Goal: Task Accomplishment & Management: Manage account settings

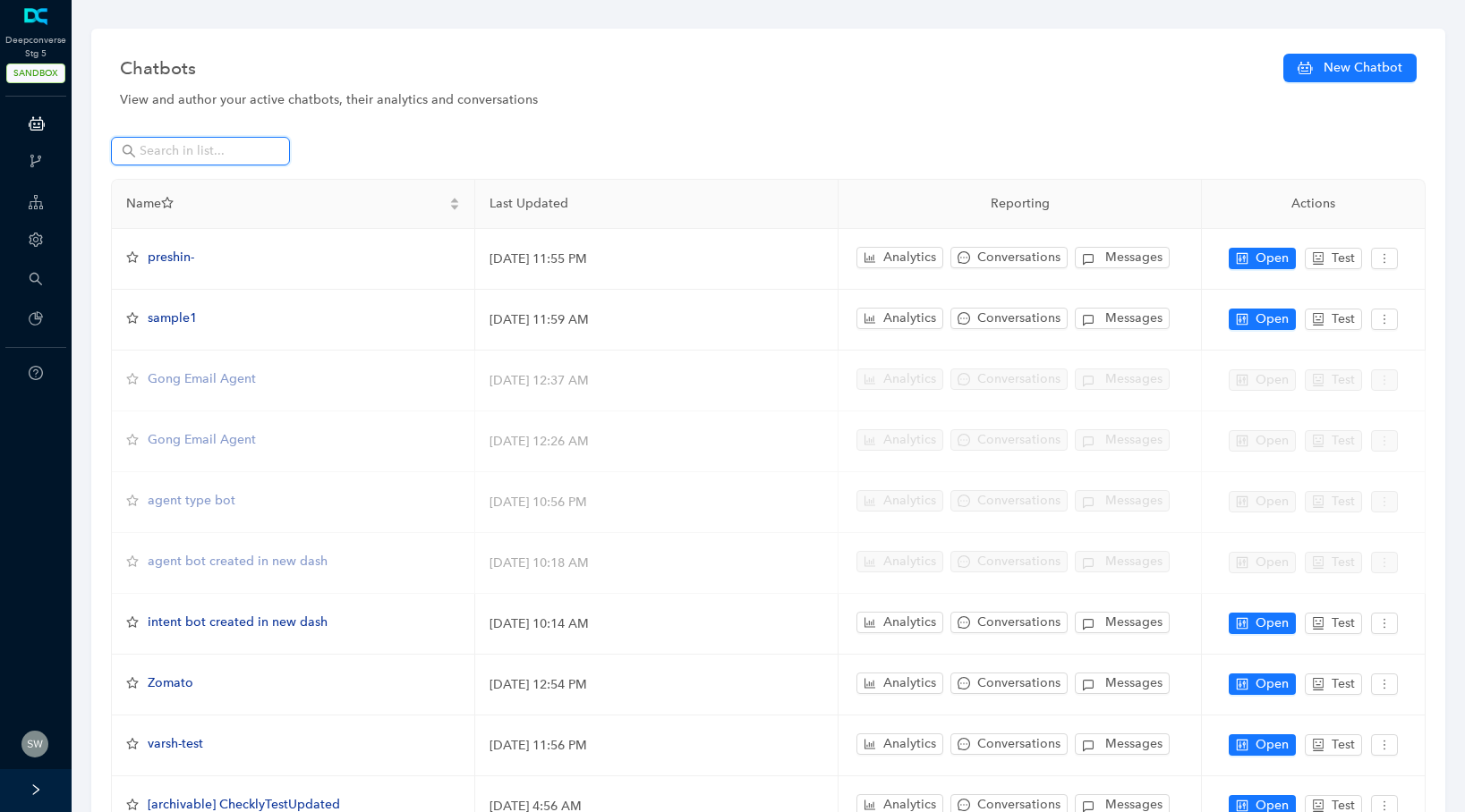
click at [223, 148] on input "text" at bounding box center [202, 151] width 125 height 20
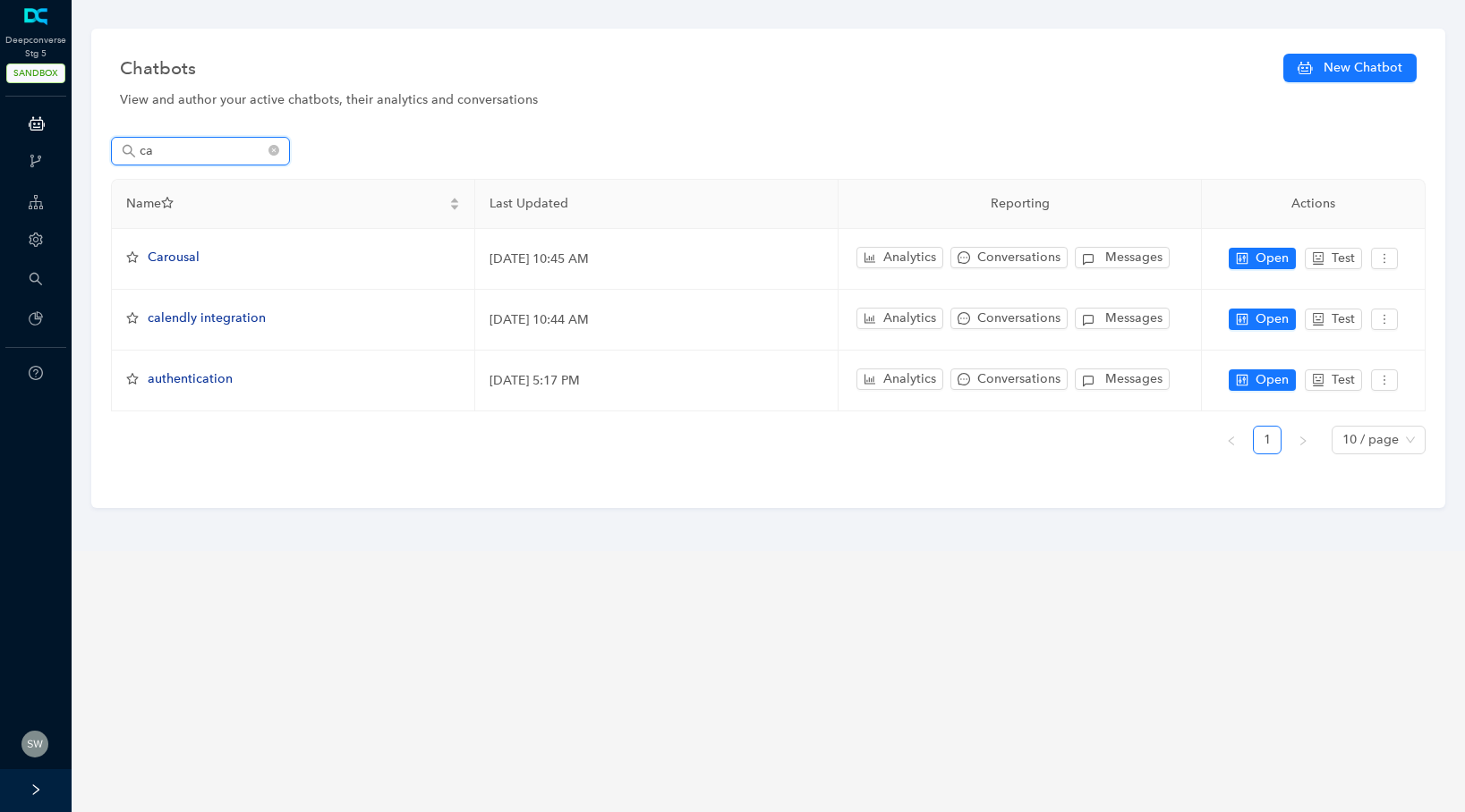
type input "c"
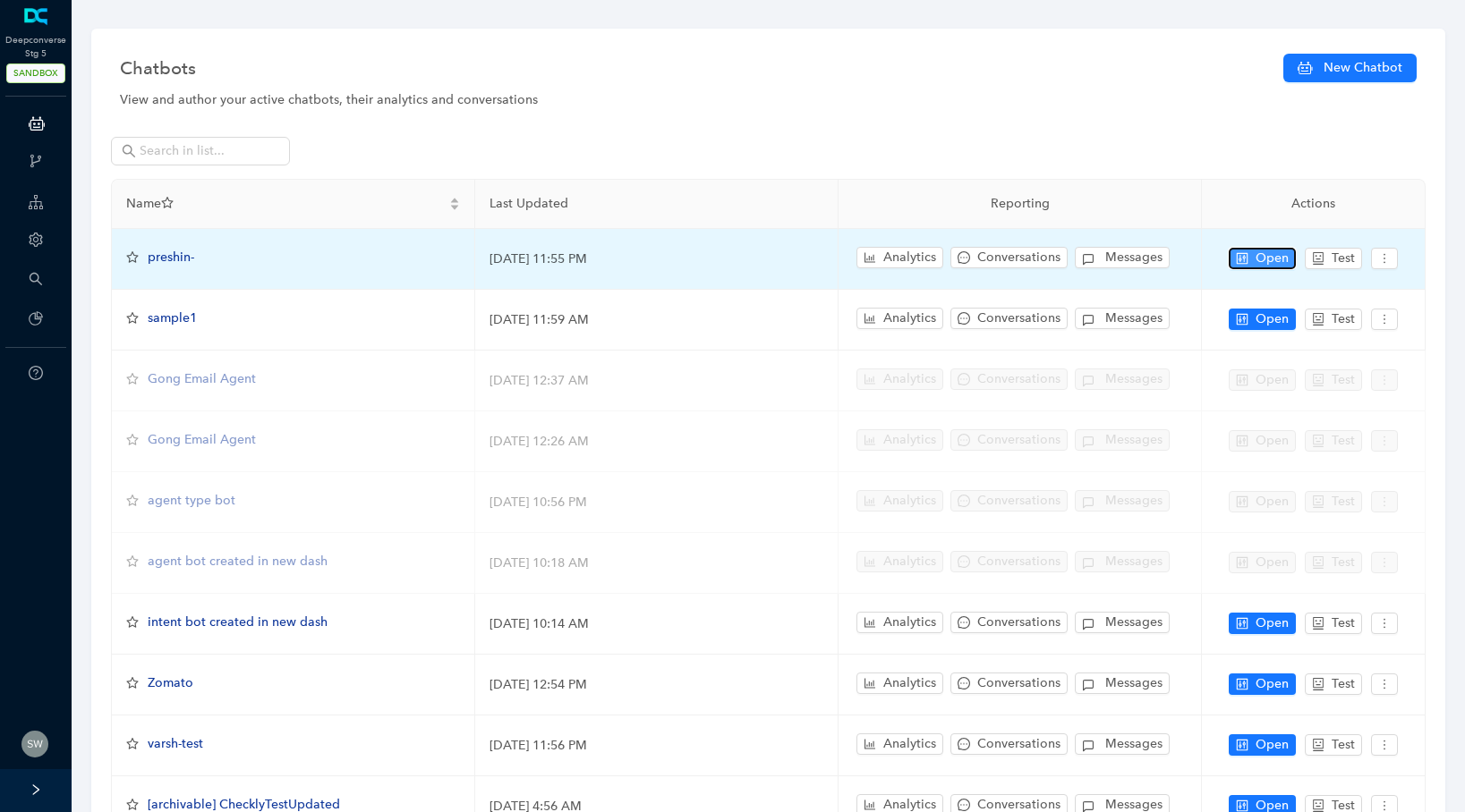
click at [1247, 259] on icon "control" at bounding box center [1243, 258] width 12 height 12
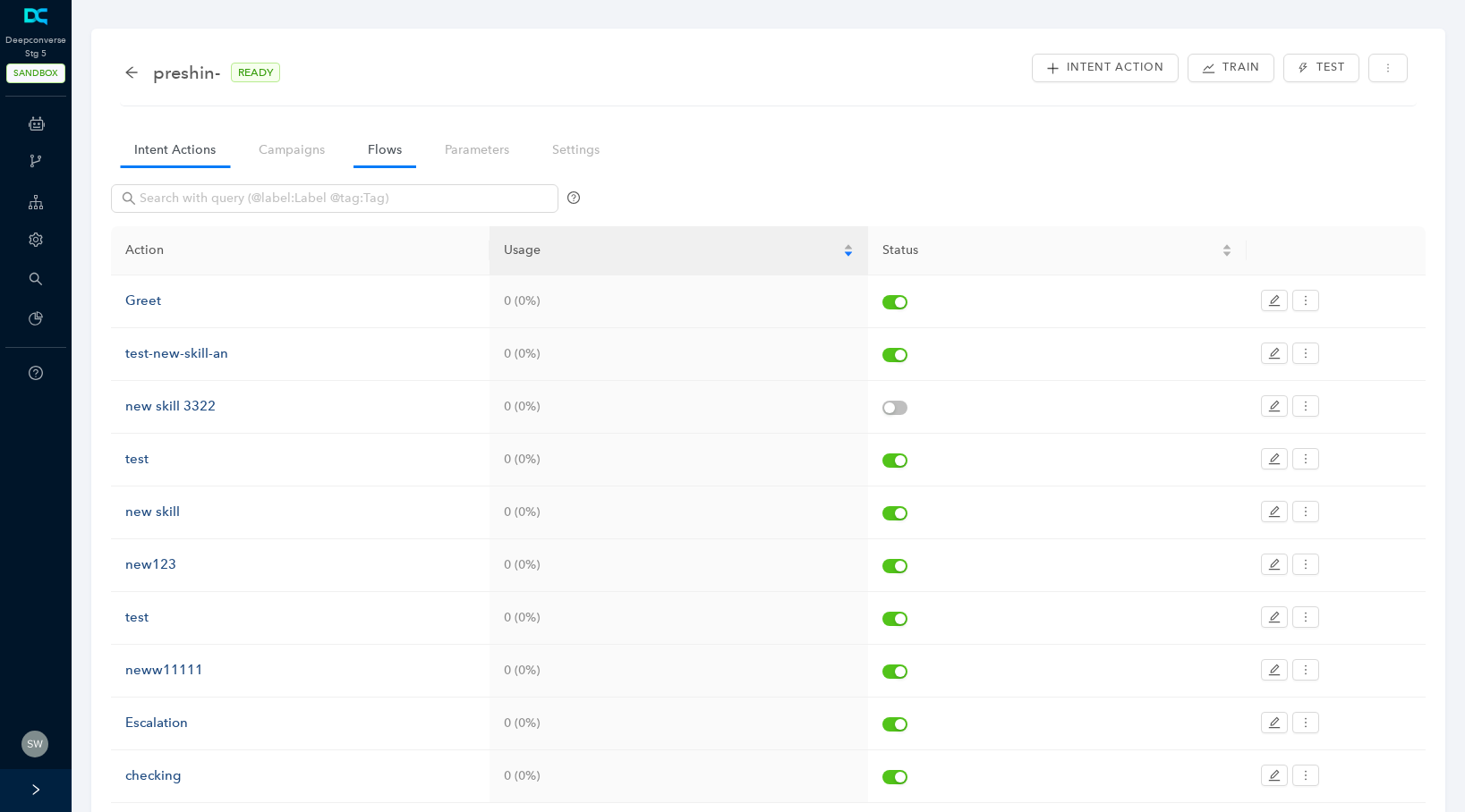
click at [368, 140] on link "Flows" at bounding box center [385, 150] width 63 height 34
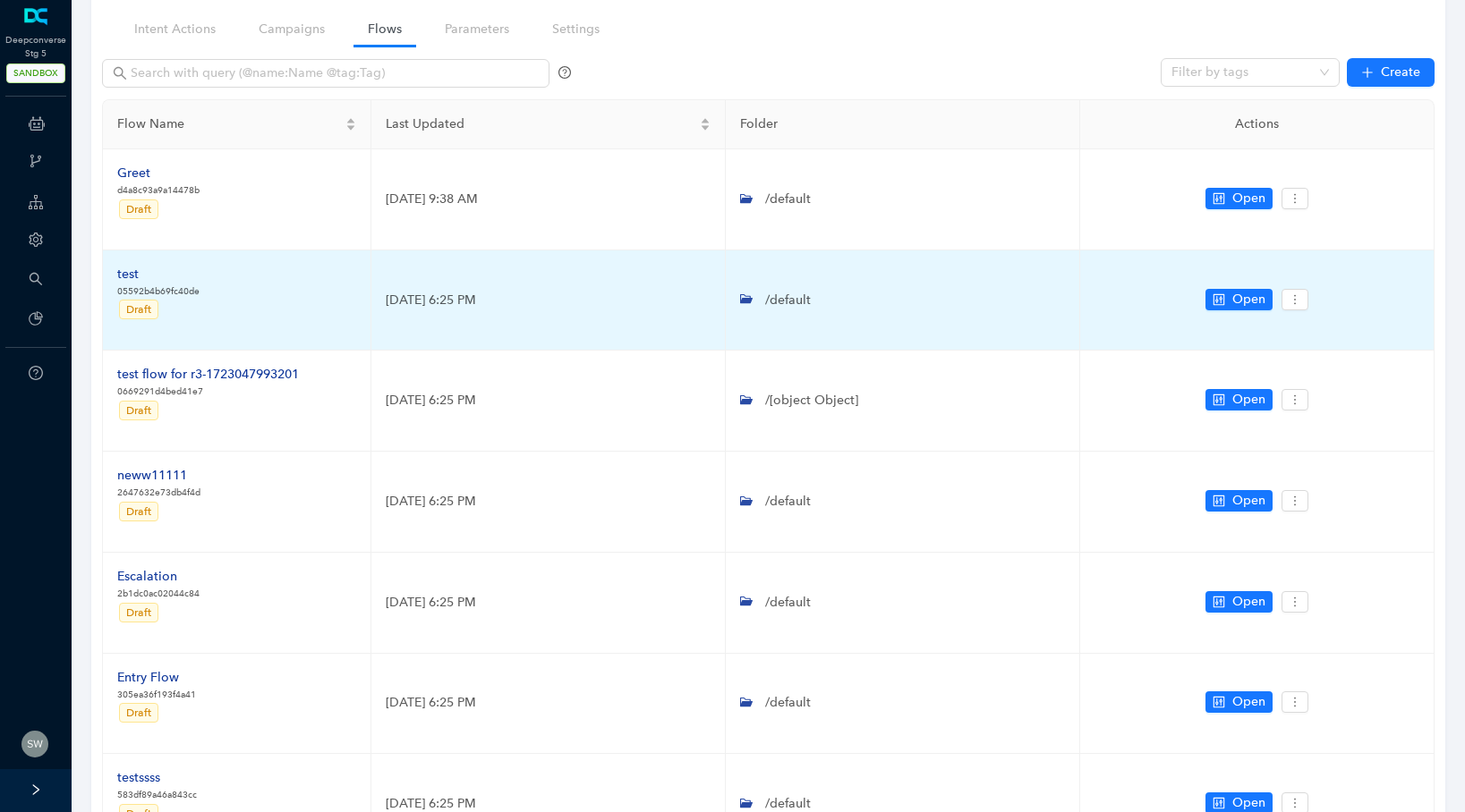
scroll to position [123, 0]
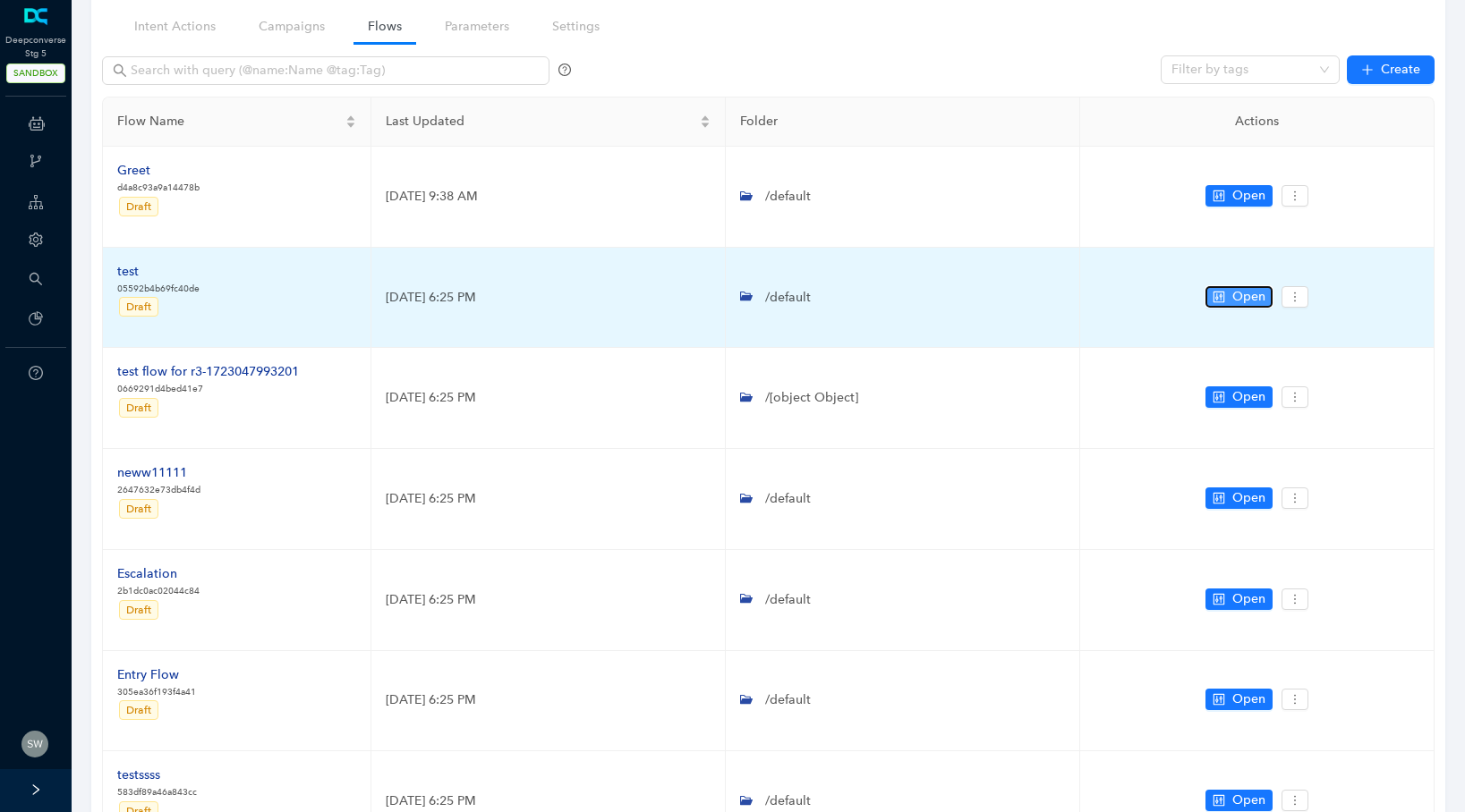
click at [1246, 295] on span "Open" at bounding box center [1249, 297] width 34 height 20
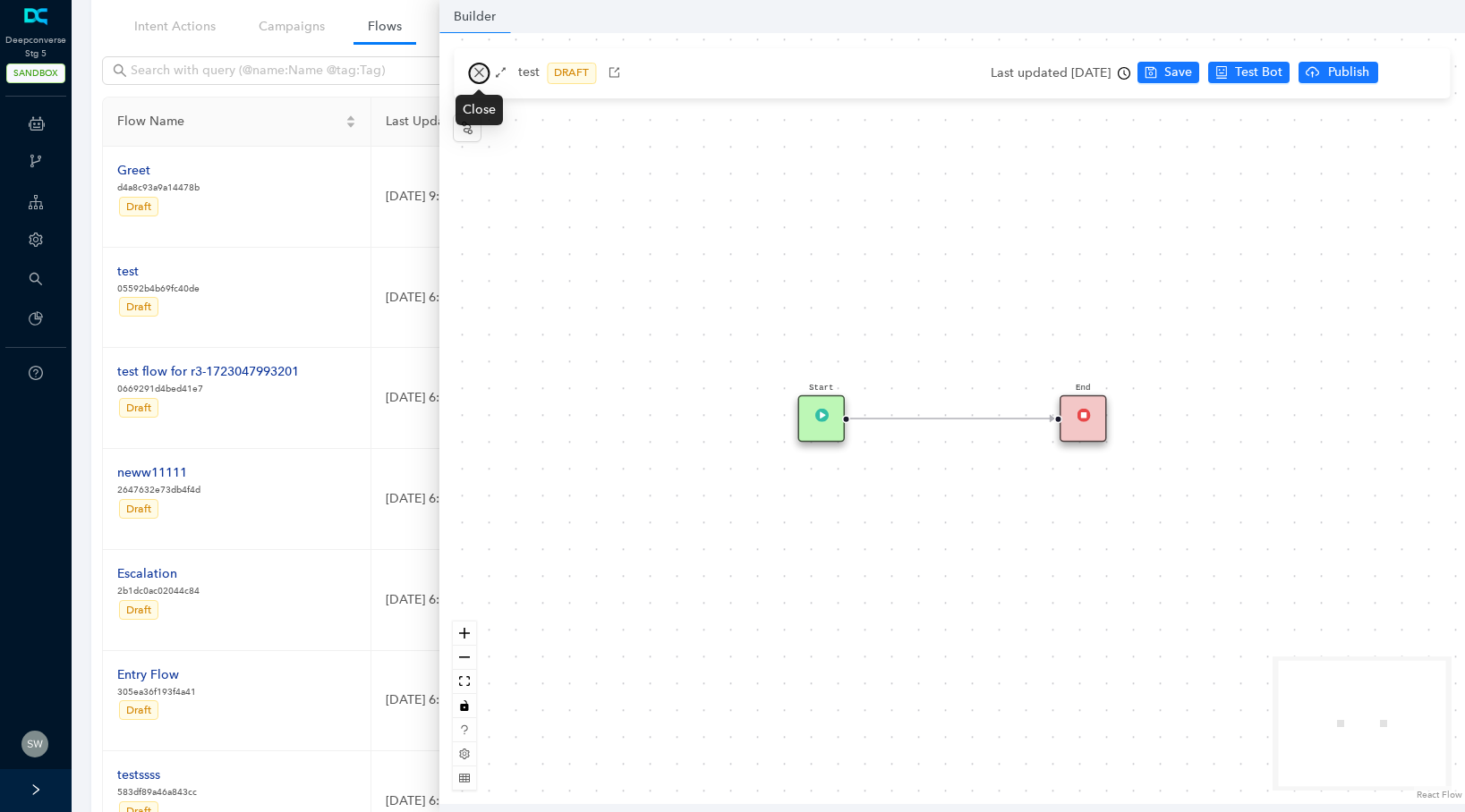
click at [481, 67] on icon "close" at bounding box center [478, 72] width 13 height 13
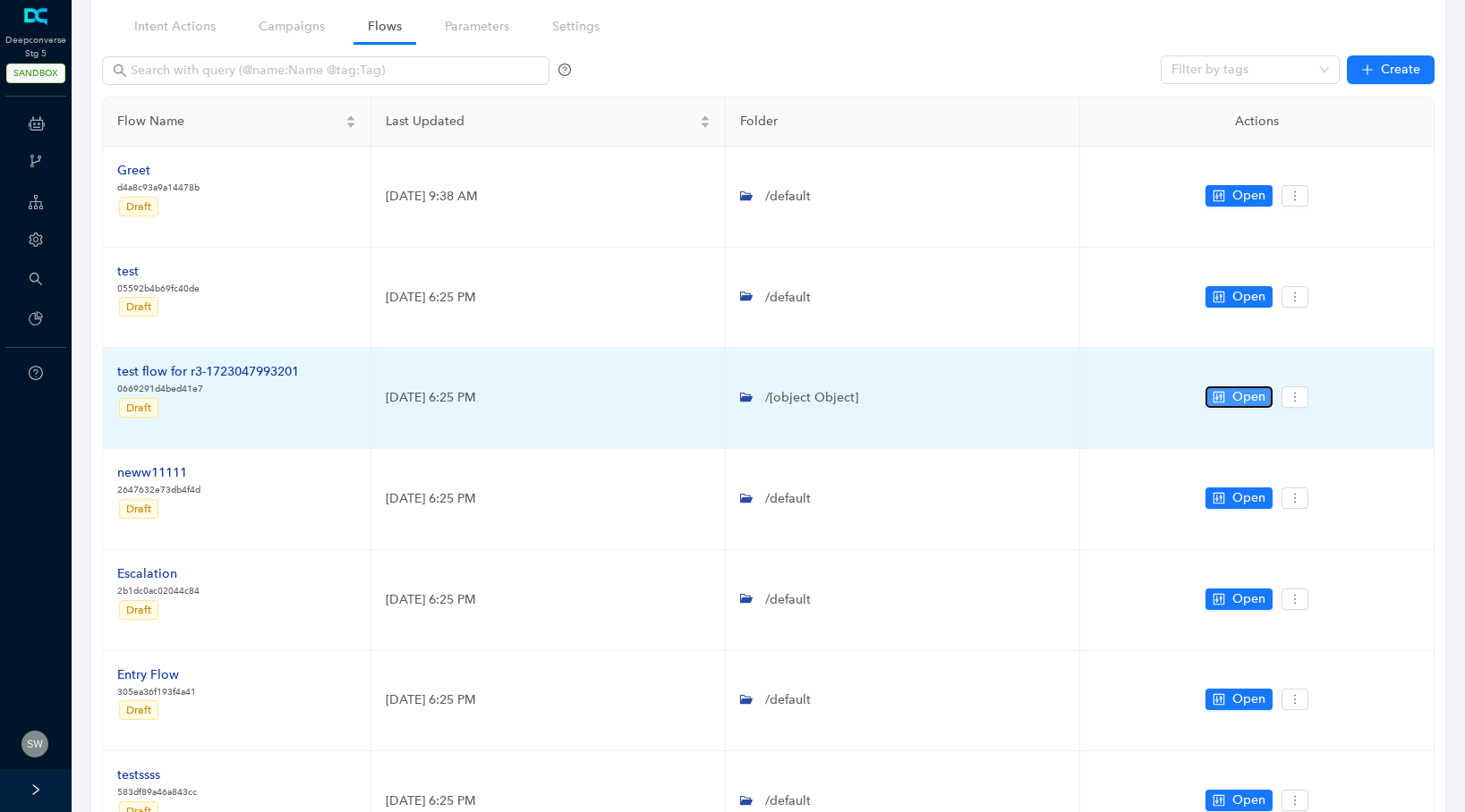
click at [1219, 404] on button "Open" at bounding box center [1239, 397] width 67 height 22
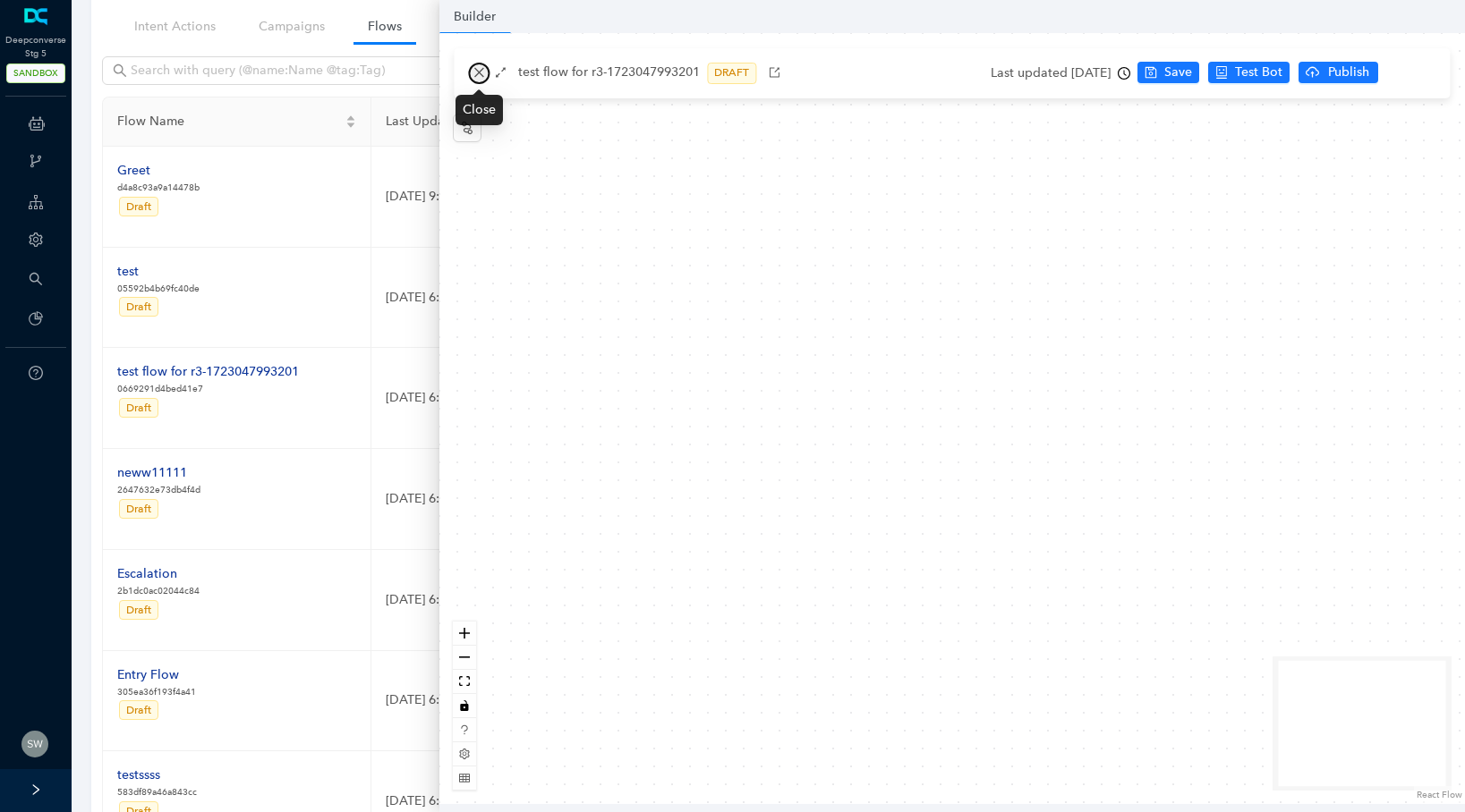
click at [488, 72] on button "button" at bounding box center [479, 74] width 22 height 22
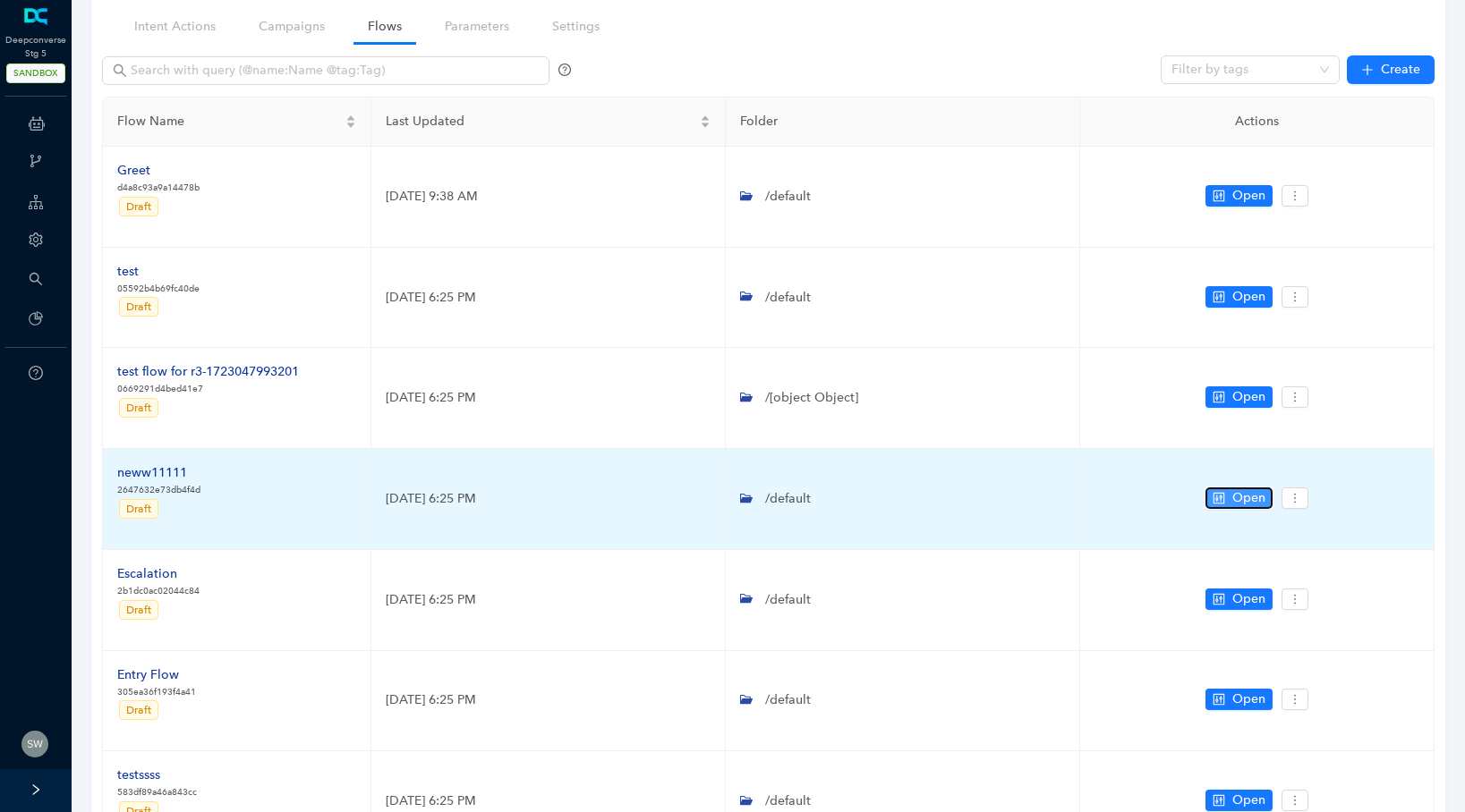
click at [1214, 496] on icon "control" at bounding box center [1220, 499] width 12 height 12
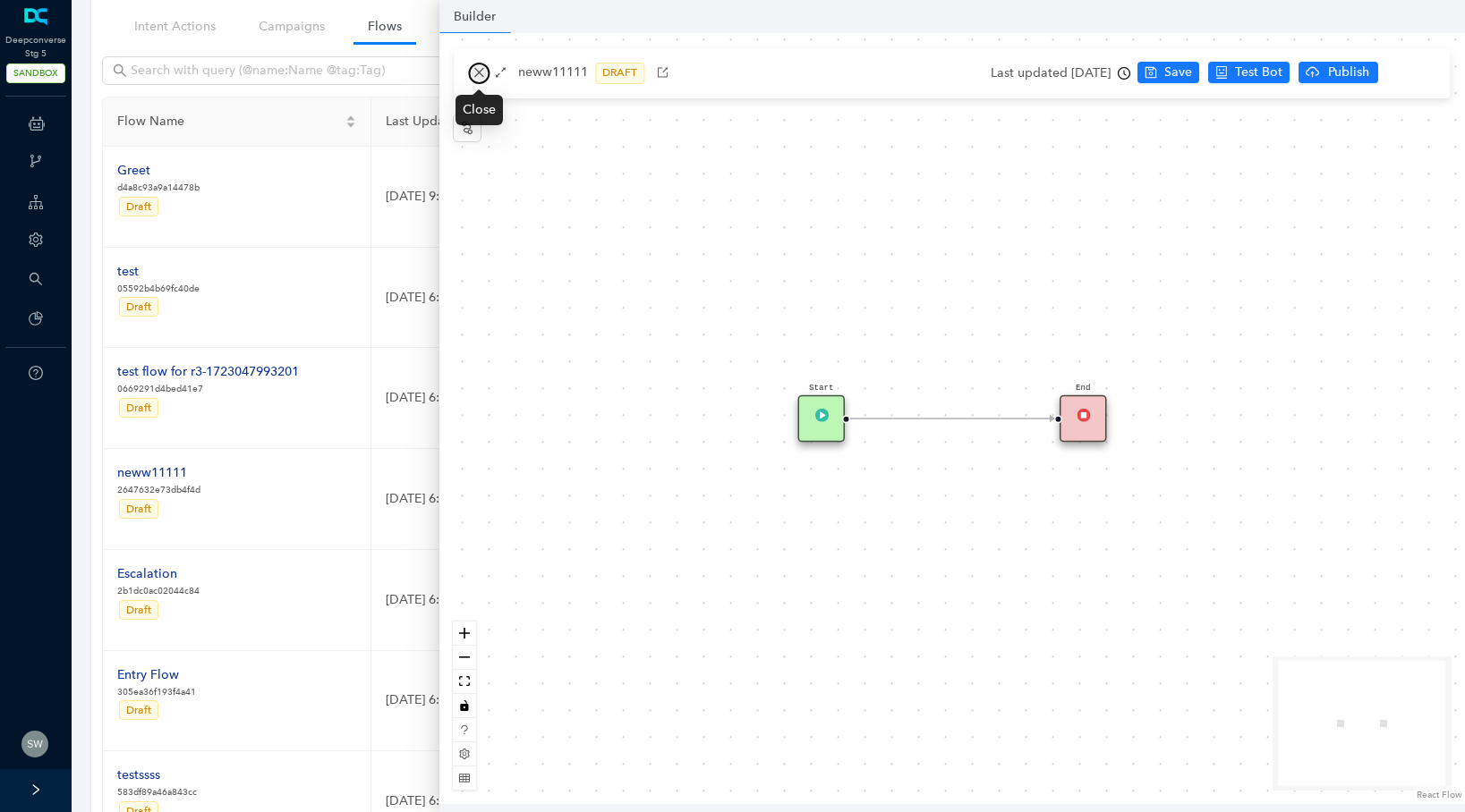
click at [481, 76] on icon "close" at bounding box center [479, 73] width 10 height 10
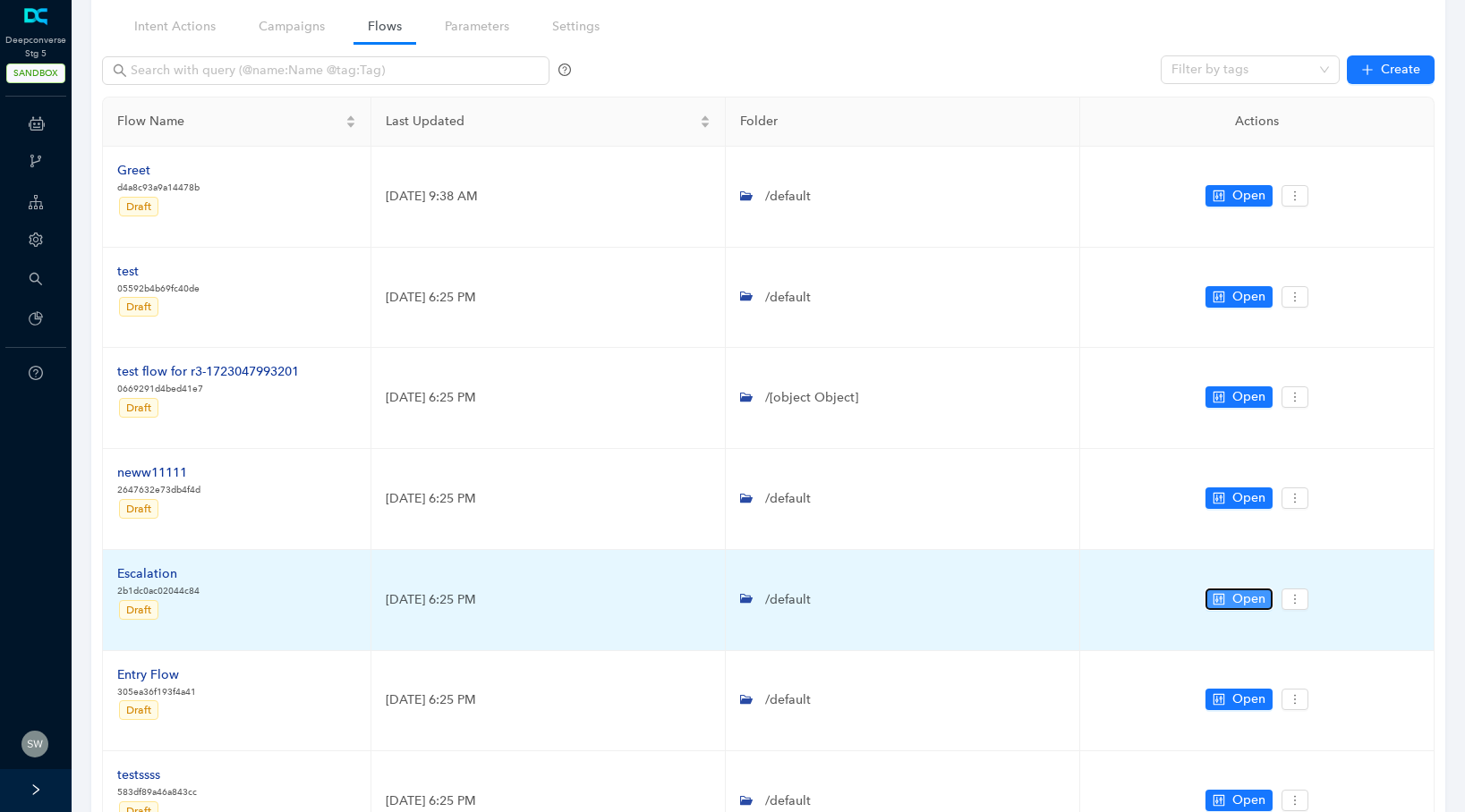
click at [1271, 598] on button "Open" at bounding box center [1239, 599] width 67 height 22
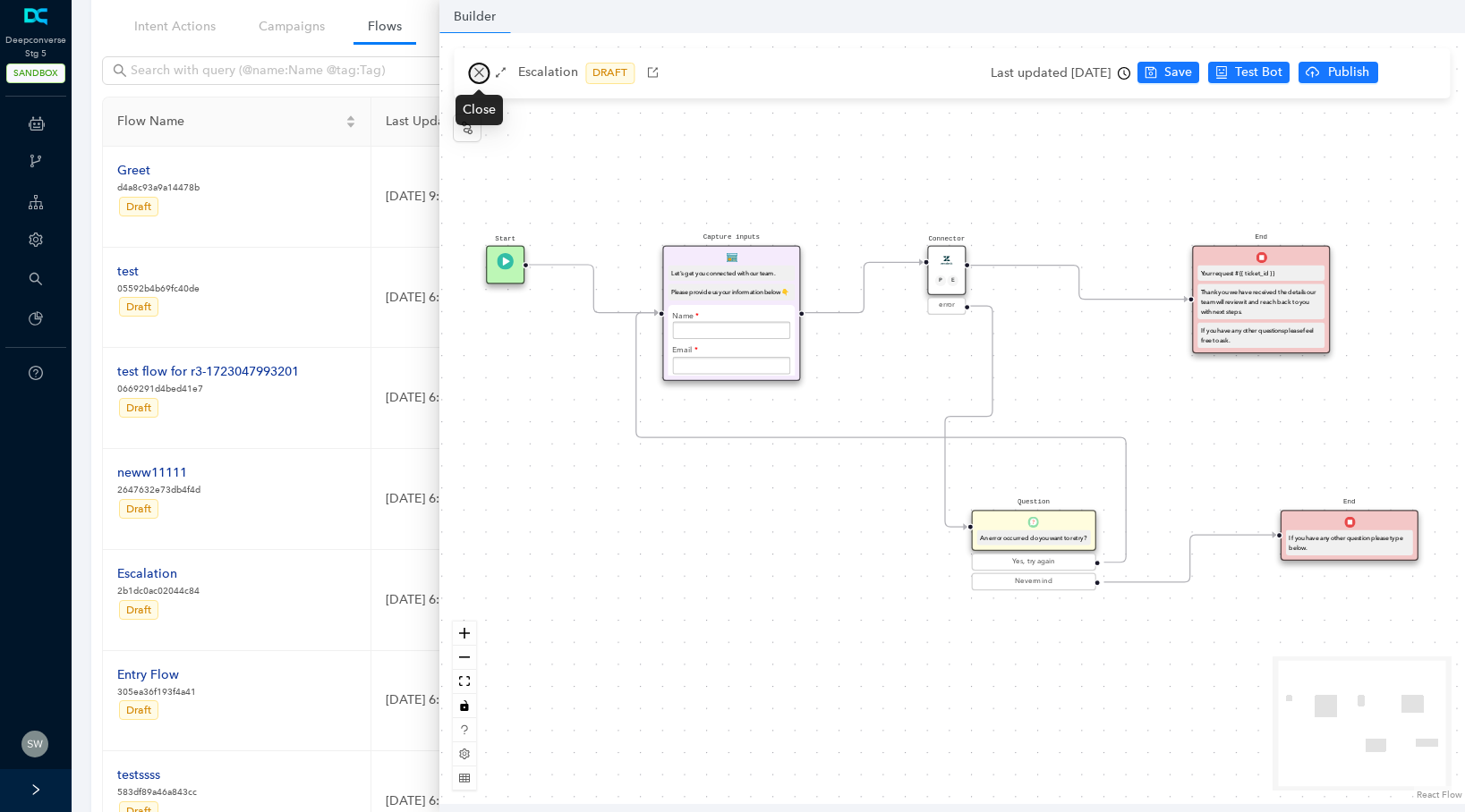
click at [483, 68] on icon "close" at bounding box center [478, 72] width 13 height 13
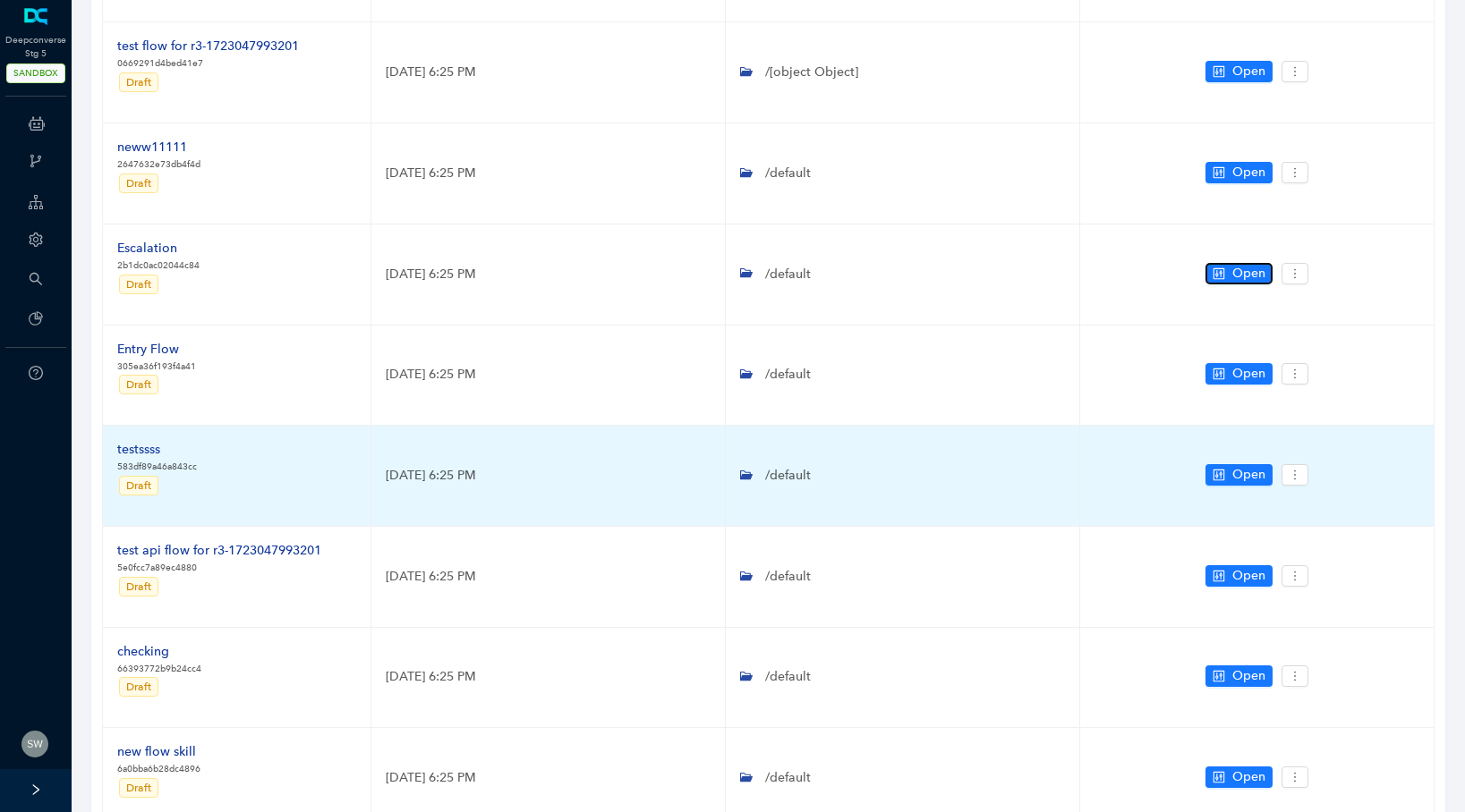
scroll to position [606, 0]
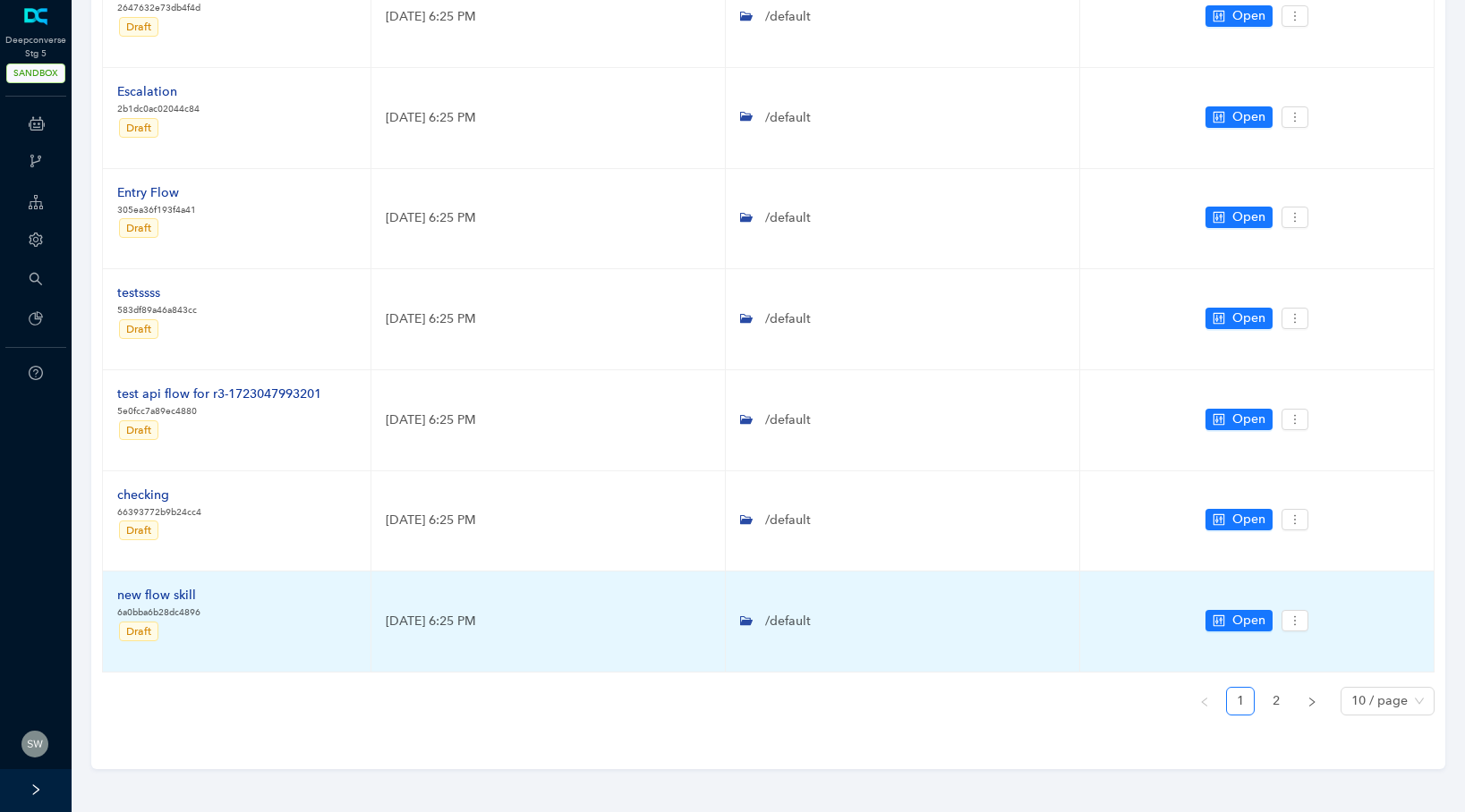
click at [1203, 615] on td "Open" at bounding box center [1258, 622] width 355 height 102
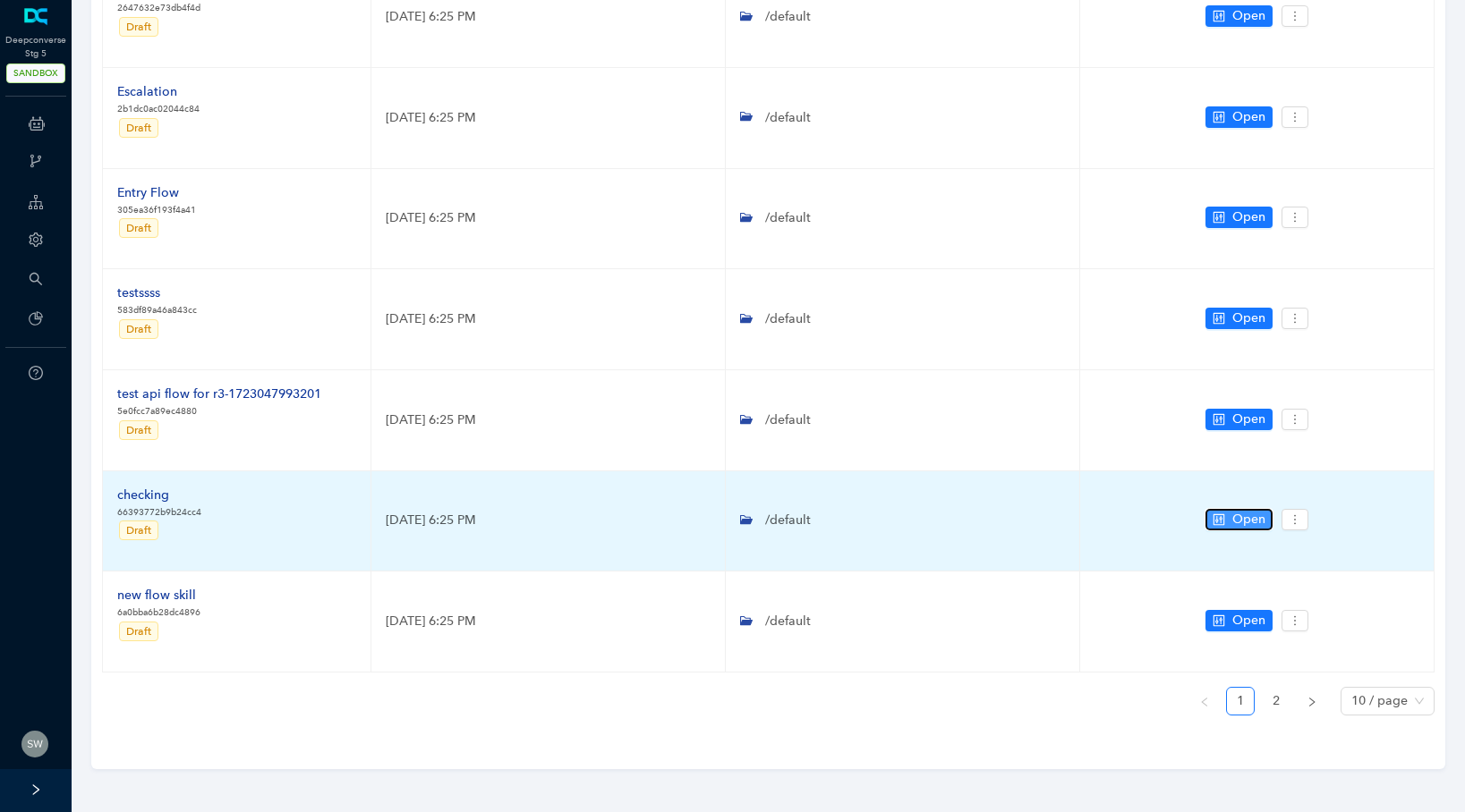
click at [1238, 524] on span "Open" at bounding box center [1249, 519] width 34 height 20
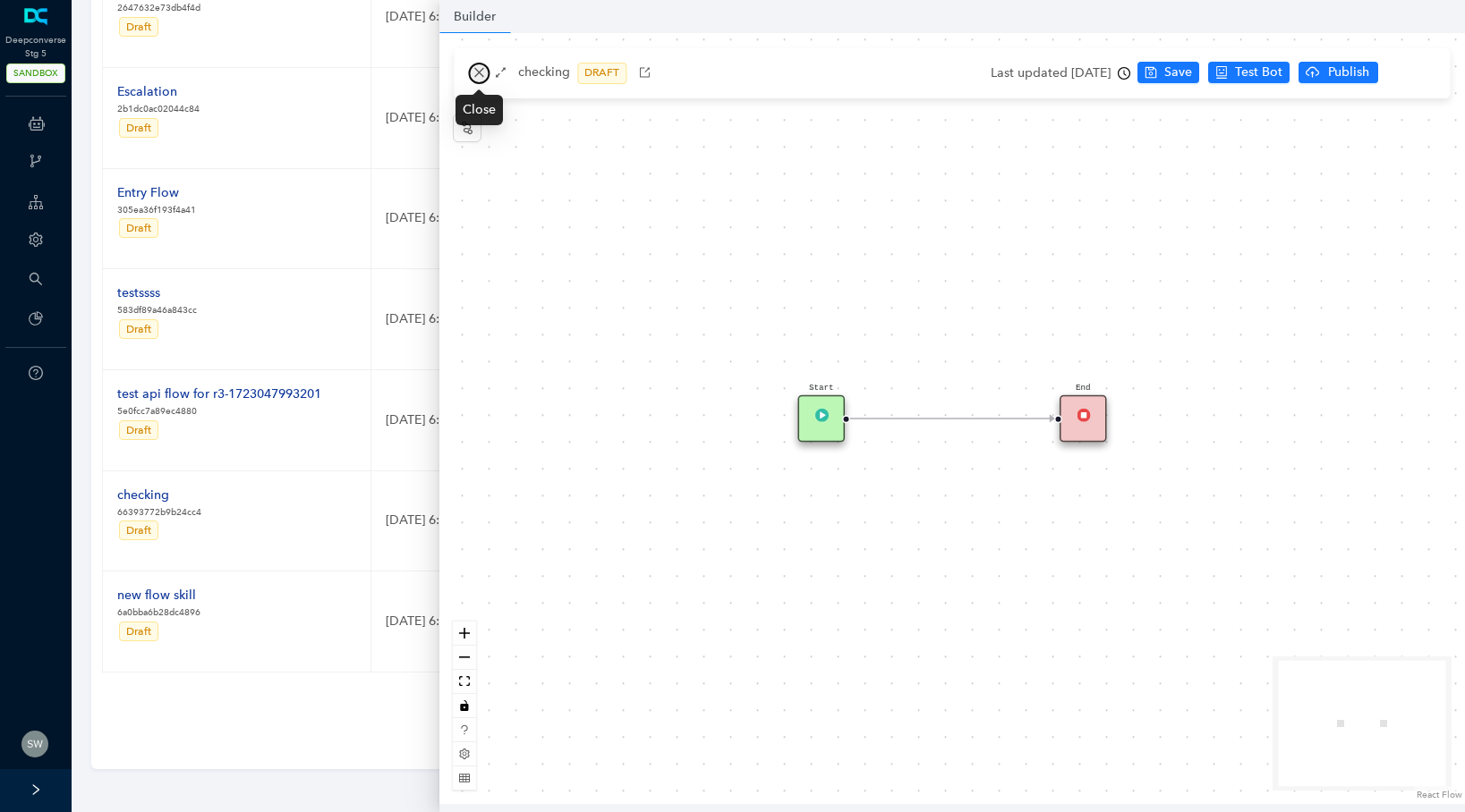
click at [477, 68] on icon "close" at bounding box center [478, 72] width 13 height 13
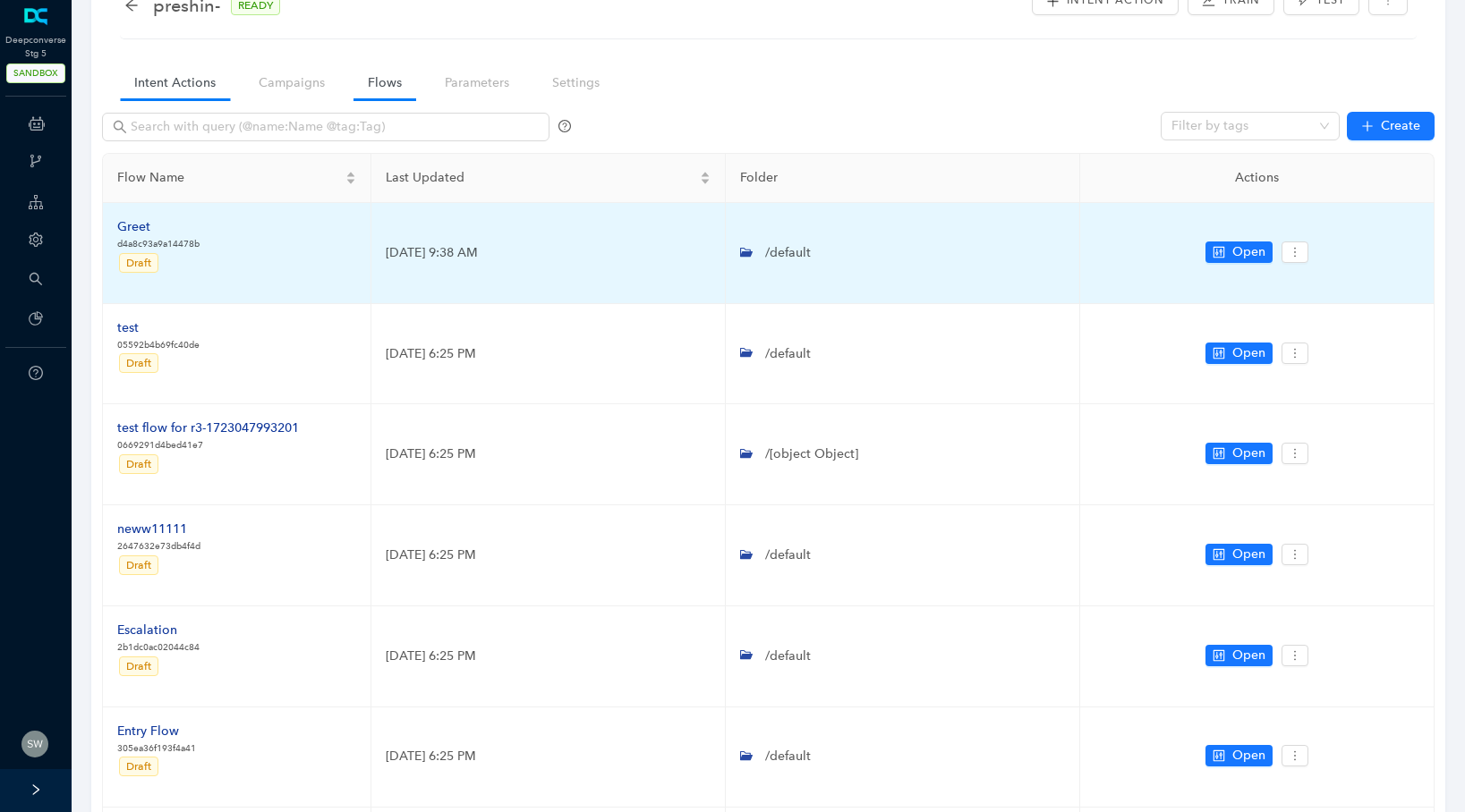
scroll to position [0, 0]
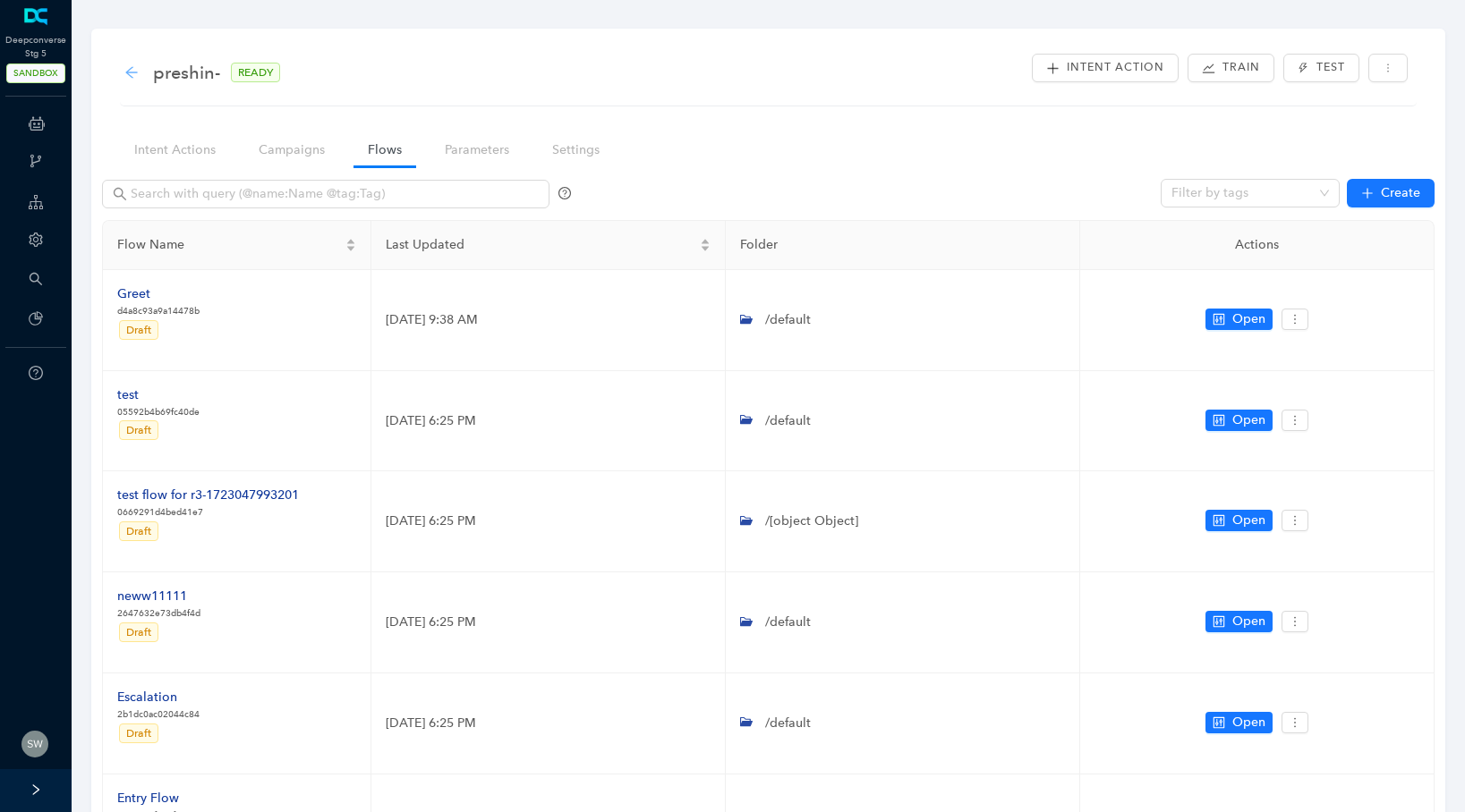
click at [136, 69] on icon "arrow-left" at bounding box center [131, 72] width 15 height 15
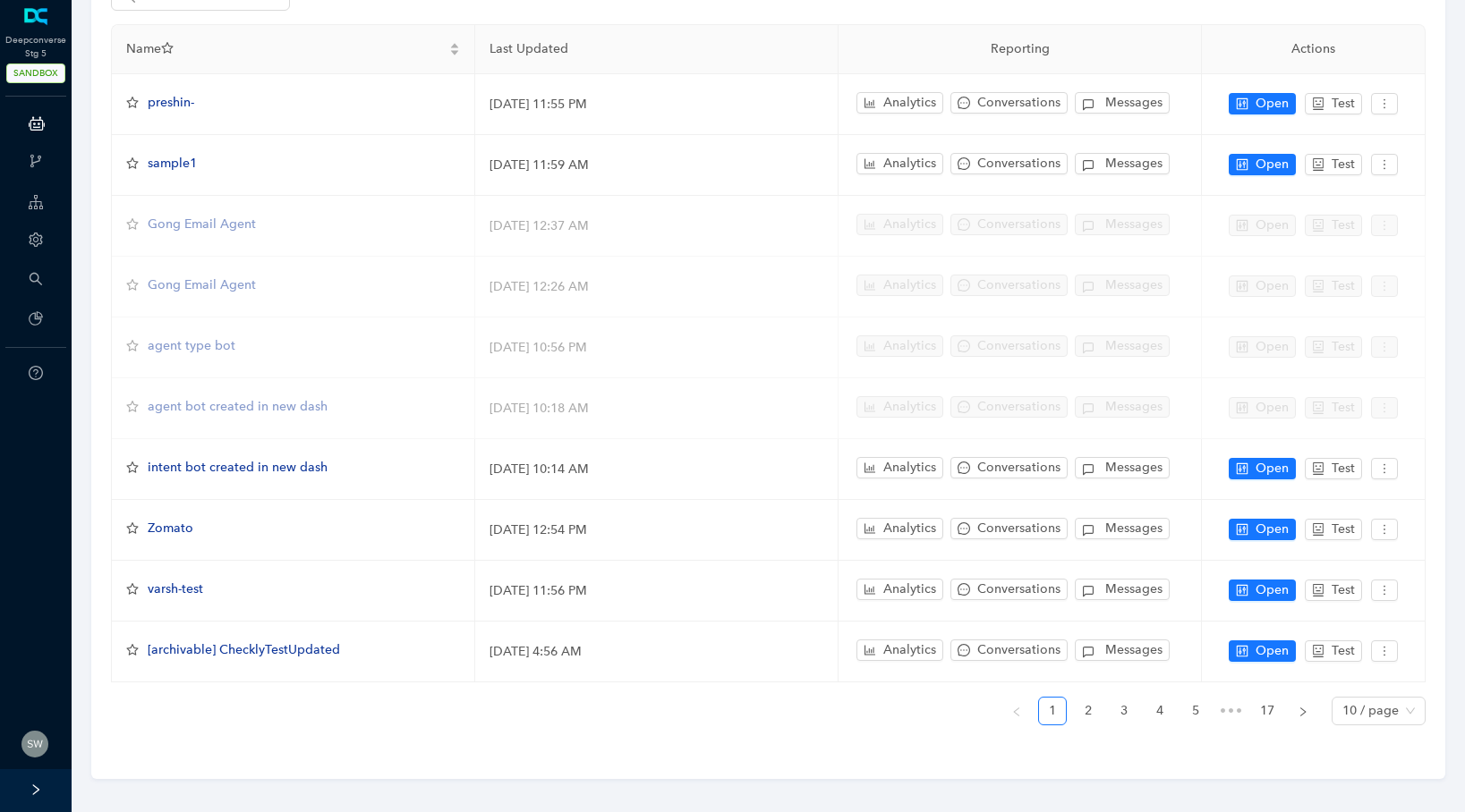
scroll to position [156, 0]
click at [1081, 700] on link "2" at bounding box center [1087, 710] width 27 height 27
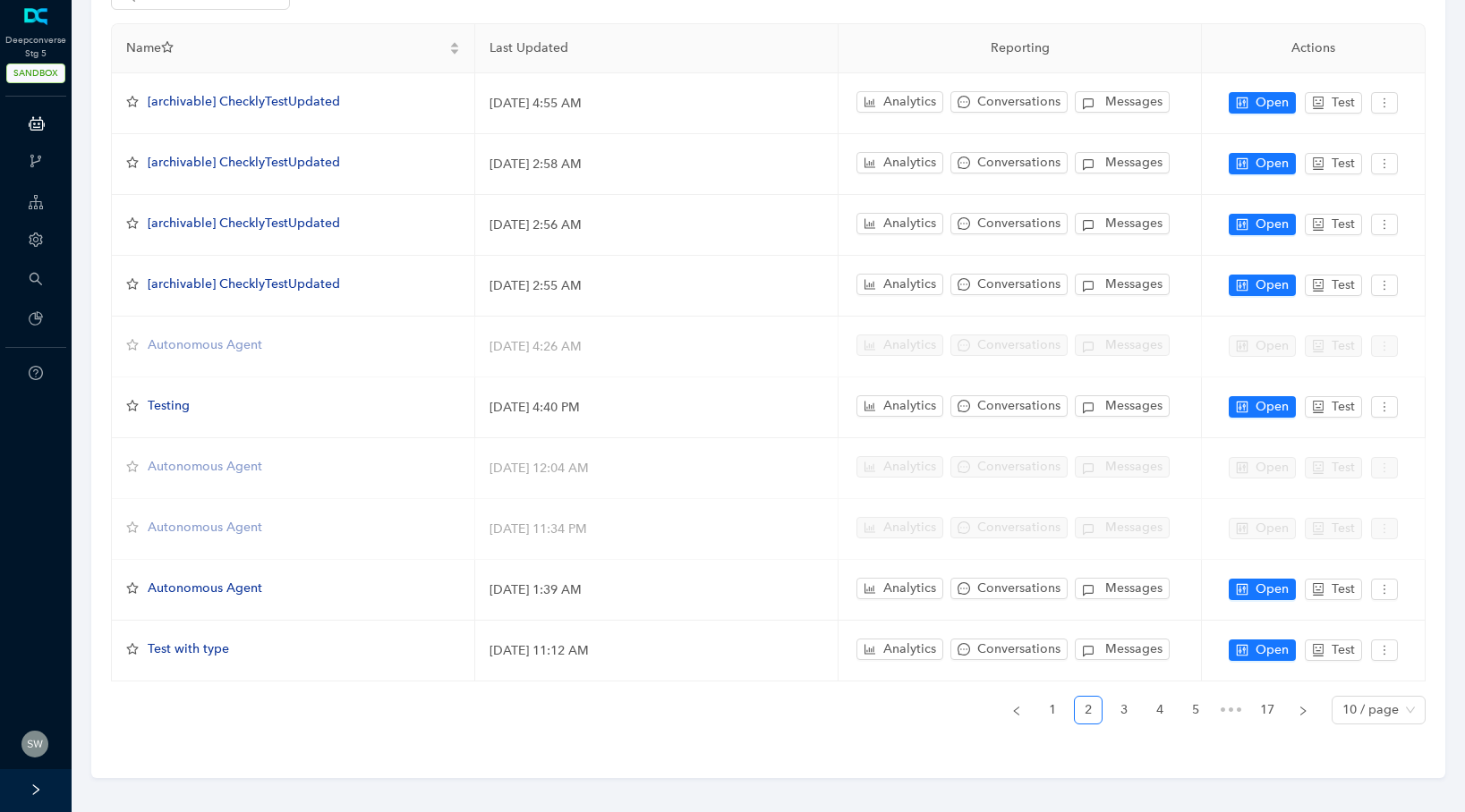
click at [37, 794] on icon "right" at bounding box center [35, 789] width 13 height 13
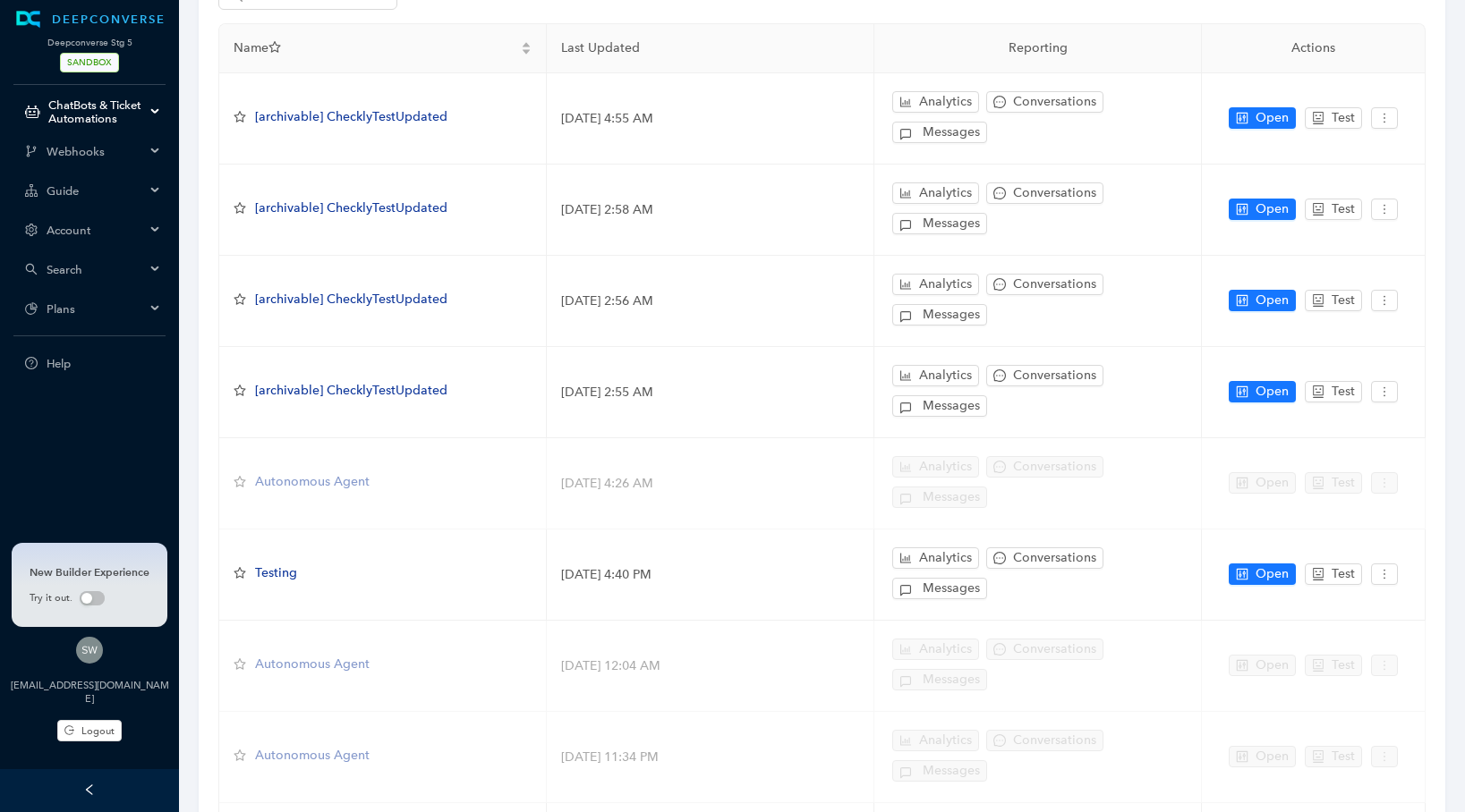
click at [423, 502] on table "Name Last Updated Reporting Actions [archivable] ChecklyTestUpdated [DATE] 4:55…" at bounding box center [822, 506] width 1207 height 962
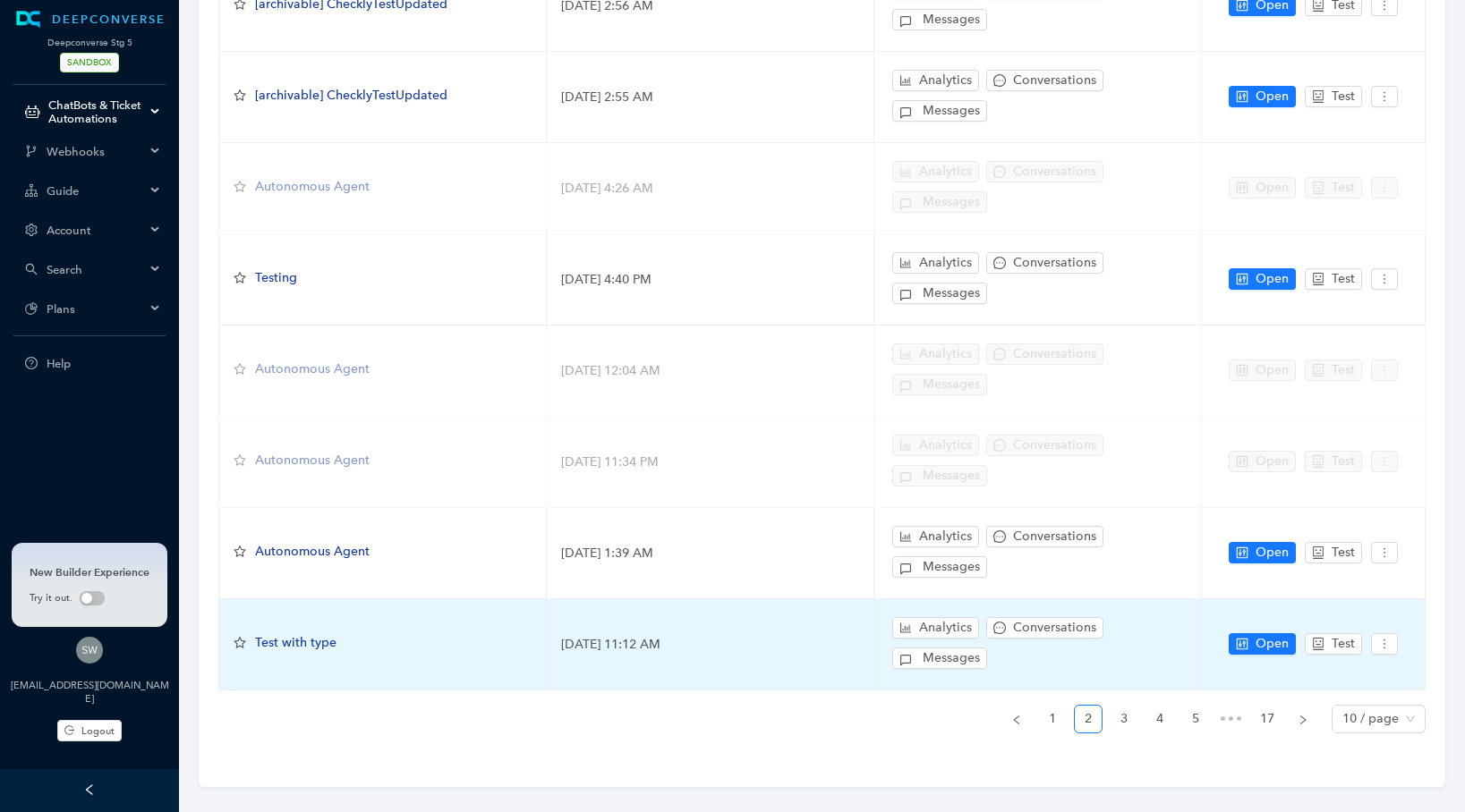
scroll to position [0, 0]
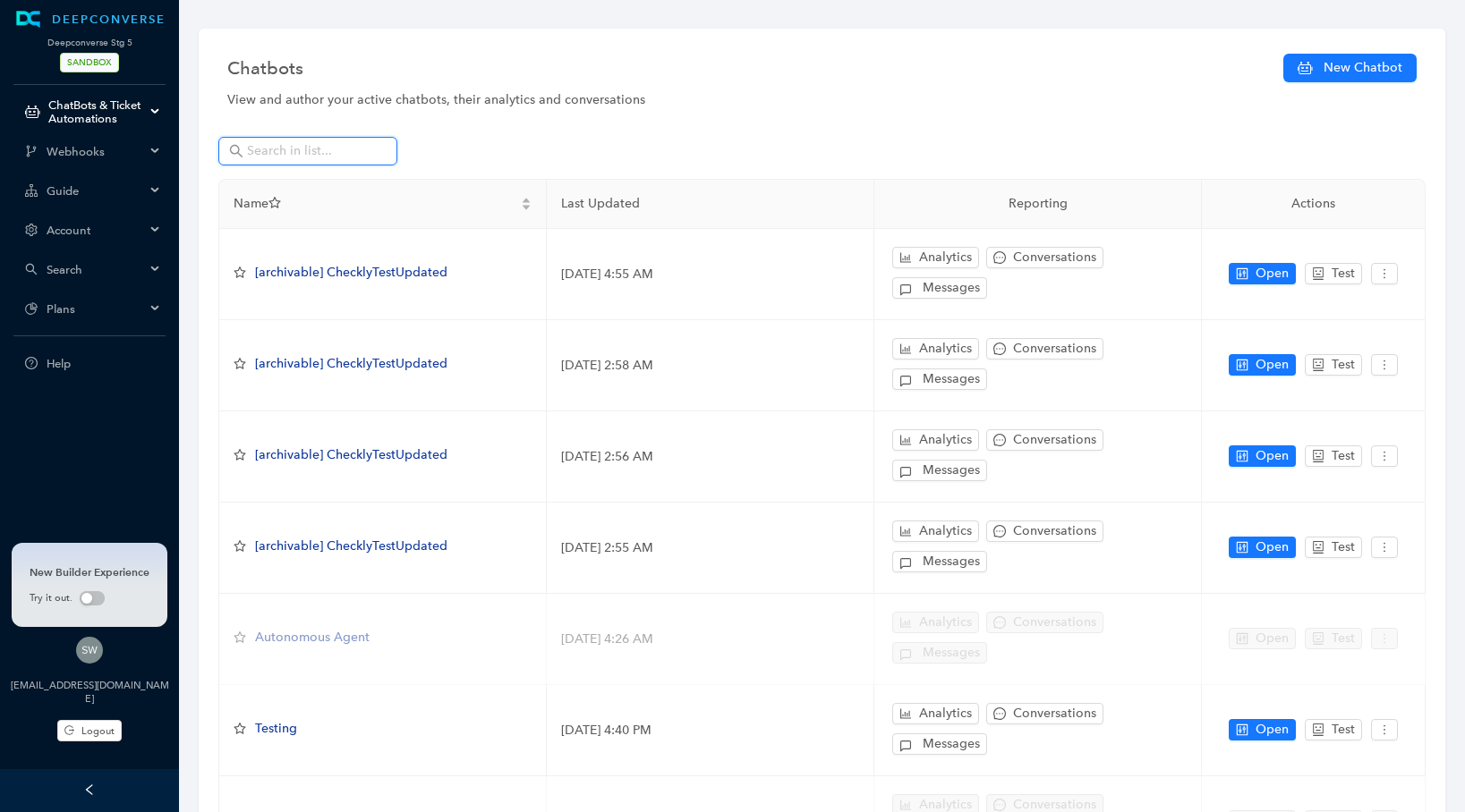
click at [286, 145] on input "text" at bounding box center [310, 151] width 125 height 20
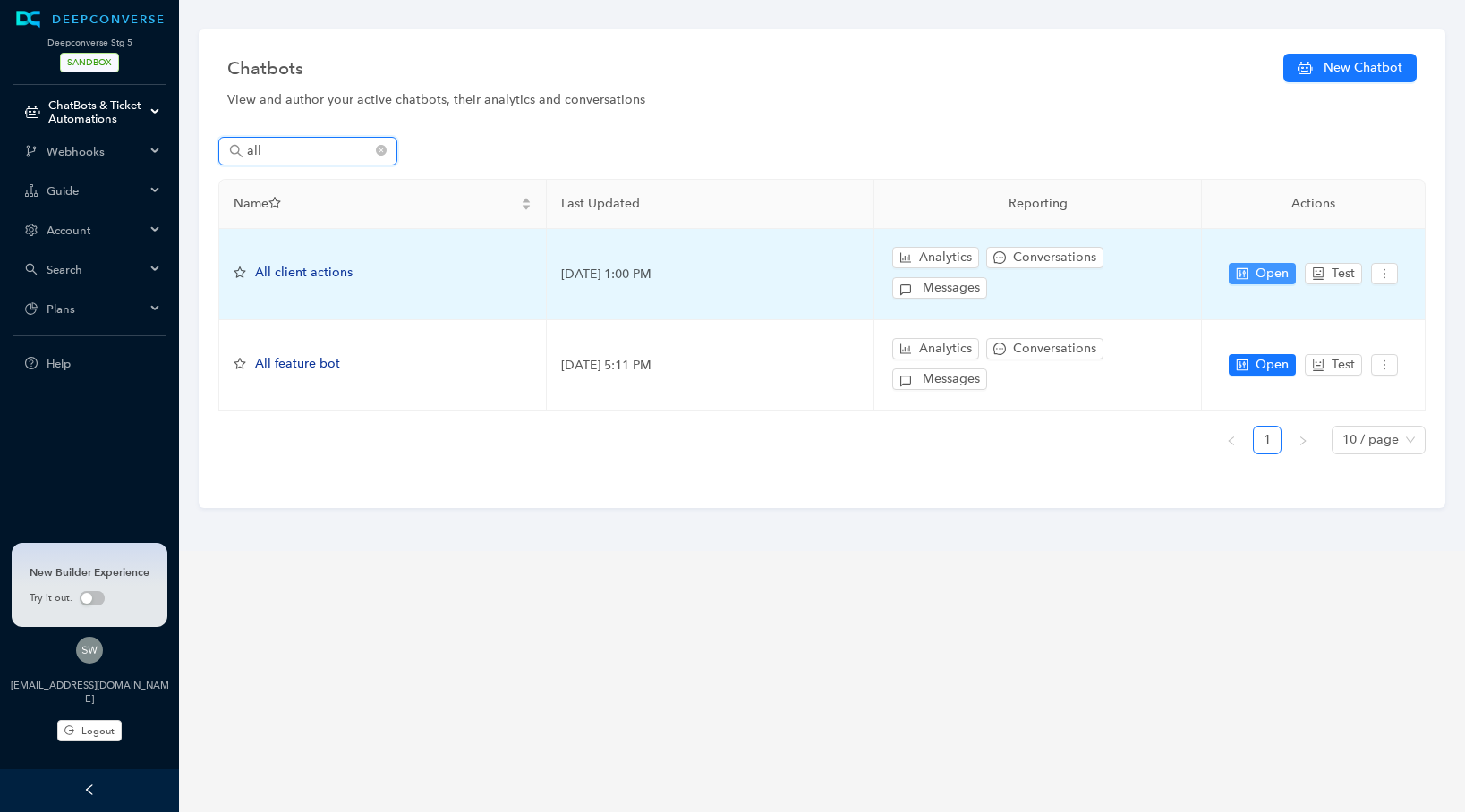
type input "all"
click at [1255, 272] on button "Open" at bounding box center [1262, 274] width 67 height 22
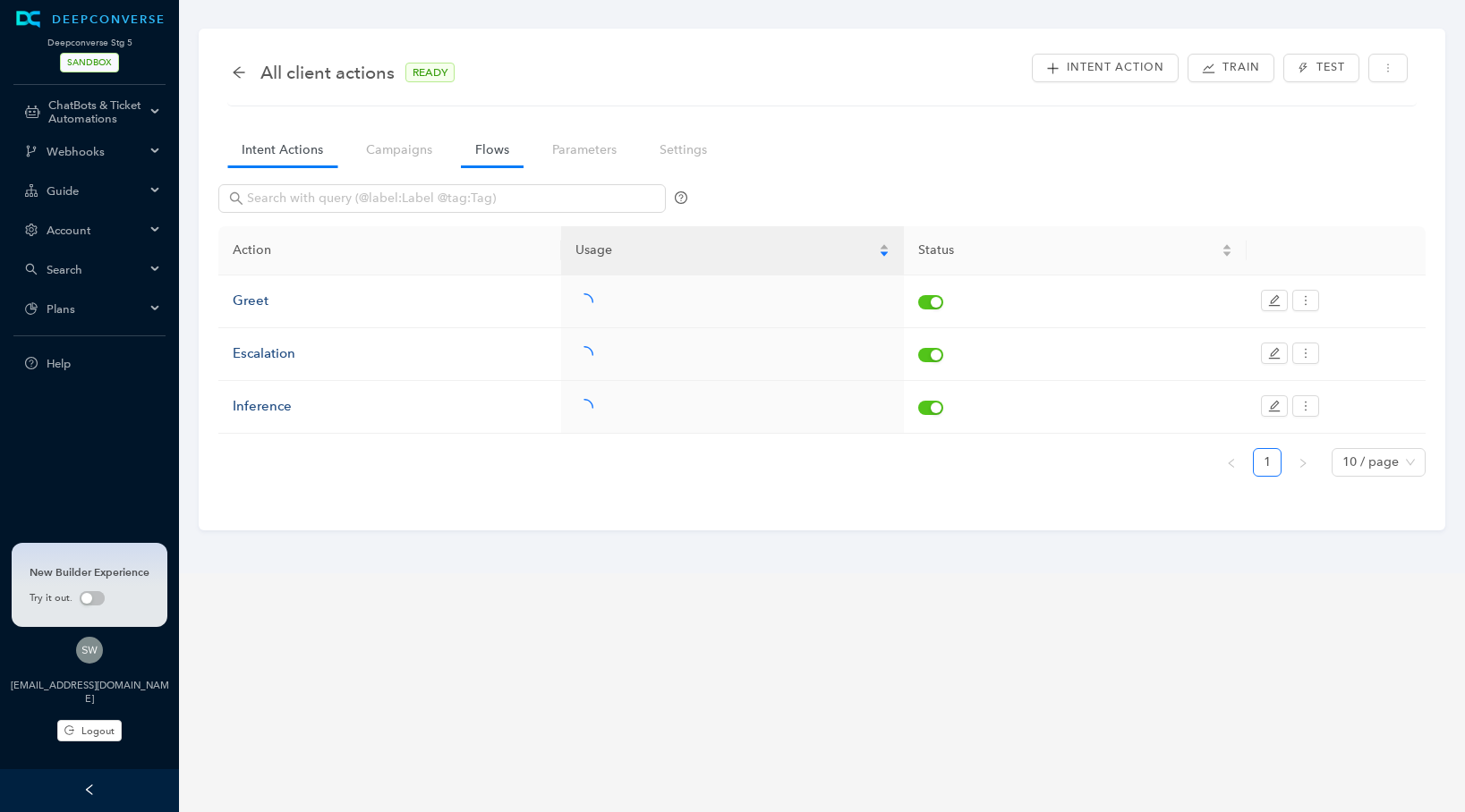
click at [502, 156] on link "Flows" at bounding box center [493, 150] width 63 height 34
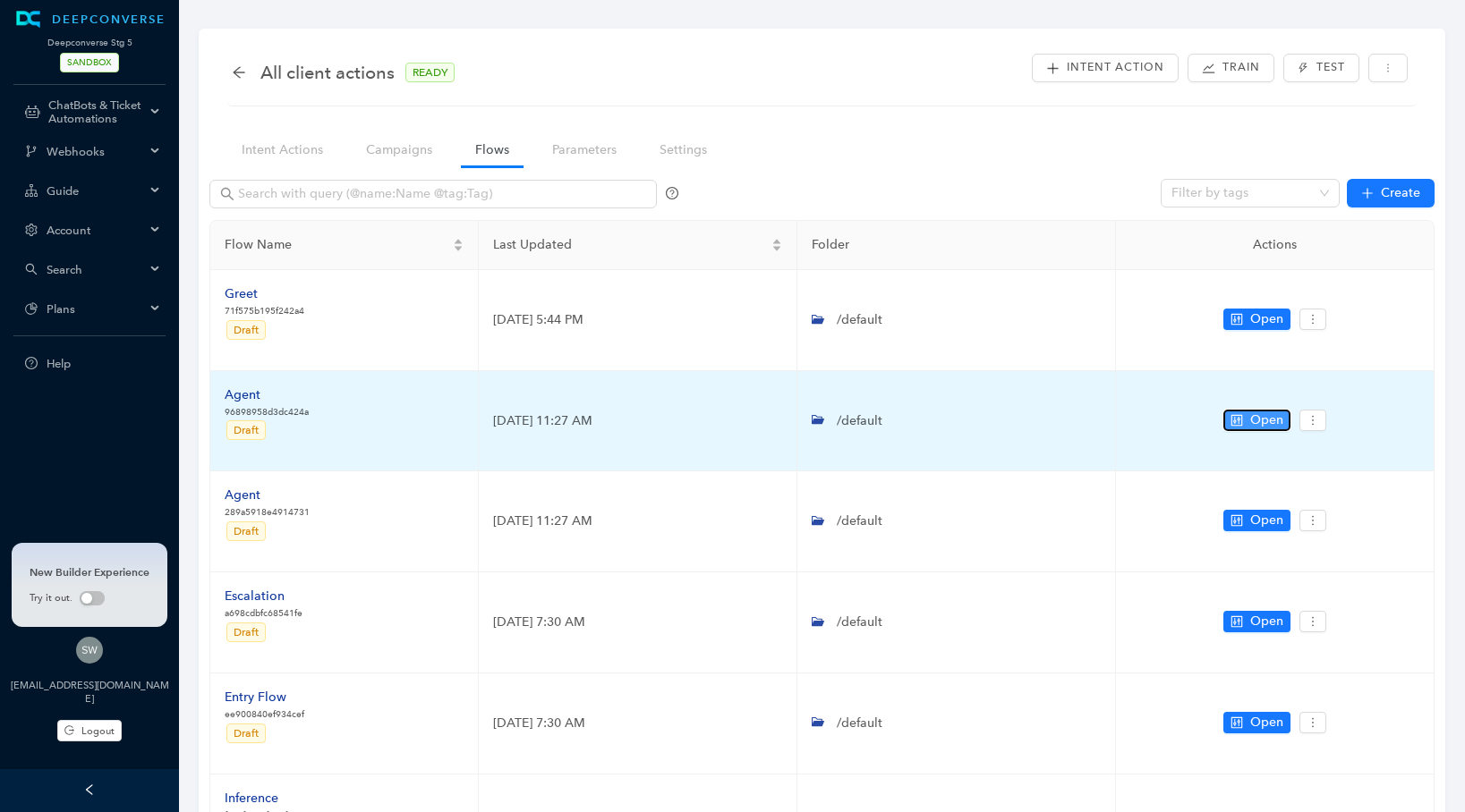
click at [1248, 415] on button "Open" at bounding box center [1257, 421] width 67 height 22
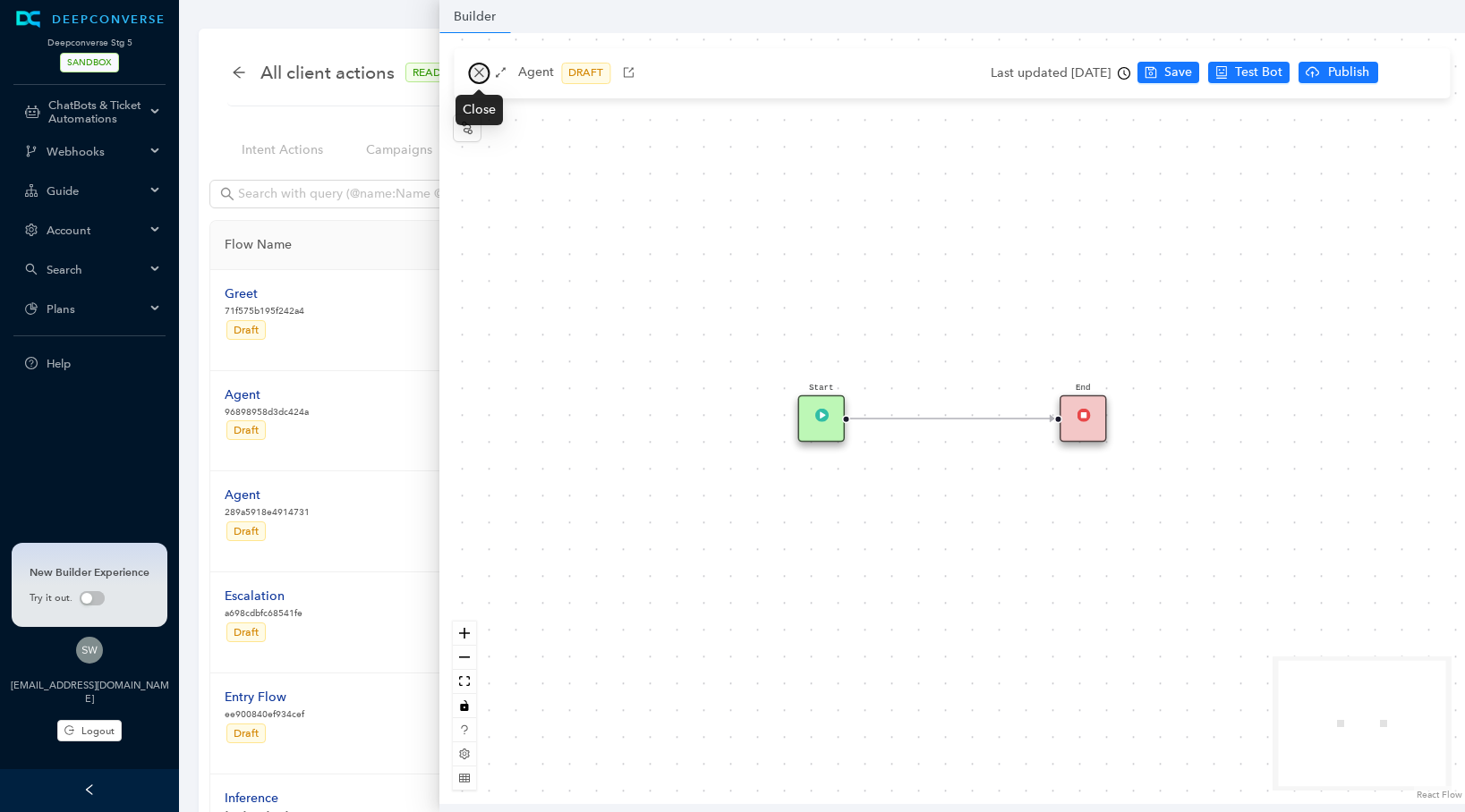
click at [482, 63] on button "button" at bounding box center [479, 74] width 22 height 22
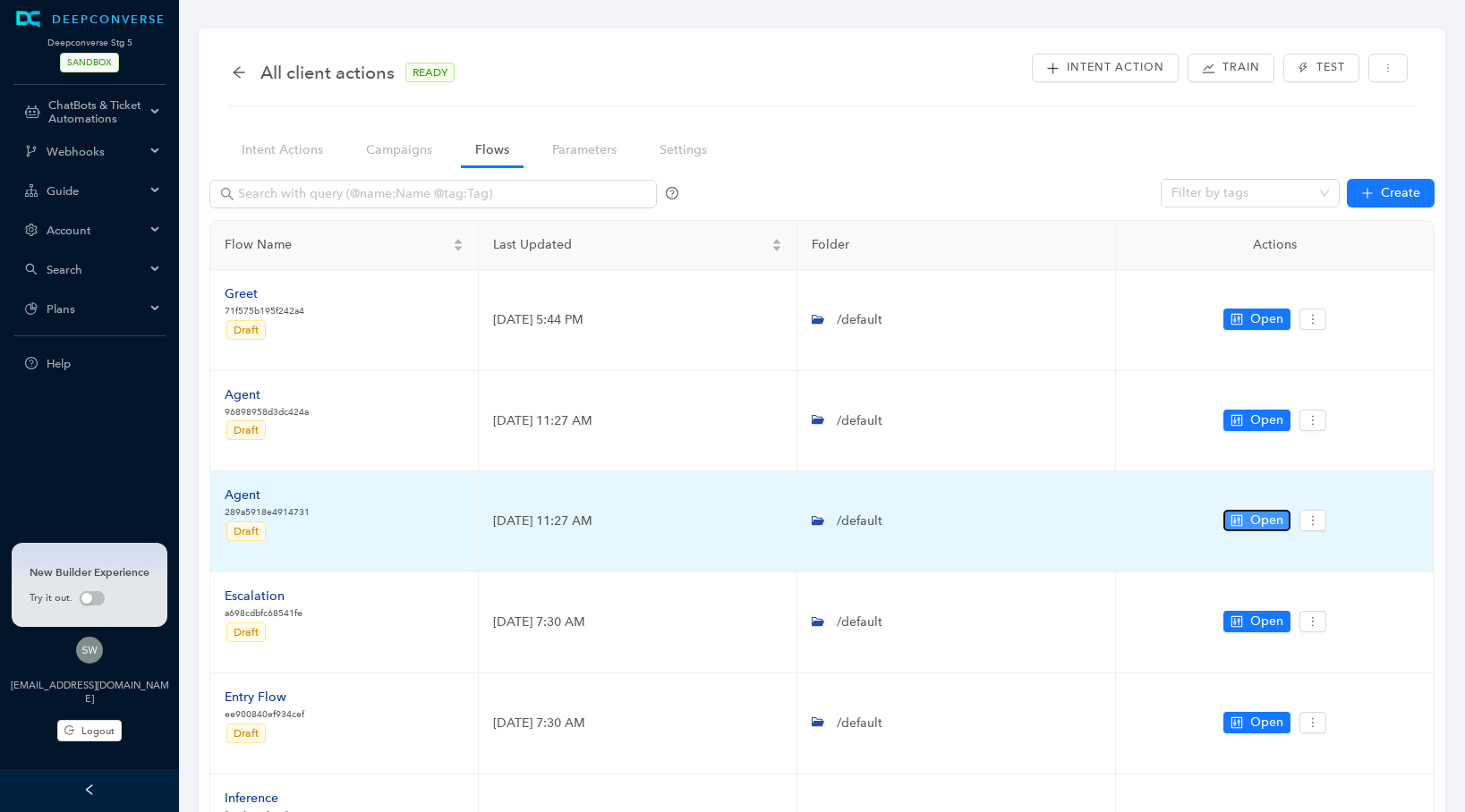
click at [1257, 521] on span "Open" at bounding box center [1267, 520] width 34 height 20
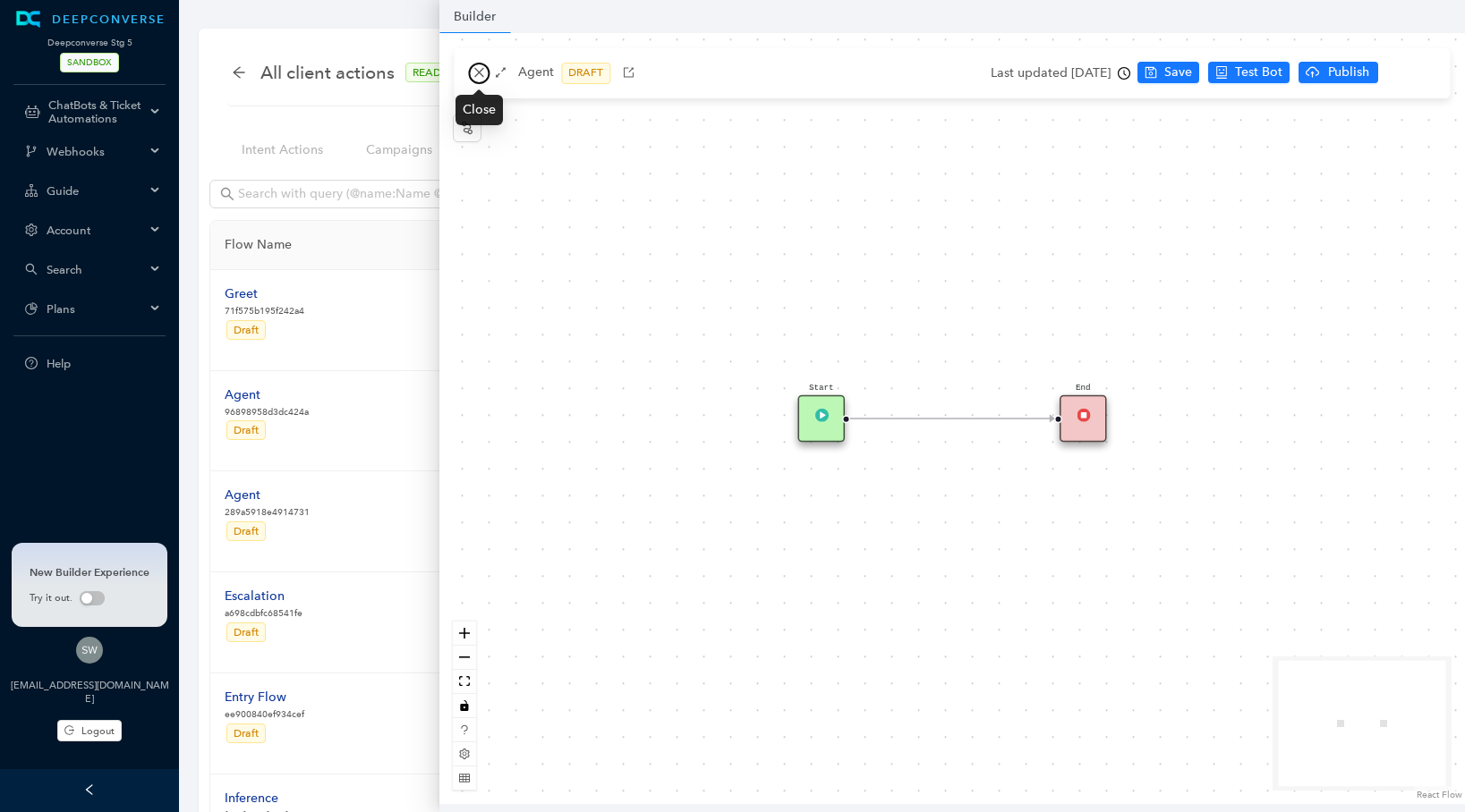
click at [471, 72] on button "button" at bounding box center [479, 74] width 22 height 22
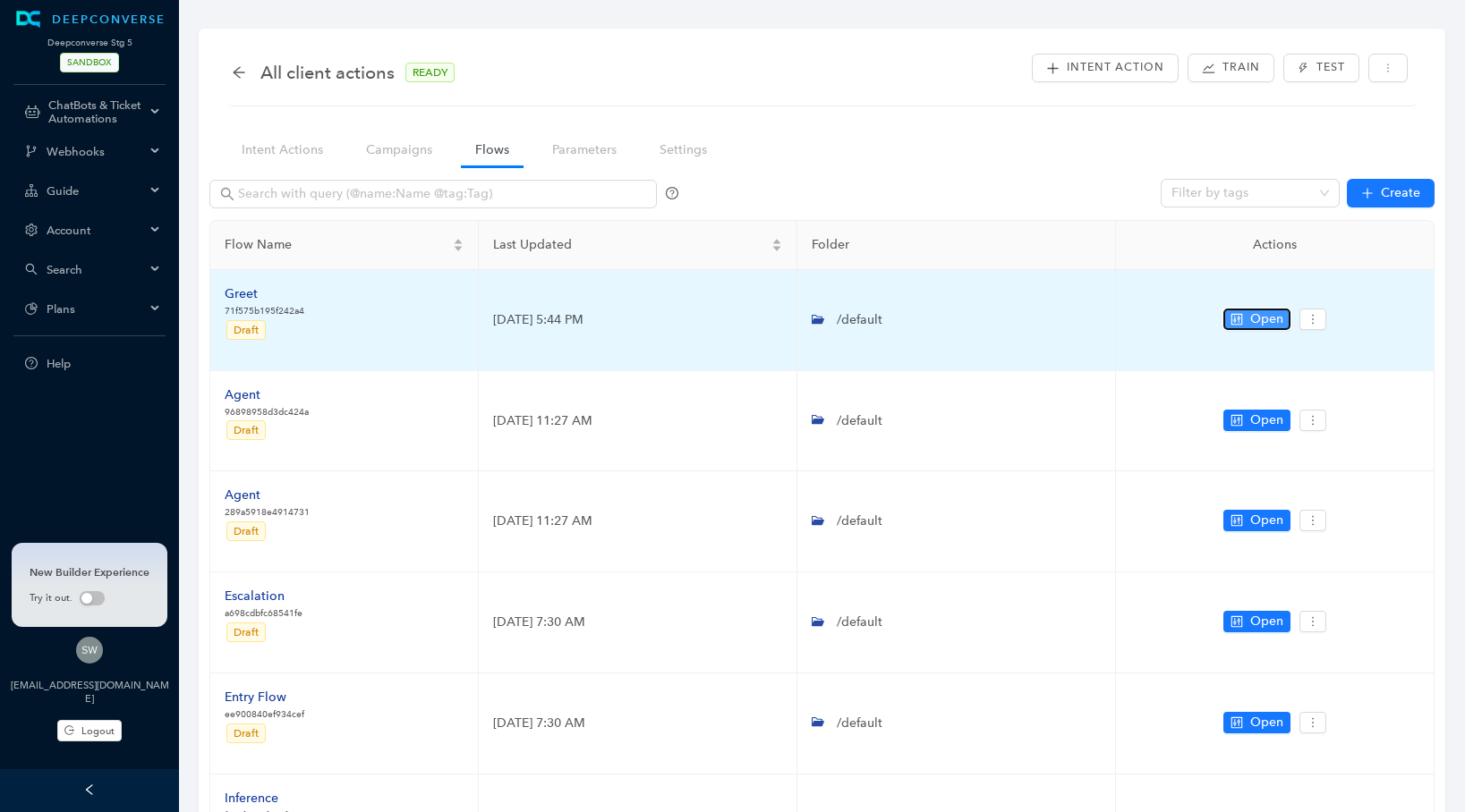
click at [1267, 325] on span "Open" at bounding box center [1267, 319] width 34 height 20
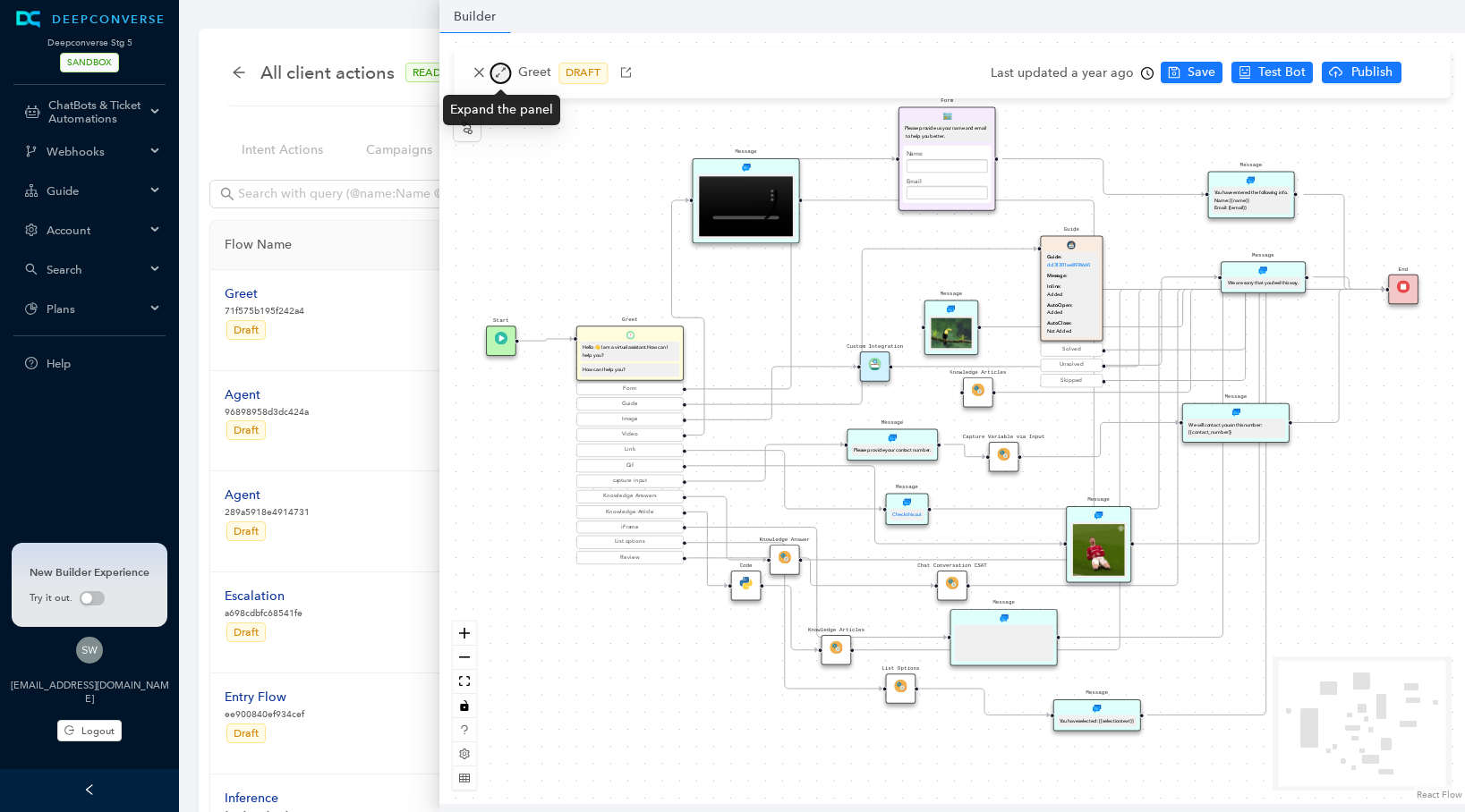
click at [504, 67] on icon "arrows-alt" at bounding box center [500, 72] width 13 height 13
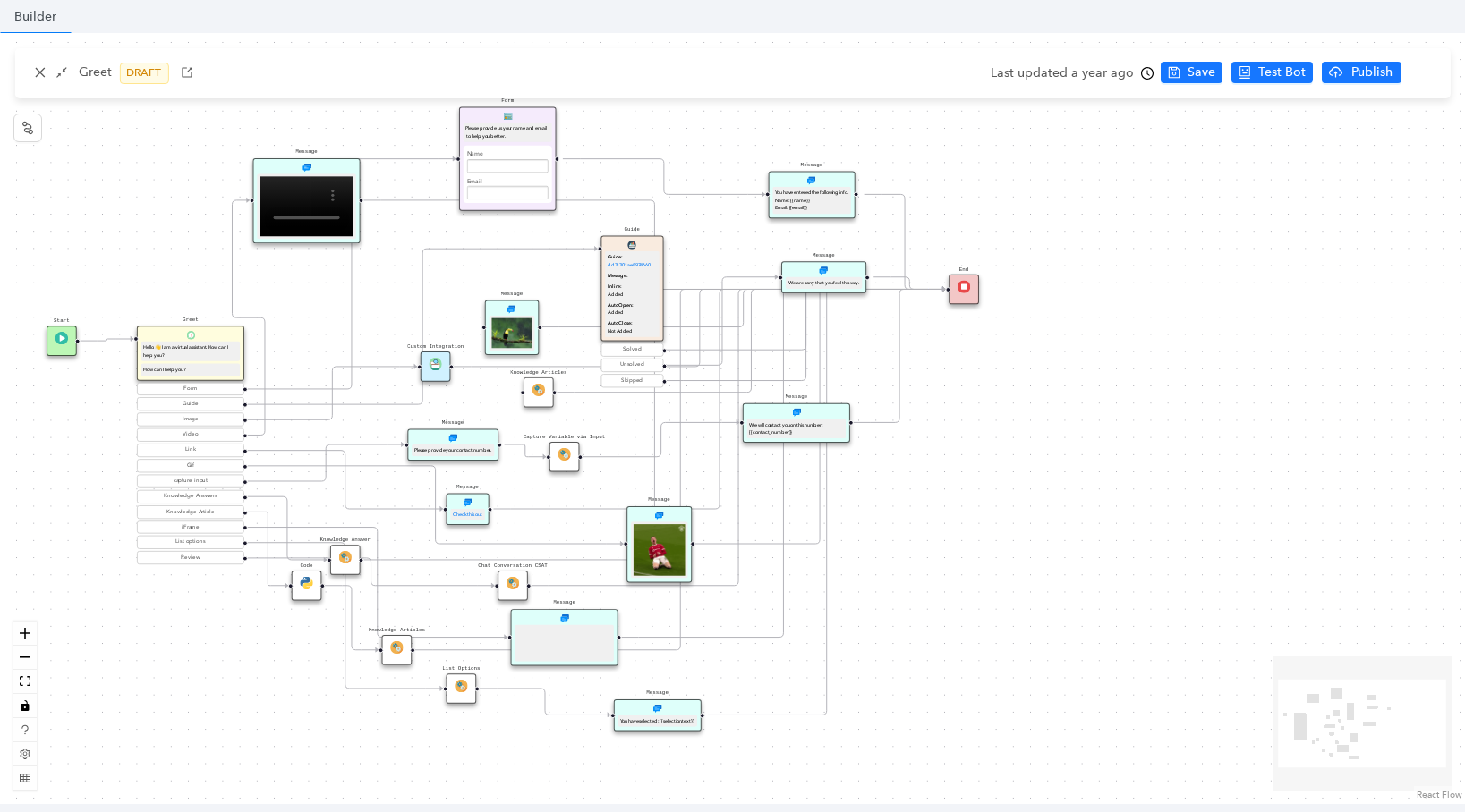
click at [464, 451] on div "Please provide your contact number." at bounding box center [453, 449] width 77 height 7
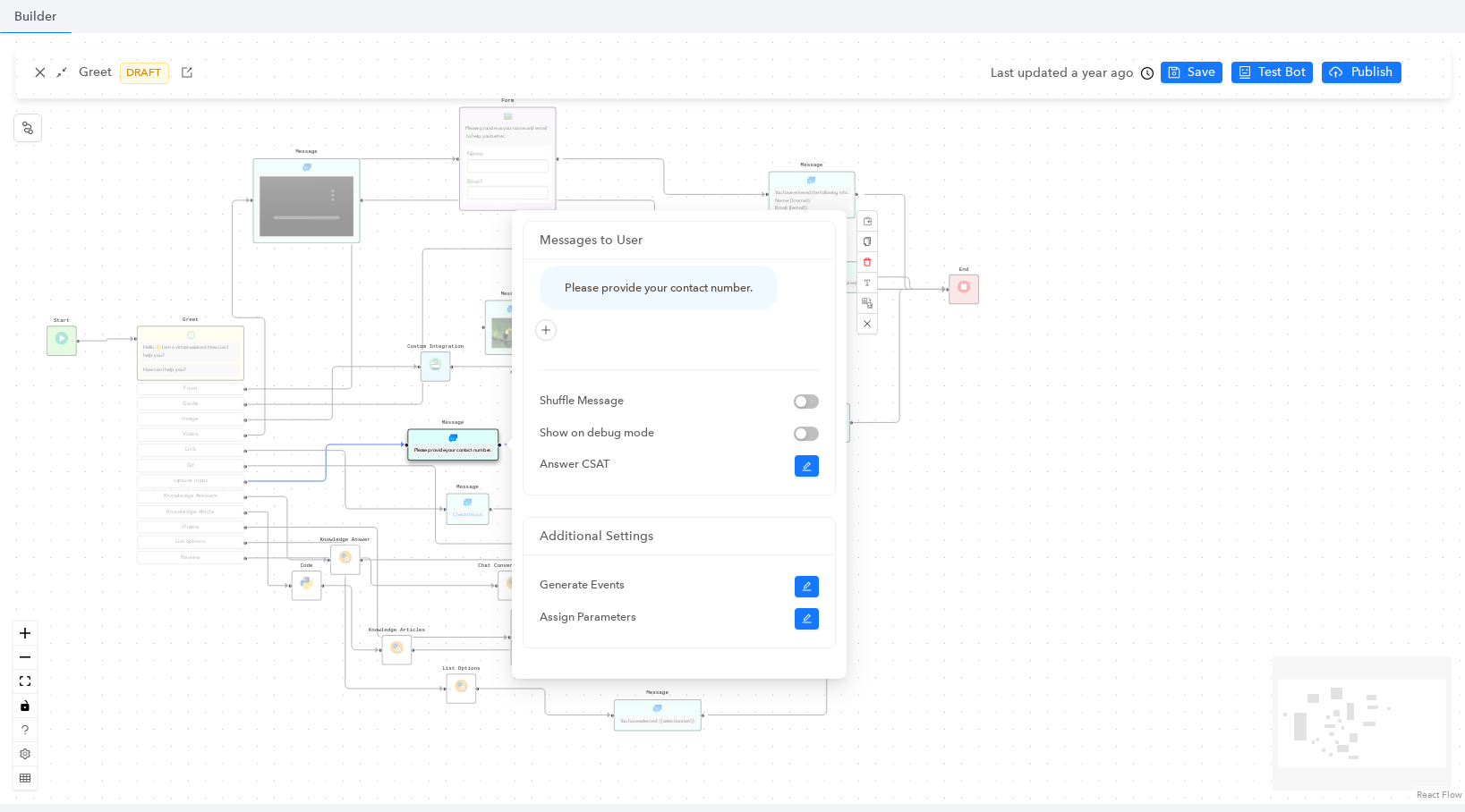
click at [478, 410] on div "Start Greet Hello 👋 I am a virtual assistant. How can I help you? How can I hel…" at bounding box center [732, 419] width 1465 height 772
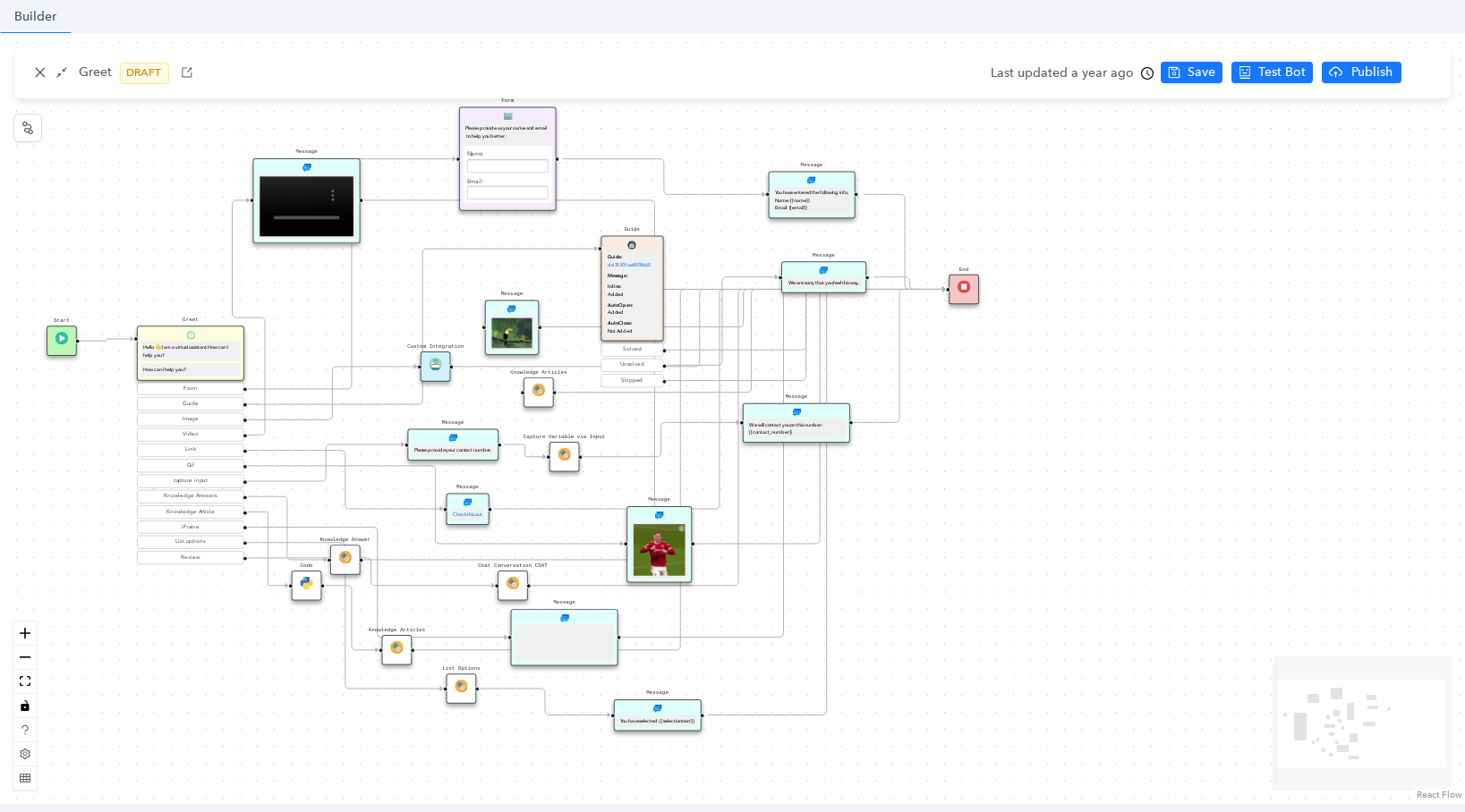
click at [565, 462] on div "Capture Variable via Input" at bounding box center [564, 456] width 31 height 31
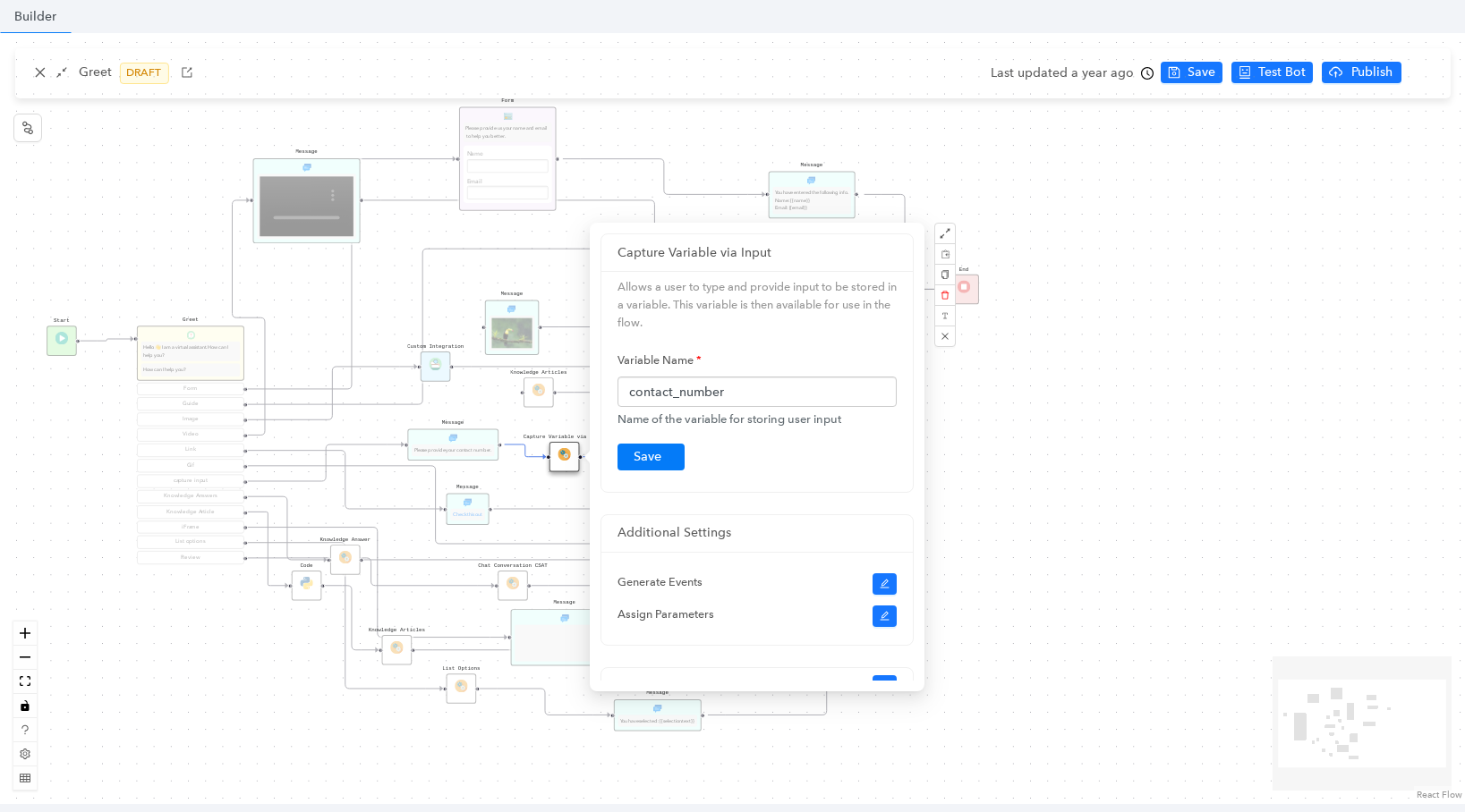
click at [1240, 466] on div "Start Greet Hello 👋 I am a virtual assistant. How can I help you? How can I hel…" at bounding box center [732, 419] width 1465 height 772
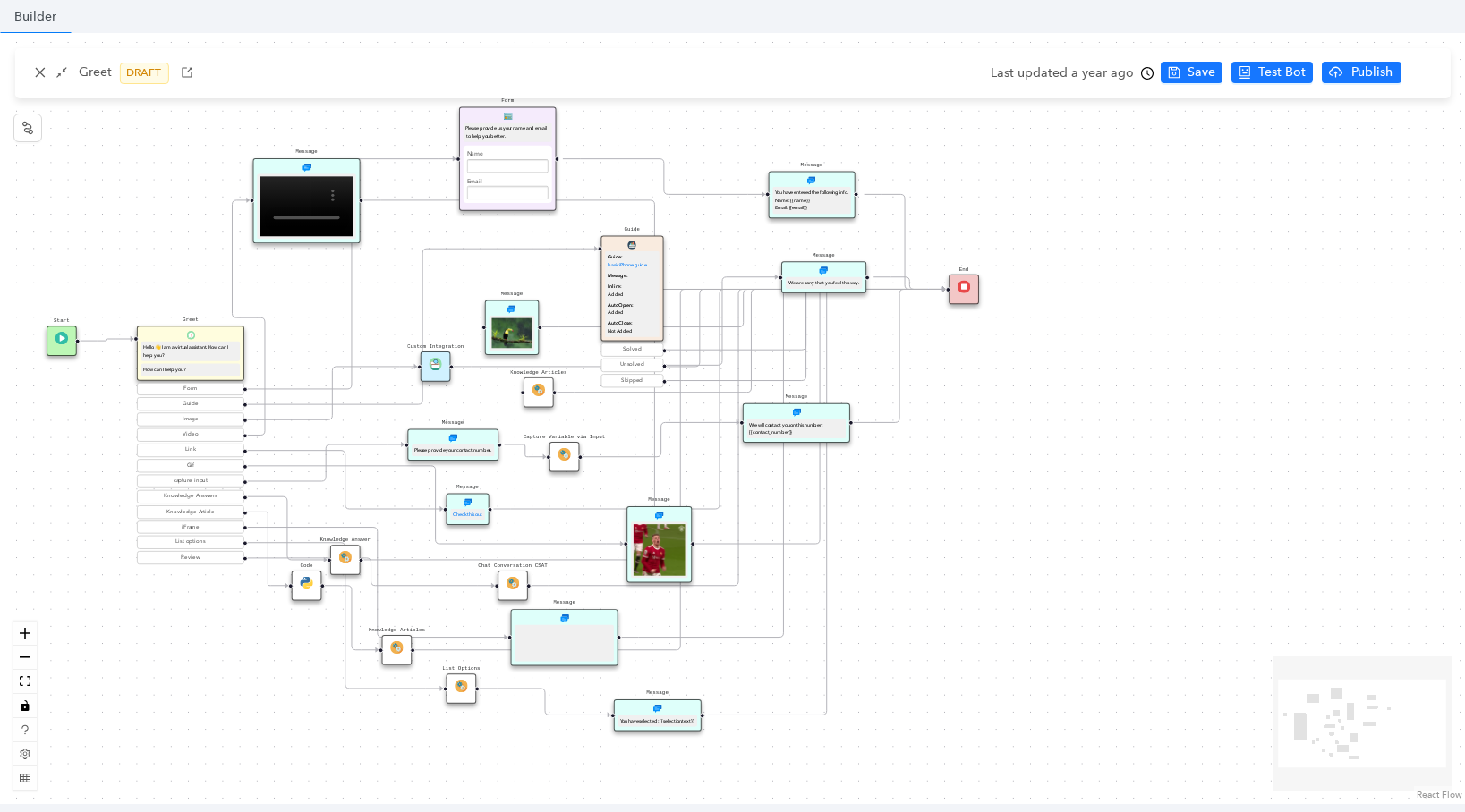
click at [448, 441] on div "Message Please provide your contact number." at bounding box center [453, 445] width 91 height 33
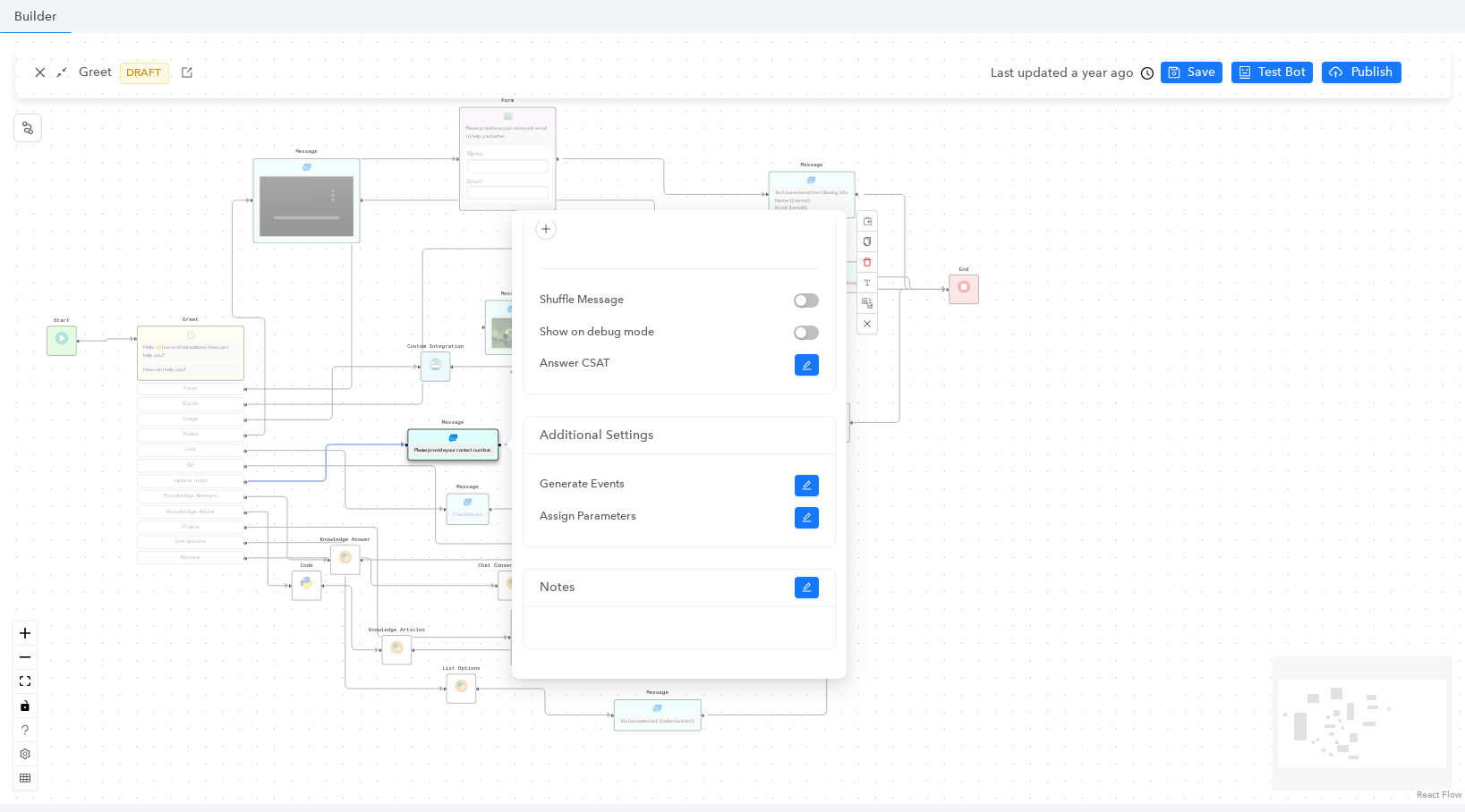
scroll to position [104, 0]
click at [1214, 440] on div "Start Greet Hello 👋 I am a virtual assistant. How can I help you? How can I hel…" at bounding box center [732, 419] width 1465 height 772
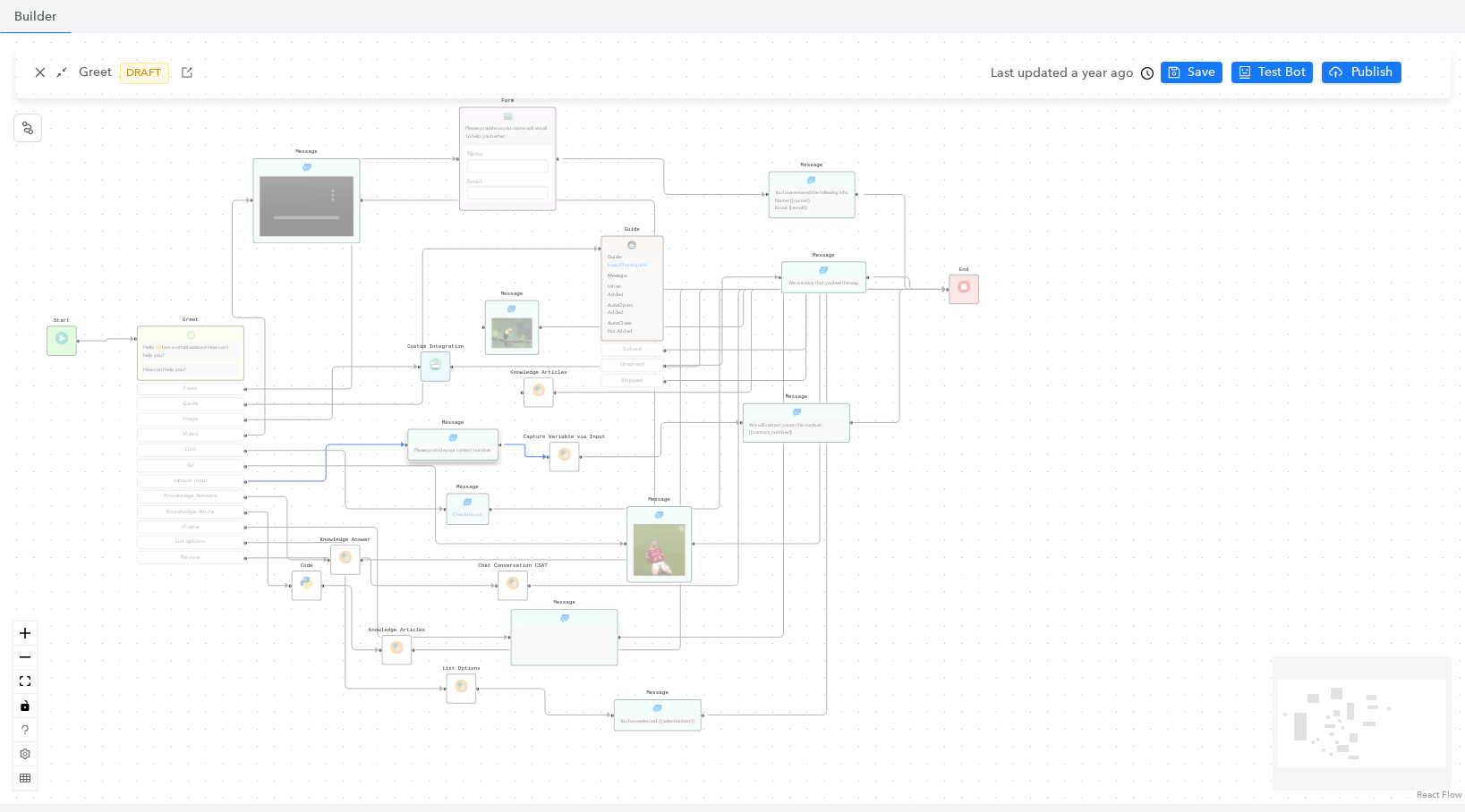
scroll to position [23, 0]
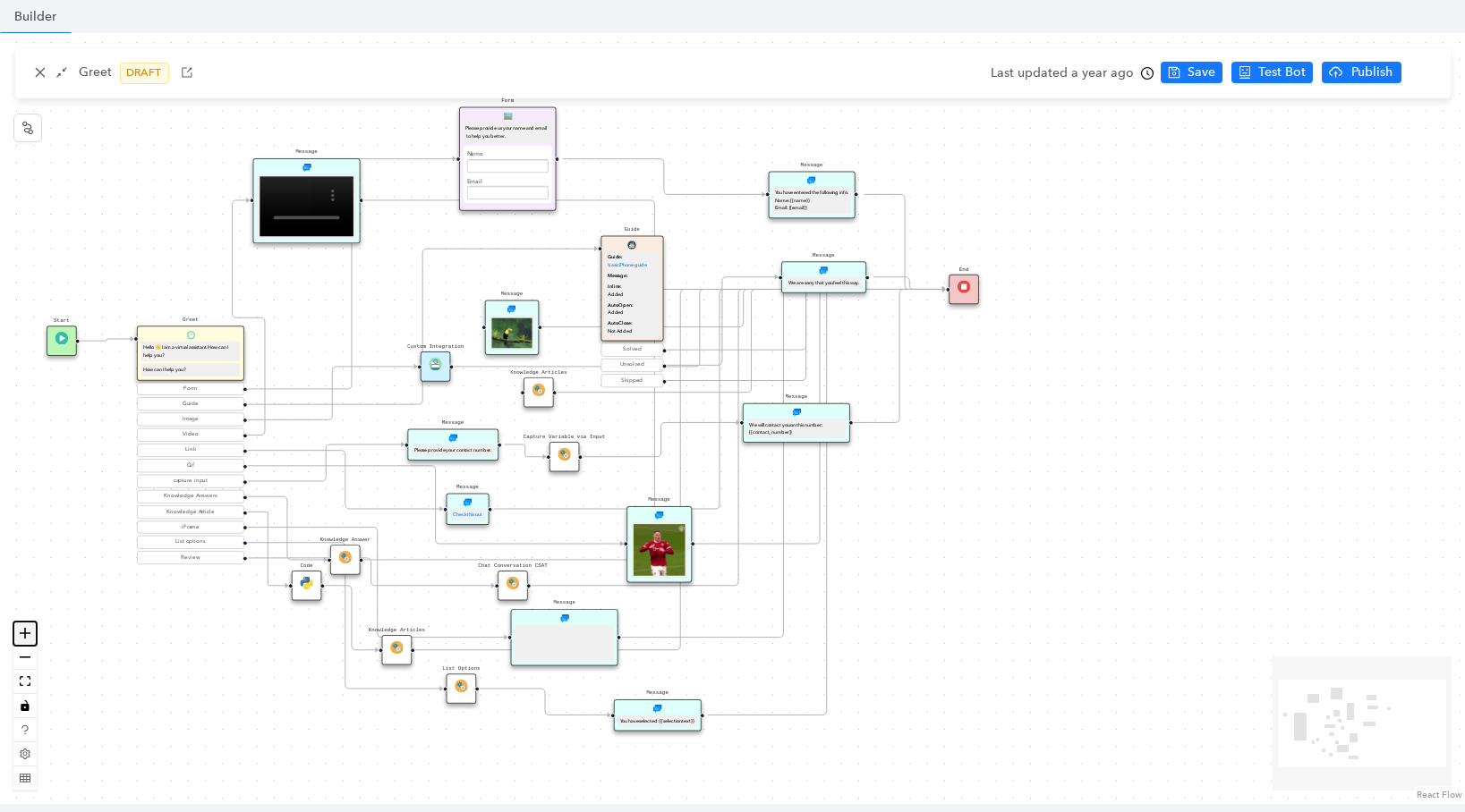
click at [25, 634] on icon "zoom in" at bounding box center [25, 633] width 11 height 11
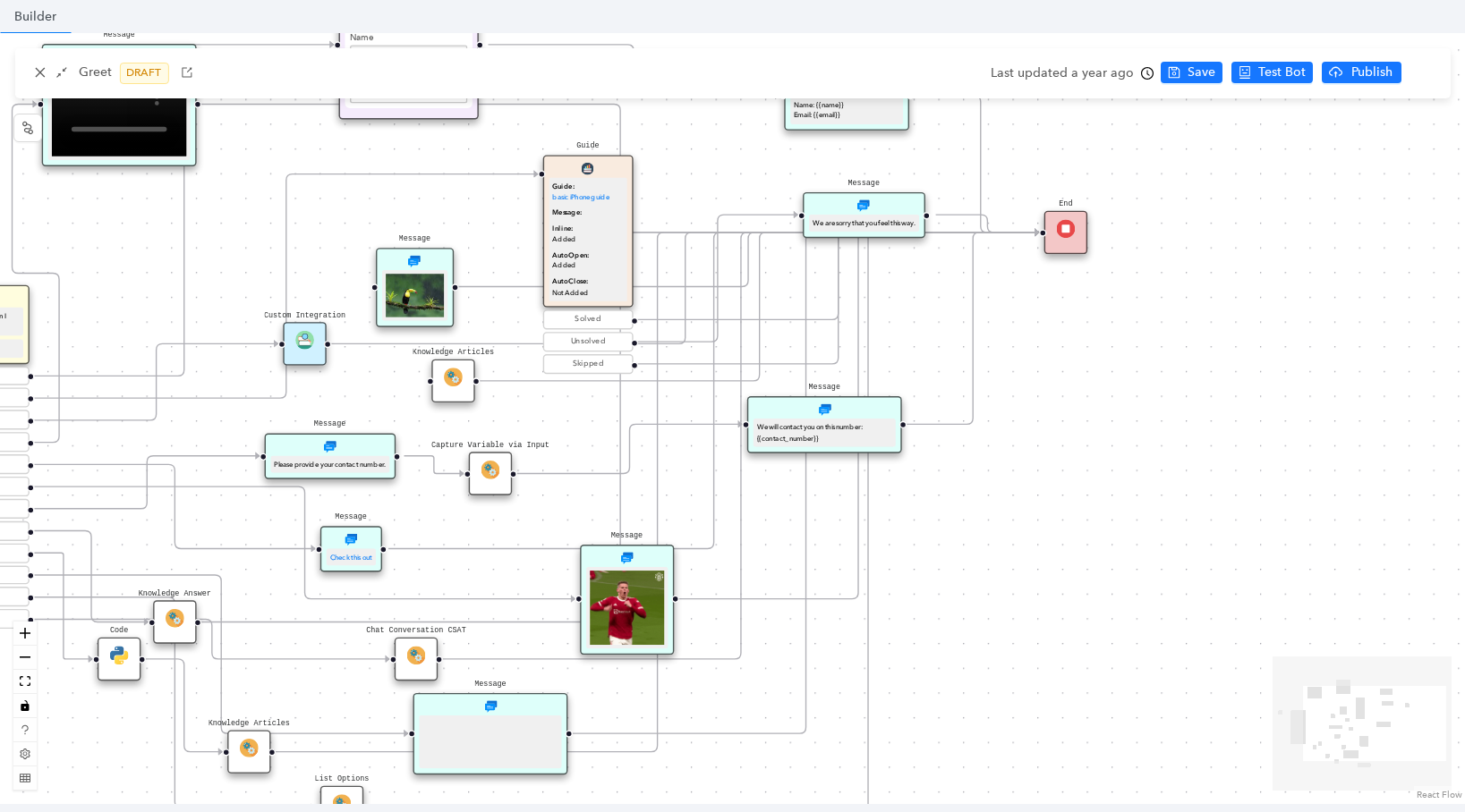
drag, startPoint x: 508, startPoint y: 545, endPoint x: 1047, endPoint y: 526, distance: 539.3
click at [1047, 526] on div "Start Greet Hello 👋 I am a virtual assistant. How can I help you? How can I hel…" at bounding box center [732, 419] width 1465 height 772
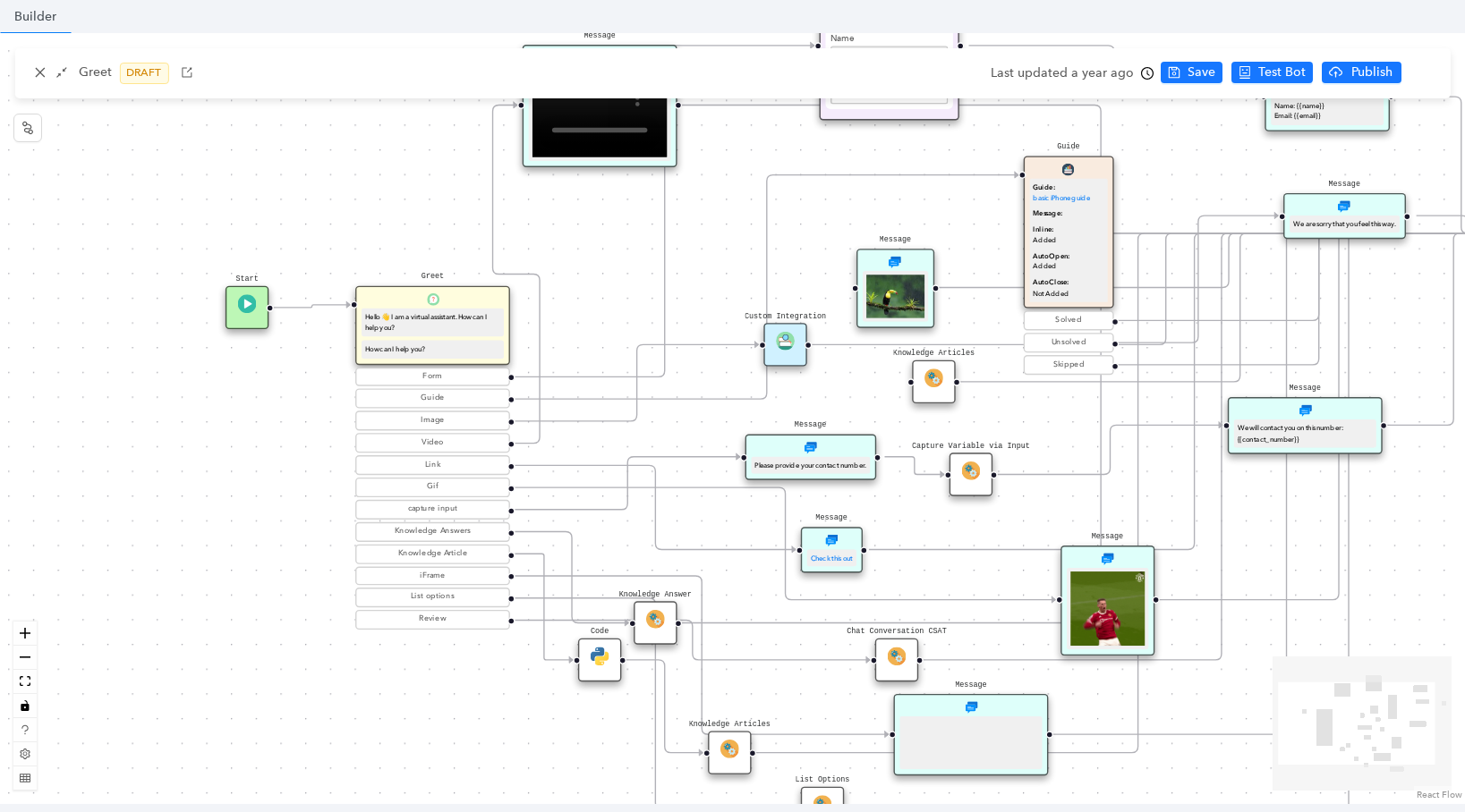
drag, startPoint x: 665, startPoint y: 147, endPoint x: 1147, endPoint y: 148, distance: 482.0
click at [1147, 148] on div "Start Greet Hello 👋 I am a virtual assistant. How can I help you? How can I hel…" at bounding box center [732, 419] width 1465 height 772
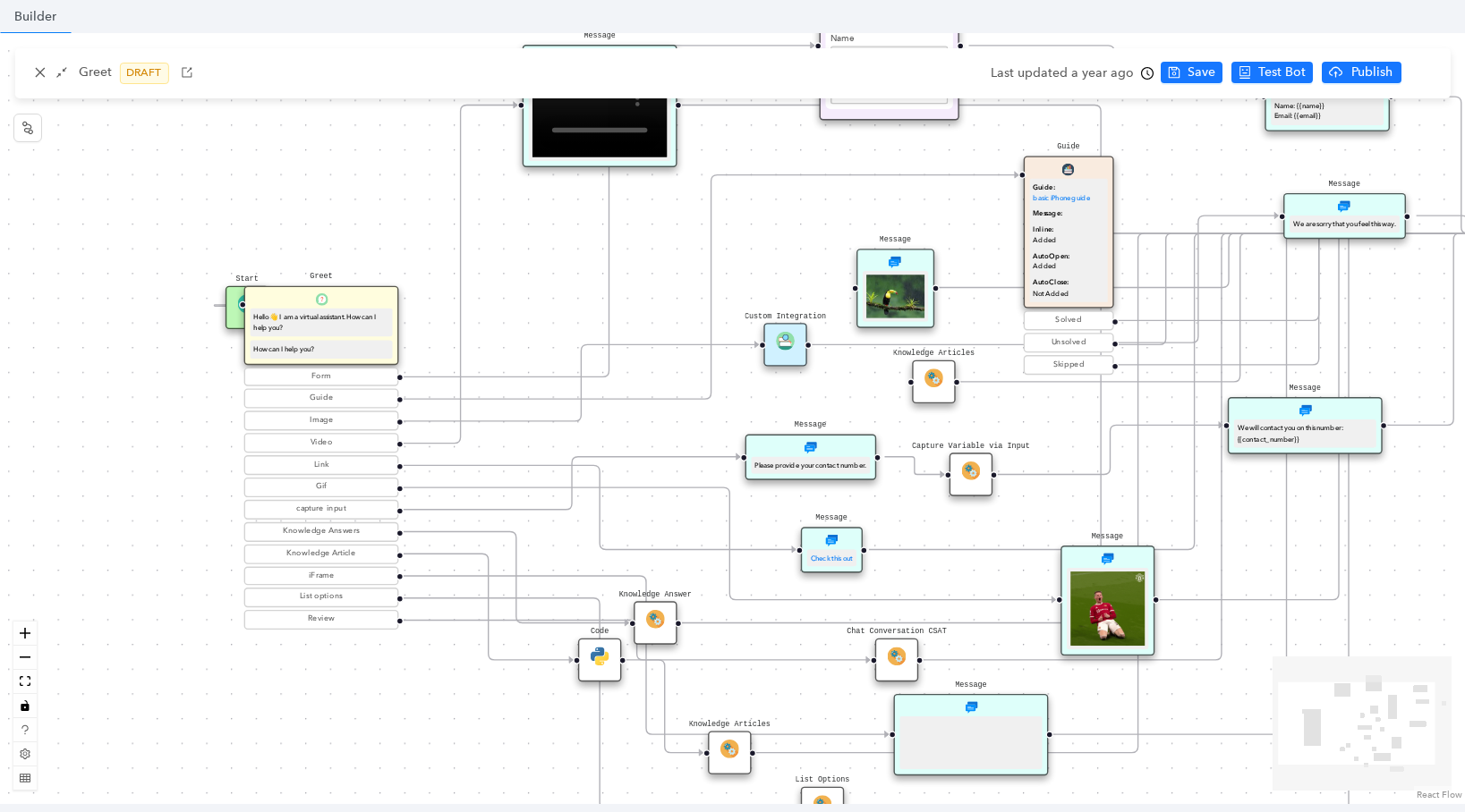
drag, startPoint x: 433, startPoint y: 518, endPoint x: 330, endPoint y: 516, distance: 103.0
click at [330, 516] on div "Form Guide Image Video Link Gif capture input Knowledge Answers Knowledge Artic…" at bounding box center [321, 498] width 155 height 263
drag, startPoint x: 593, startPoint y: 665, endPoint x: 554, endPoint y: 696, distance: 49.8
click at [554, 696] on img at bounding box center [562, 693] width 19 height 19
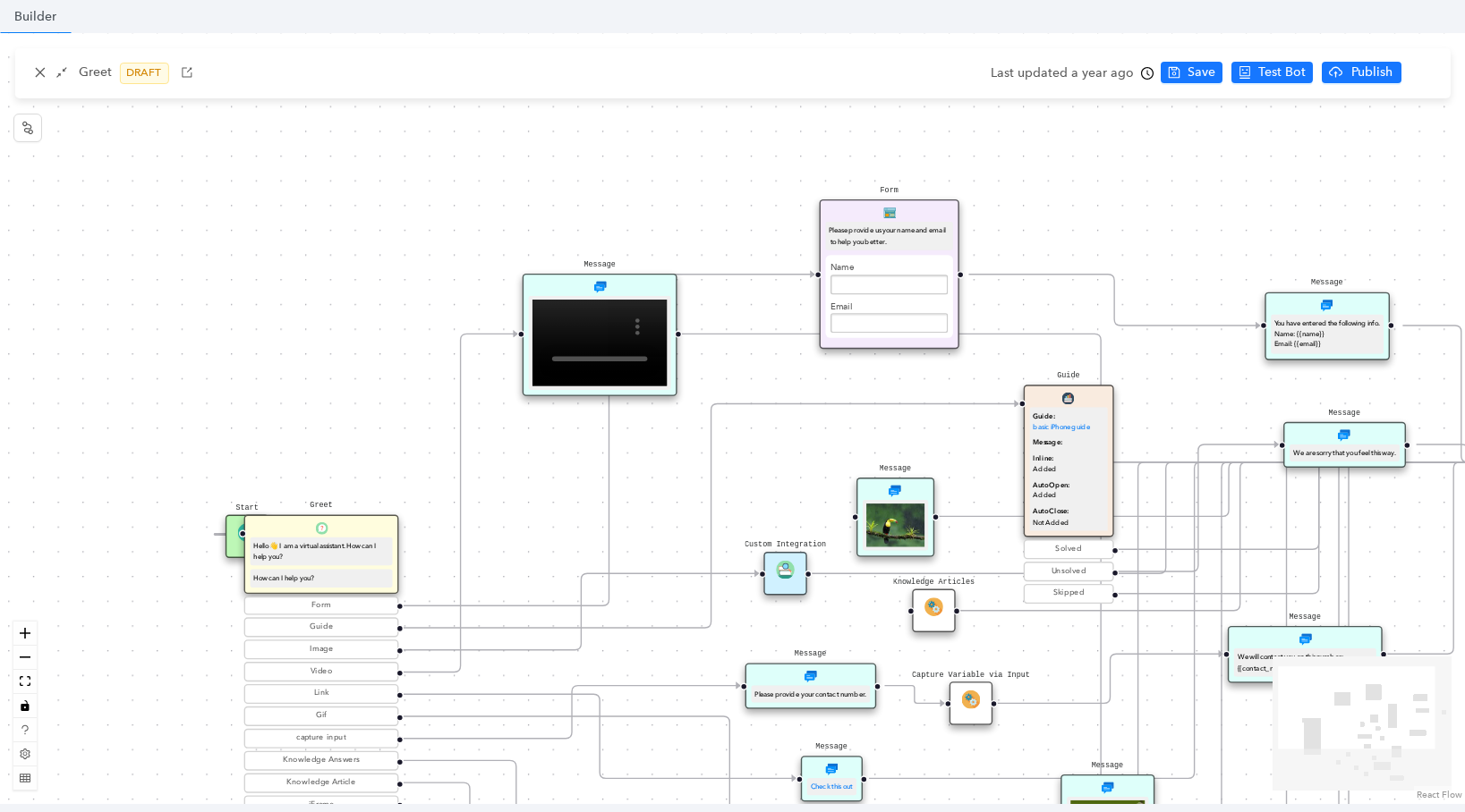
scroll to position [202, 0]
drag, startPoint x: 238, startPoint y: 528, endPoint x: 137, endPoint y: 453, distance: 125.8
click at [132, 446] on div "Start" at bounding box center [154, 463] width 43 height 43
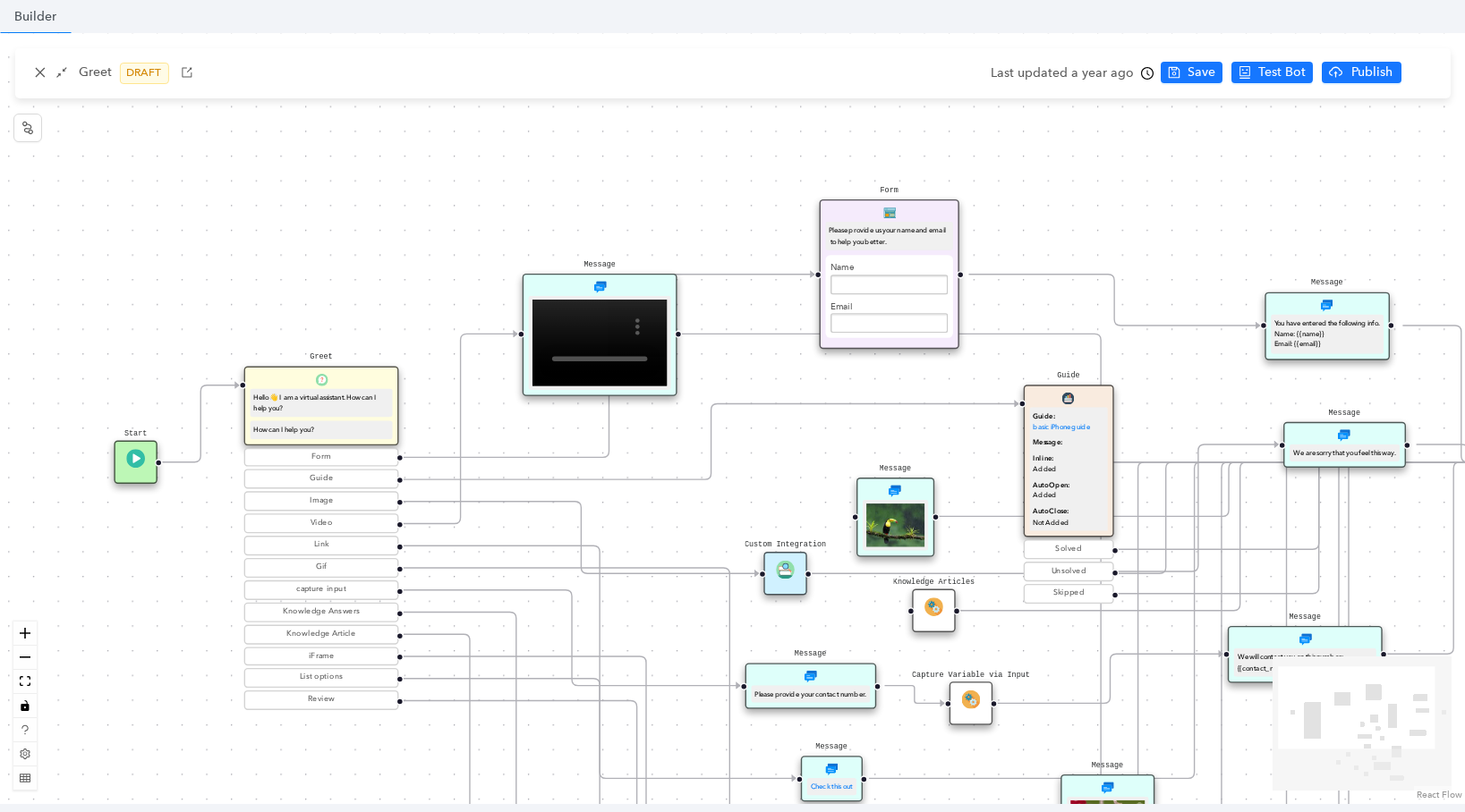
drag, startPoint x: 292, startPoint y: 553, endPoint x: 291, endPoint y: 271, distance: 282.0
click at [296, 392] on div "Hello 👋 I am a virtual assistant. How can I help you?" at bounding box center [320, 403] width 135 height 22
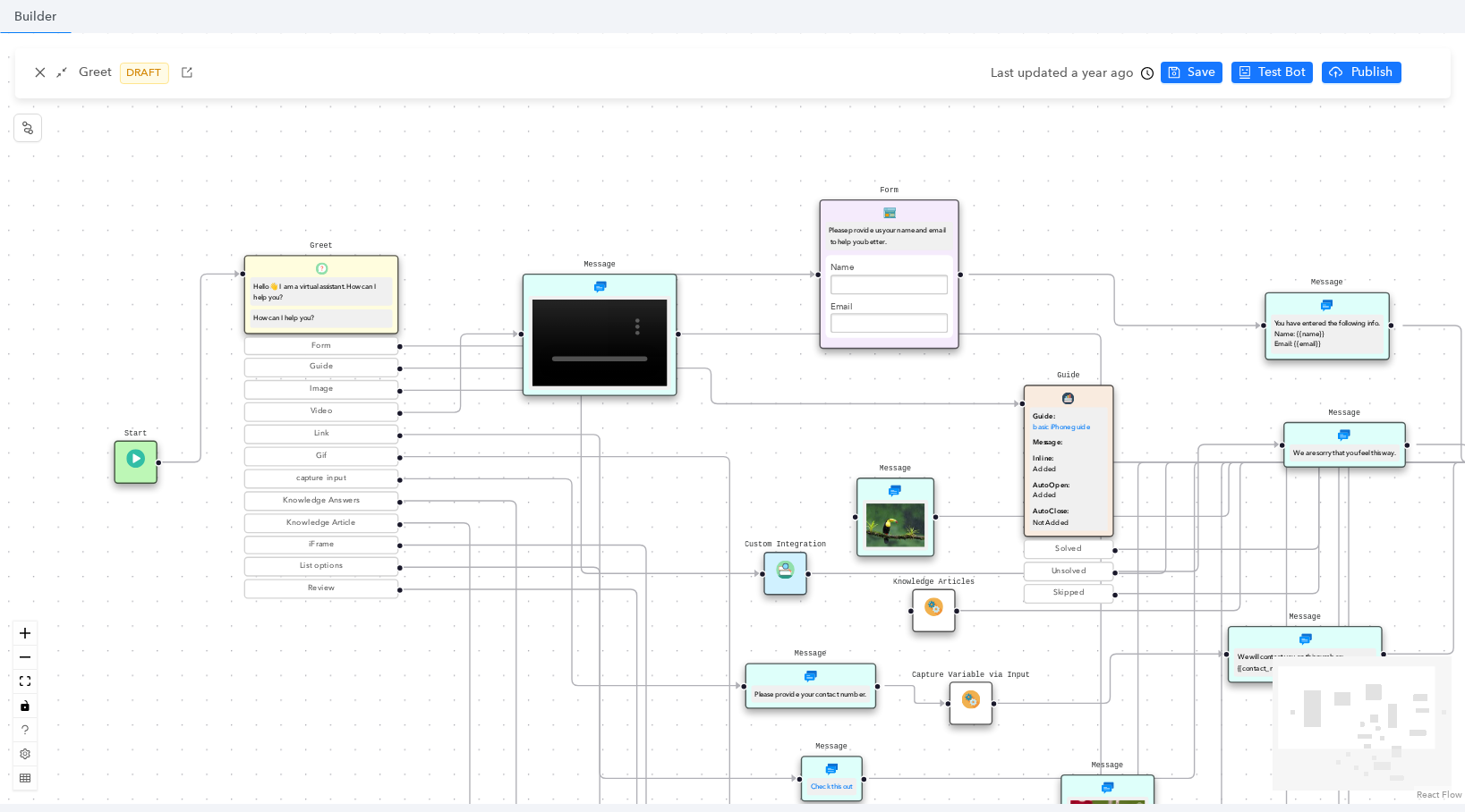
drag, startPoint x: 694, startPoint y: 585, endPoint x: 722, endPoint y: 340, distance: 246.6
click at [722, 340] on g at bounding box center [840, 675] width 1358 height 826
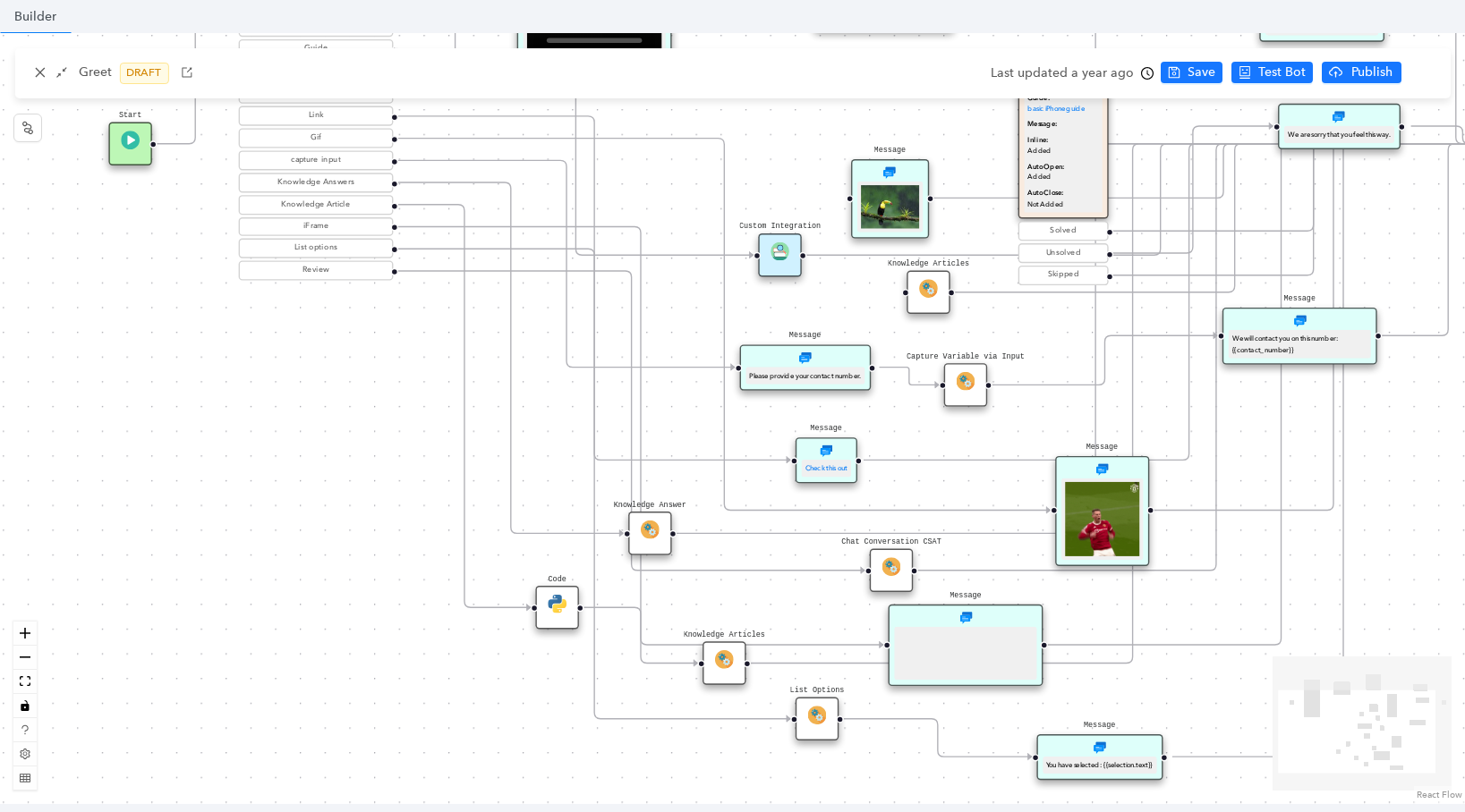
drag, startPoint x: 851, startPoint y: 345, endPoint x: 840, endPoint y: 62, distance: 283.2
click at [840, 62] on div "Greet DRAFT Last updated a year ago Save Test Bot Publish Builder Start Greet H…" at bounding box center [732, 419] width 1465 height 772
click at [895, 575] on img at bounding box center [891, 567] width 19 height 19
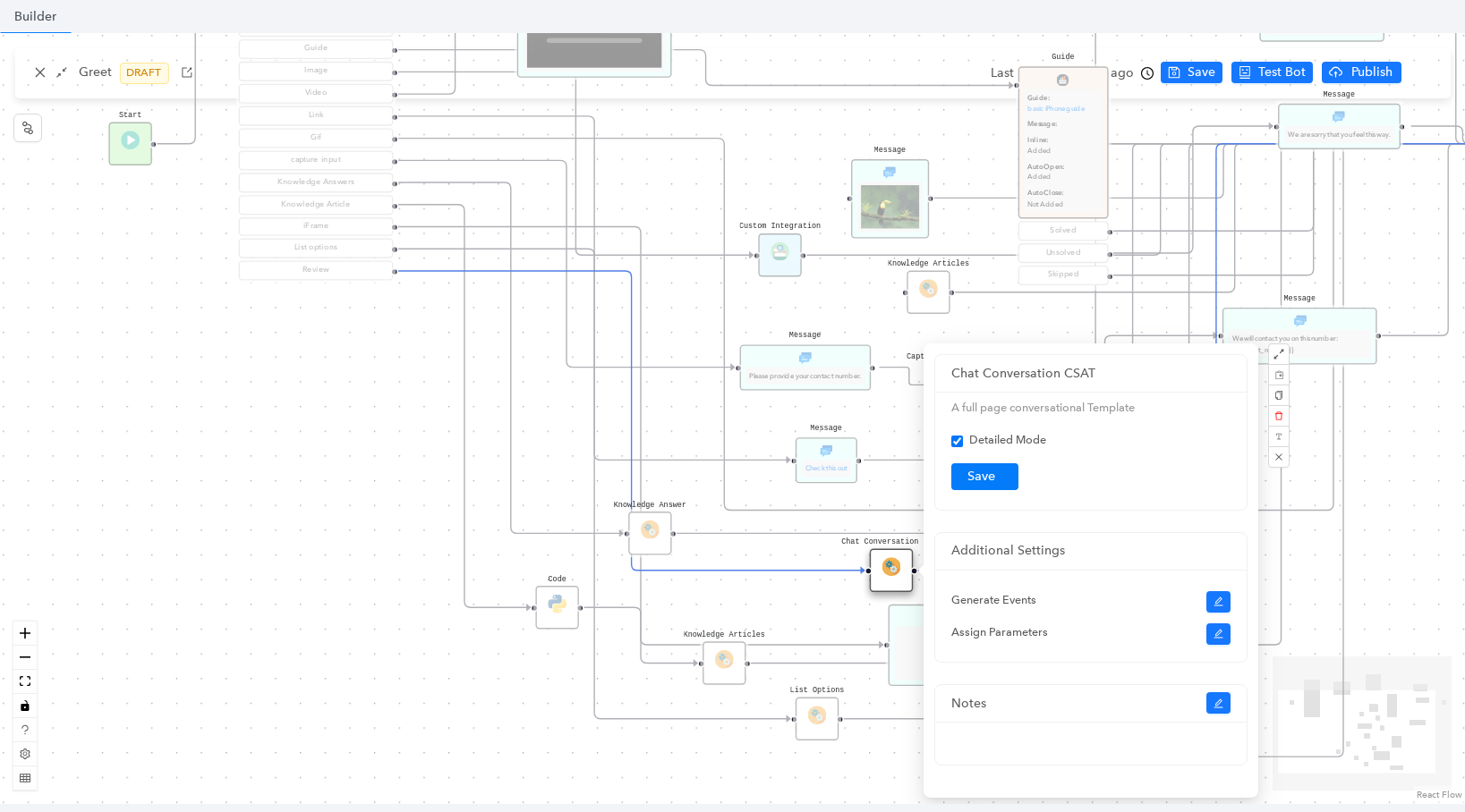
click at [830, 555] on div "Start Greet Hello 👋 I am a virtual assistant. How can I help you? How can I hel…" at bounding box center [732, 419] width 1465 height 772
checkbox input "true"
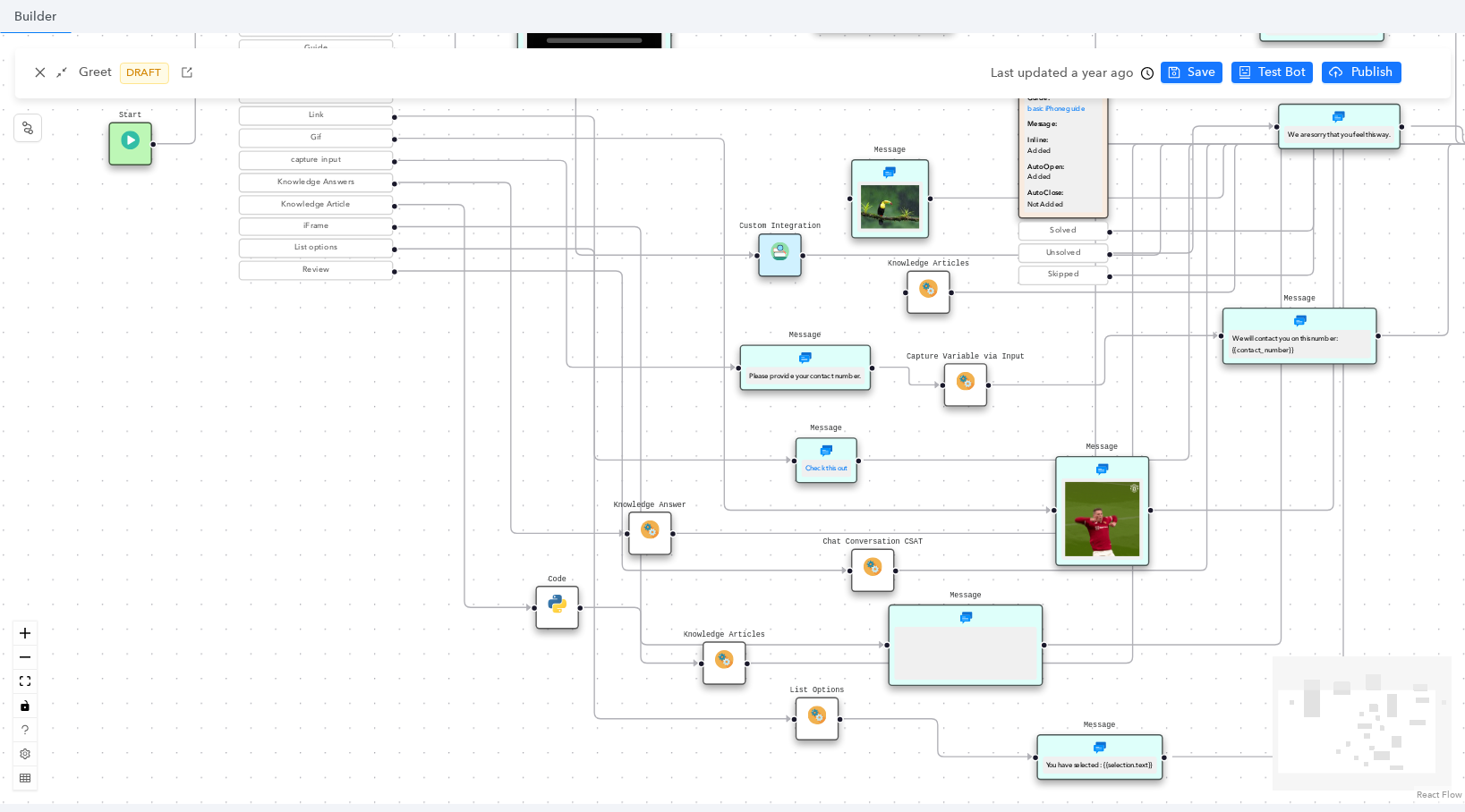
drag, startPoint x: 890, startPoint y: 562, endPoint x: 866, endPoint y: 565, distance: 24.2
click at [866, 565] on img at bounding box center [872, 567] width 19 height 19
click at [920, 575] on circle "Edge from reactflownode_058a5a81-e3b6-4ac9-8ca1-190dc24d59b7 to reactflownode_8…" at bounding box center [911, 570] width 25 height 25
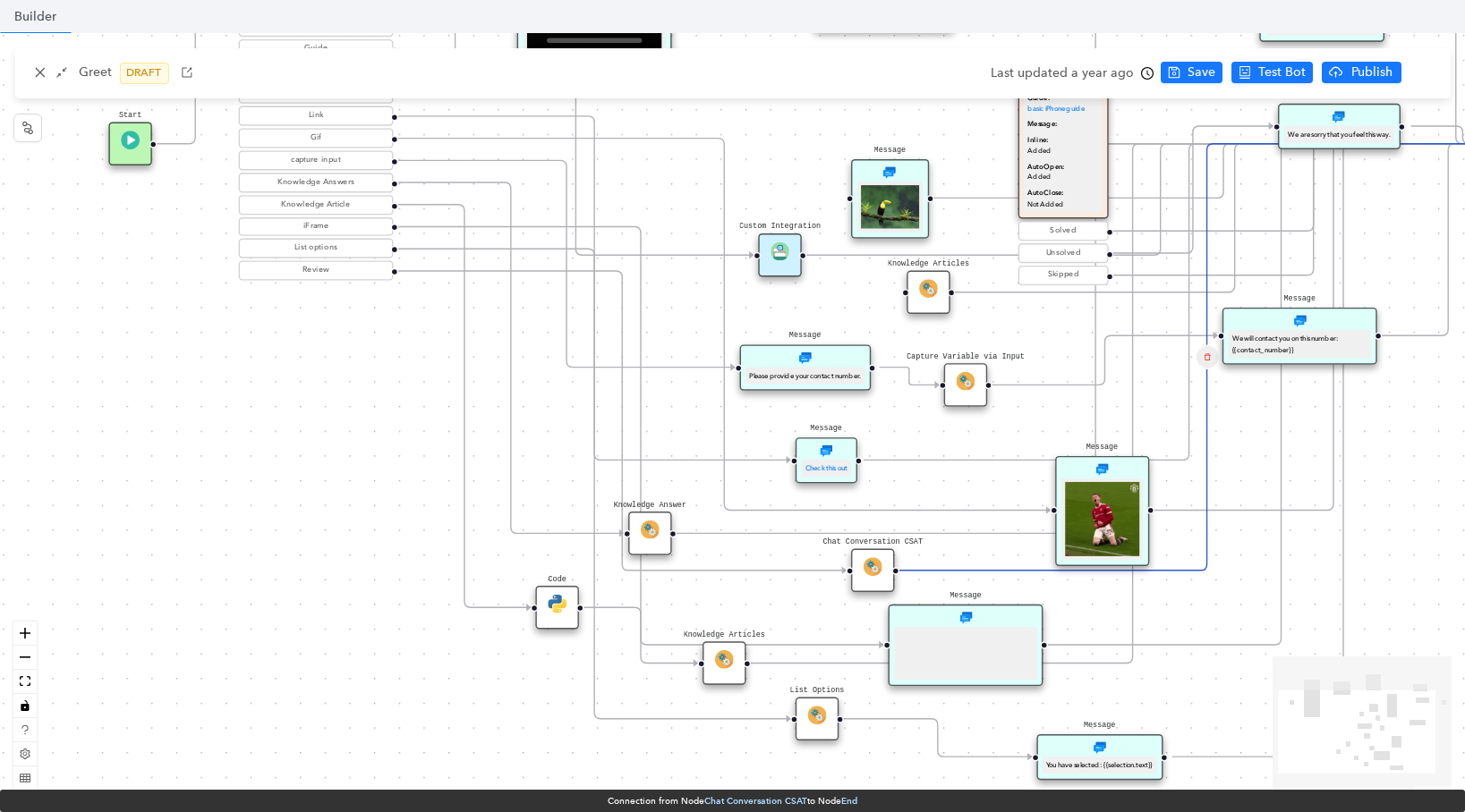
drag, startPoint x: 1353, startPoint y: 208, endPoint x: 1243, endPoint y: 240, distance: 114.6
click at [1243, 240] on g at bounding box center [835, 357] width 1358 height 826
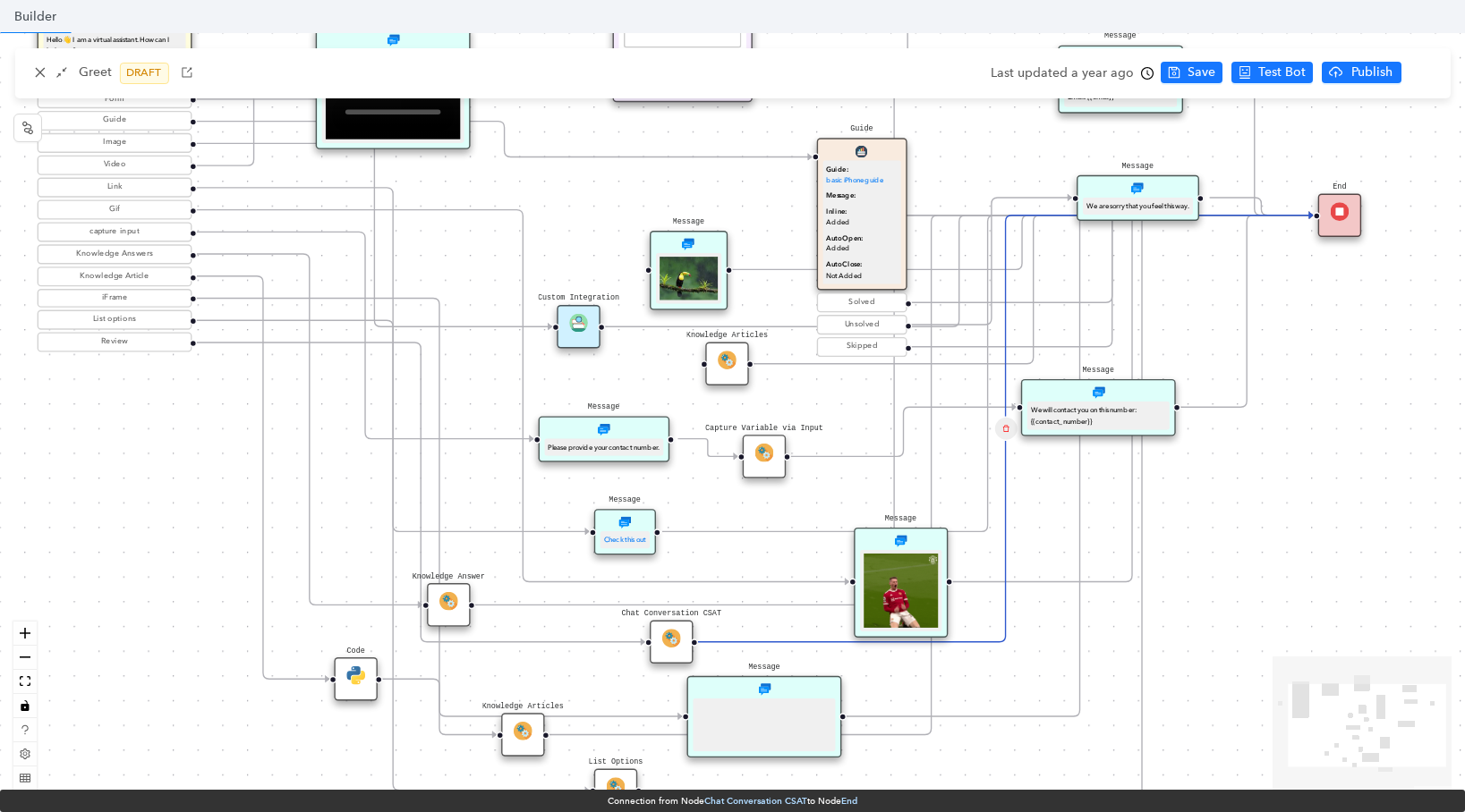
drag, startPoint x: 1402, startPoint y: 194, endPoint x: 1205, endPoint y: 265, distance: 209.4
click at [1205, 265] on div "Start Greet Hello 👋 I am a virtual assistant. How can I help you? How can I hel…" at bounding box center [732, 419] width 1465 height 772
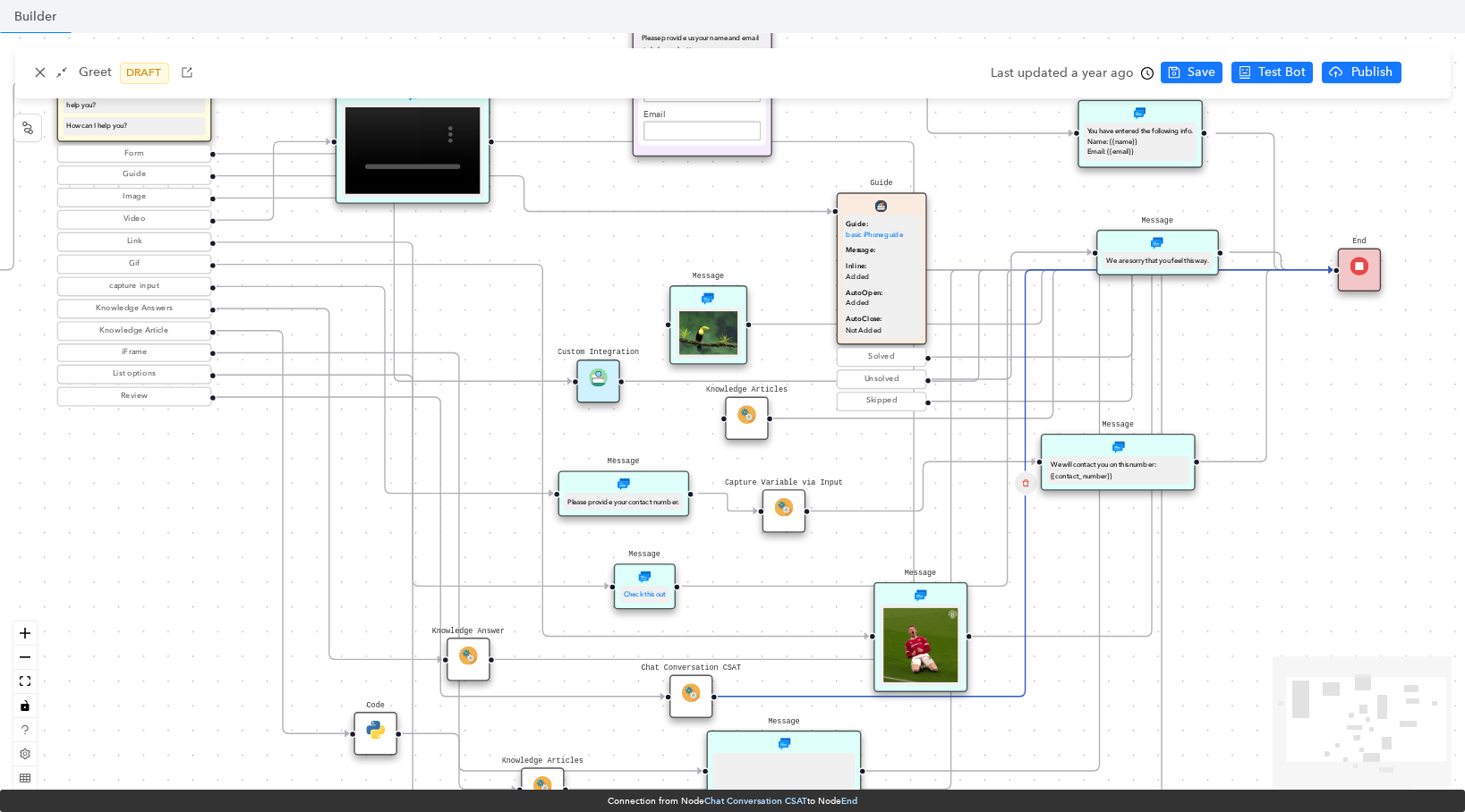
drag, startPoint x: 1181, startPoint y: 237, endPoint x: 1197, endPoint y: 292, distance: 57.3
click at [1197, 292] on div "Start Greet Hello 👋 I am a virtual assistant. How can I help you? How can I hel…" at bounding box center [732, 419] width 1465 height 772
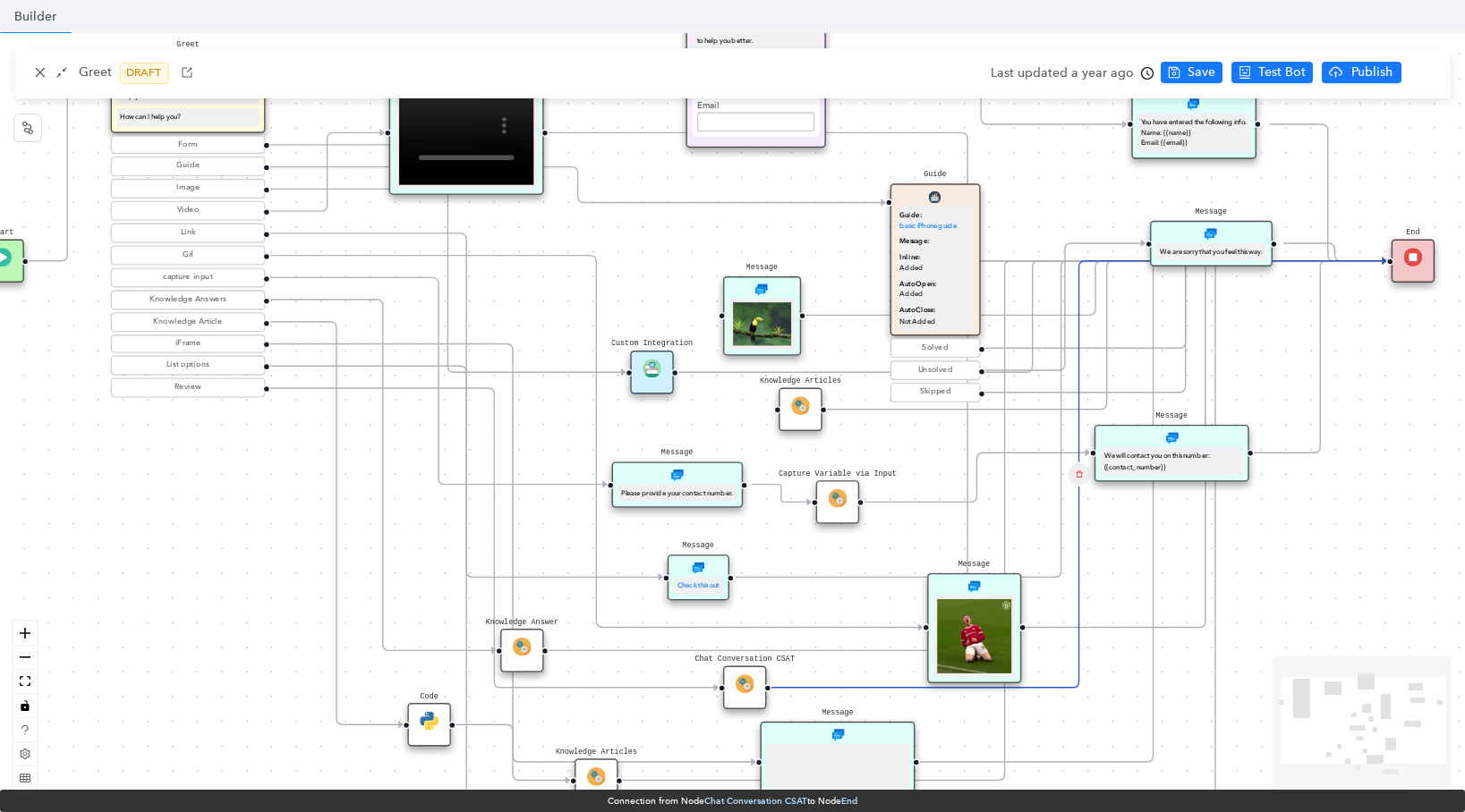
drag, startPoint x: 1197, startPoint y: 292, endPoint x: 1250, endPoint y: 283, distance: 53.8
click at [1250, 283] on div "Start Greet Hello 👋 I am a virtual assistant. How can I help you? How can I hel…" at bounding box center [732, 419] width 1465 height 772
drag, startPoint x: 865, startPoint y: 209, endPoint x: 852, endPoint y: 366, distance: 157.5
click at [852, 366] on g at bounding box center [707, 474] width 1358 height 826
click at [852, 361] on icon "Edge from reactflownode_0944d950-2b41-48a1-9215-340b160c320a to reactflownode_8…" at bounding box center [1032, 316] width 708 height 111
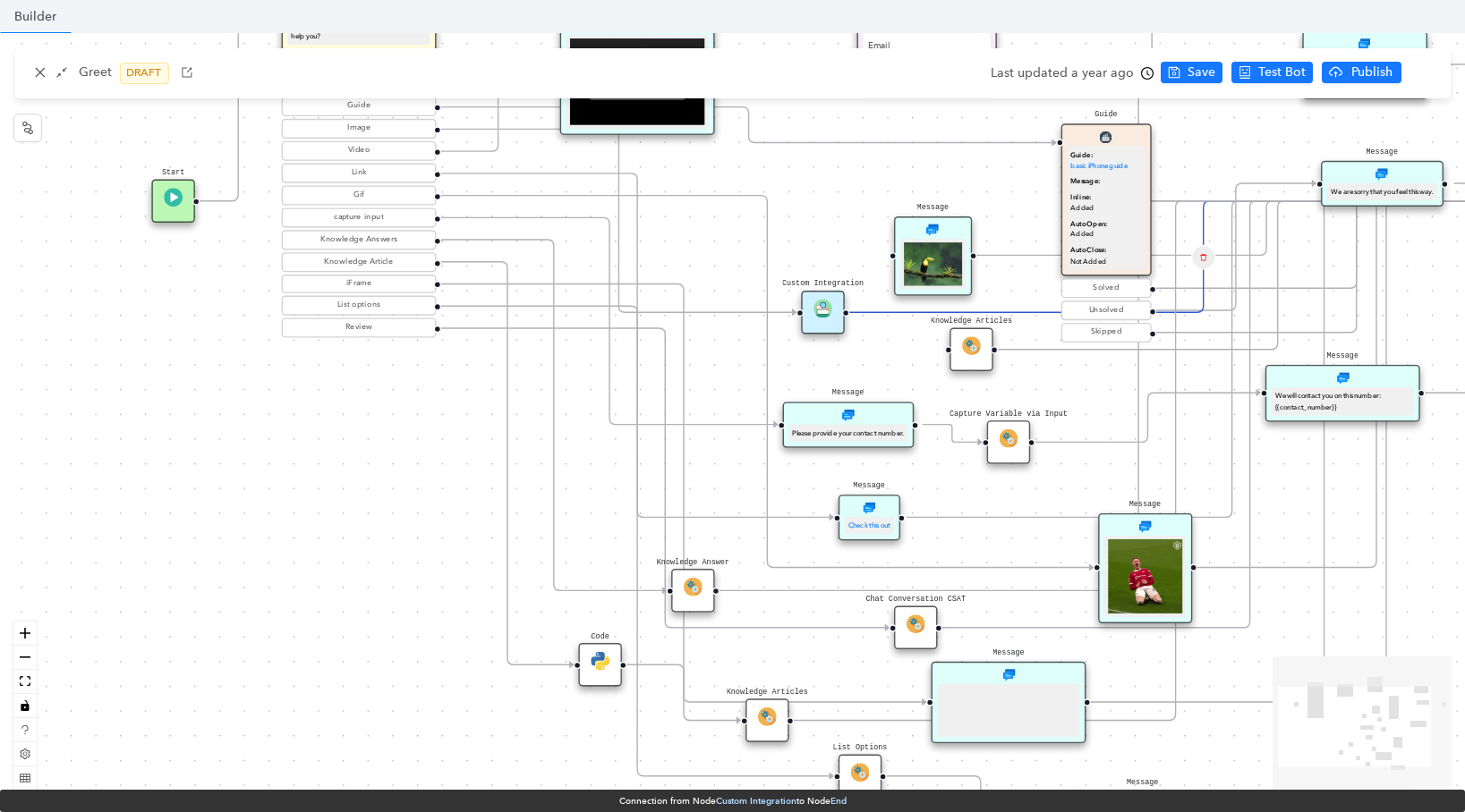
drag, startPoint x: 878, startPoint y: 280, endPoint x: 1050, endPoint y: 220, distance: 182.2
click at [1050, 220] on div "Start Greet Hello 👋 I am a virtual assistant. How can I help you? How can I hel…" at bounding box center [732, 419] width 1465 height 772
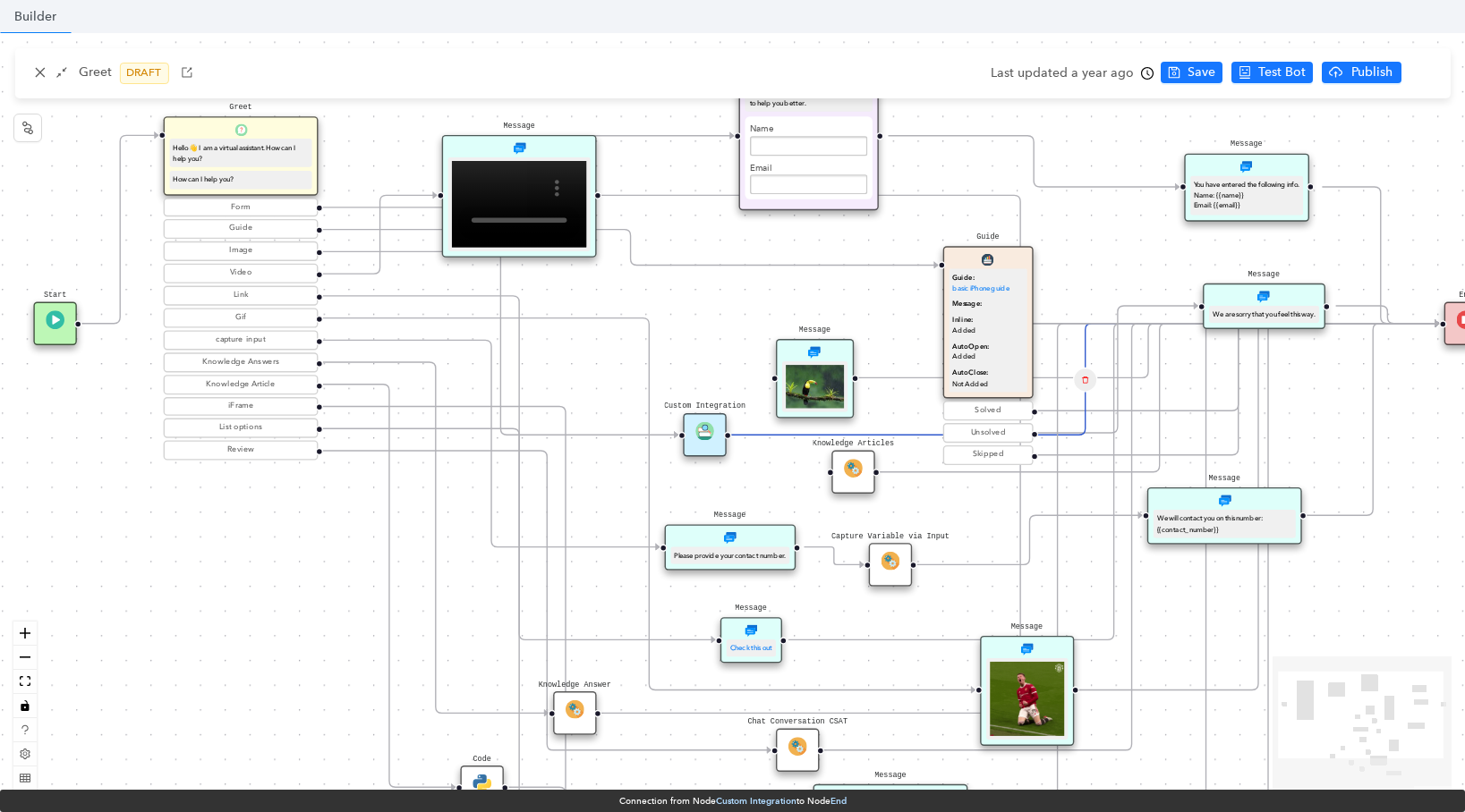
drag, startPoint x: 1025, startPoint y: 500, endPoint x: 908, endPoint y: 623, distance: 169.8
click at [908, 623] on div "Start Greet Hello 👋 I am a virtual assistant. How can I help you? How can I hel…" at bounding box center [732, 419] width 1465 height 772
click at [63, 78] on icon "shrink" at bounding box center [60, 72] width 13 height 13
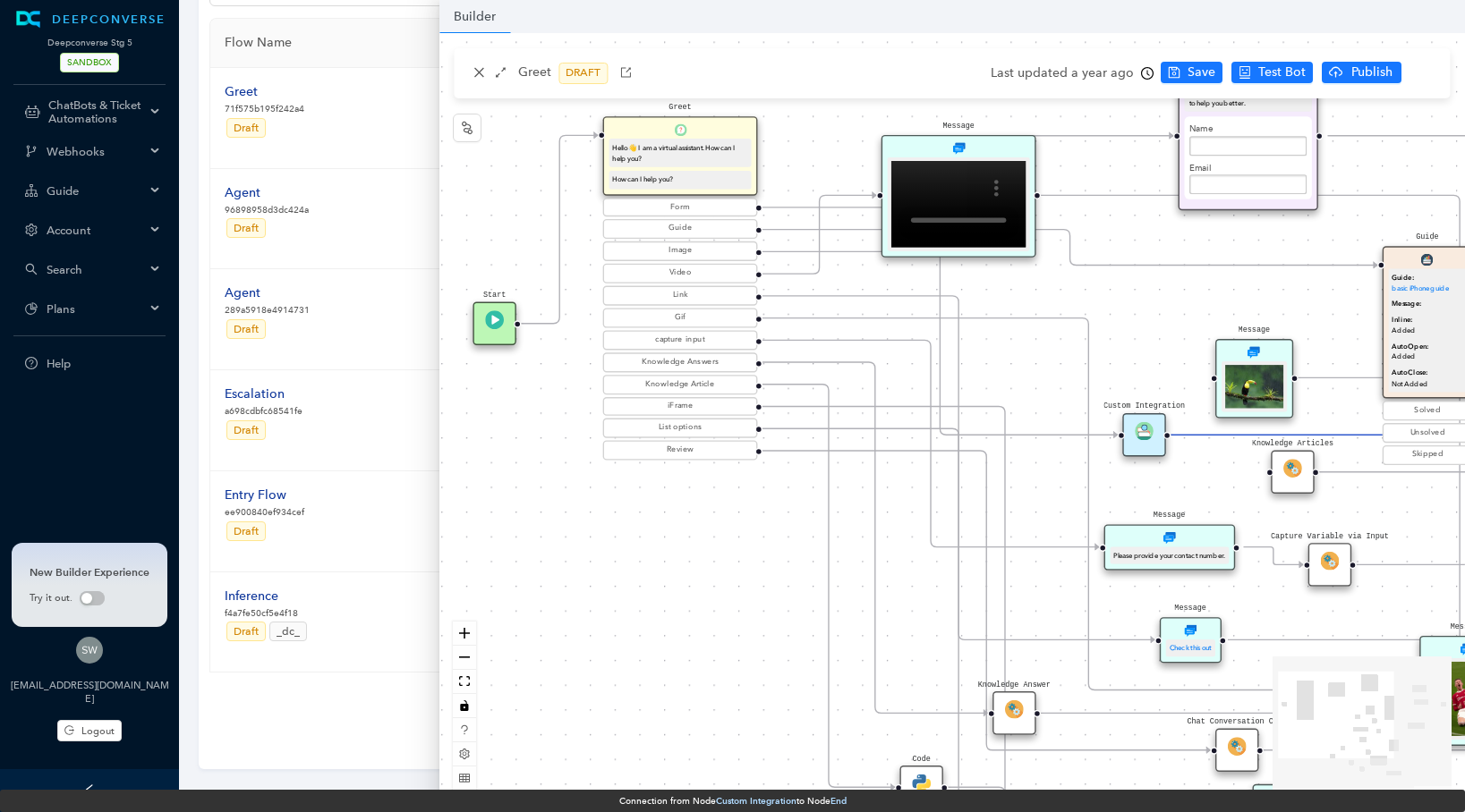
click at [85, 186] on span "Guide" at bounding box center [96, 191] width 99 height 14
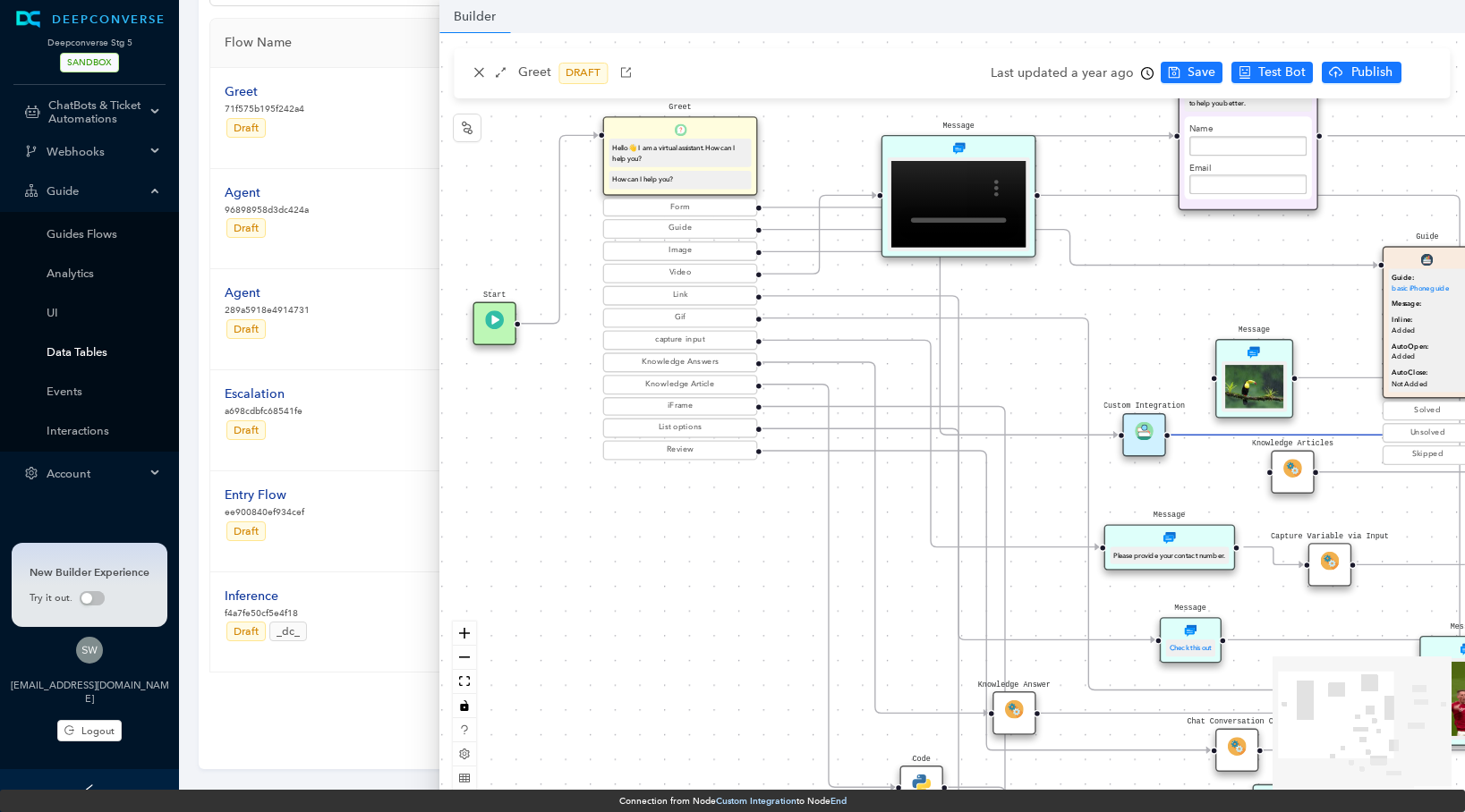
click at [80, 349] on link "Data Tables" at bounding box center [104, 352] width 114 height 14
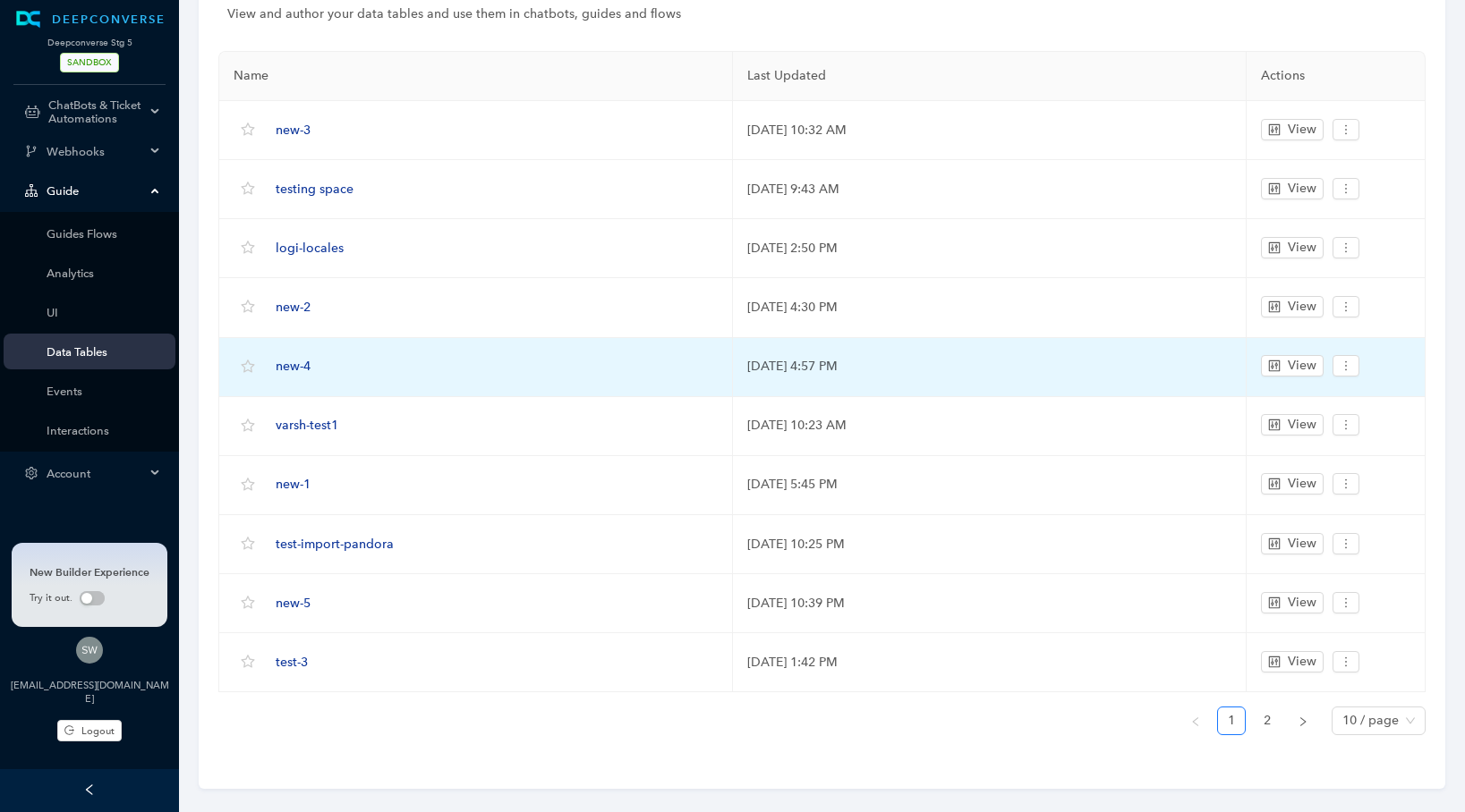
scroll to position [106, 0]
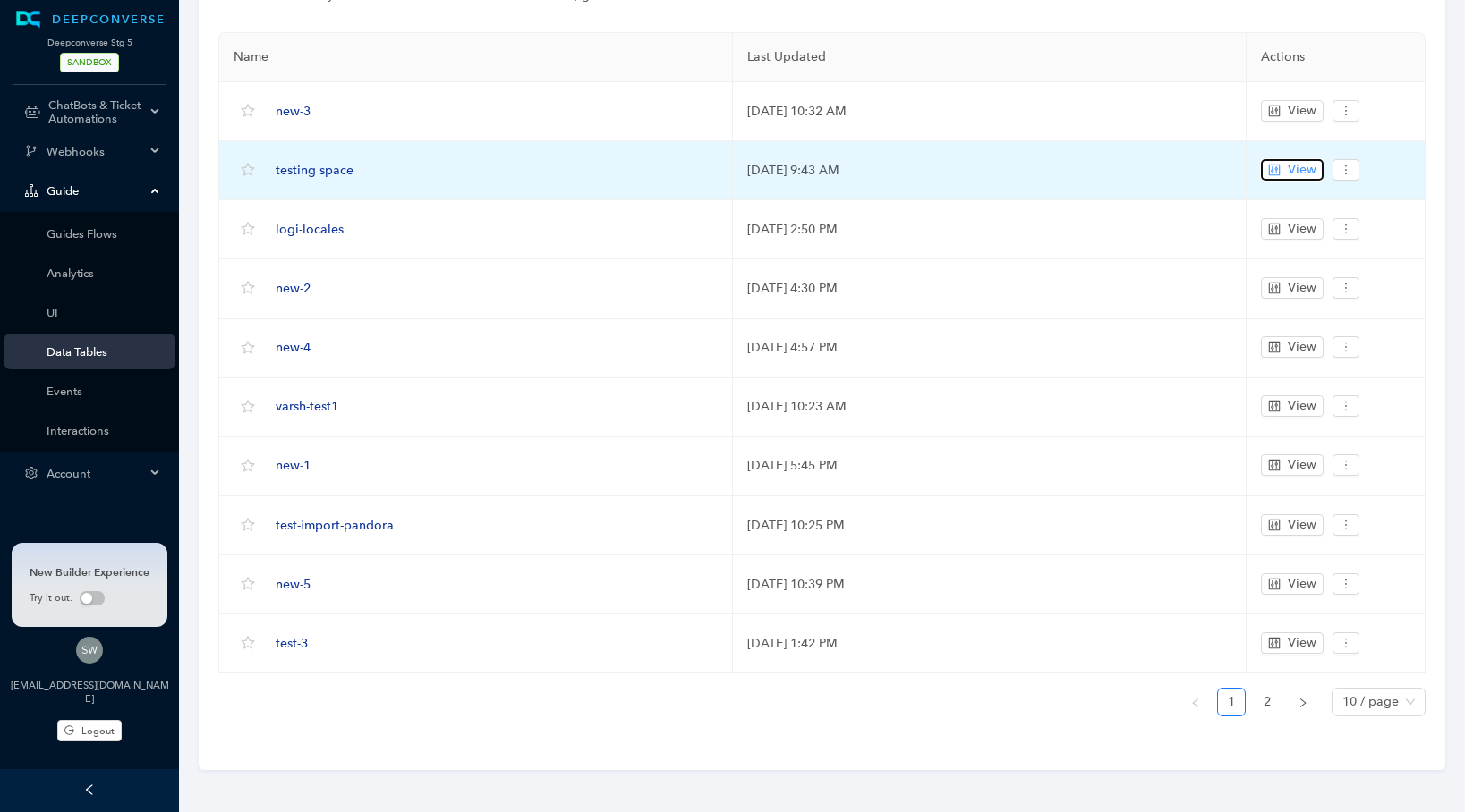
click at [1301, 167] on span "View" at bounding box center [1301, 170] width 29 height 20
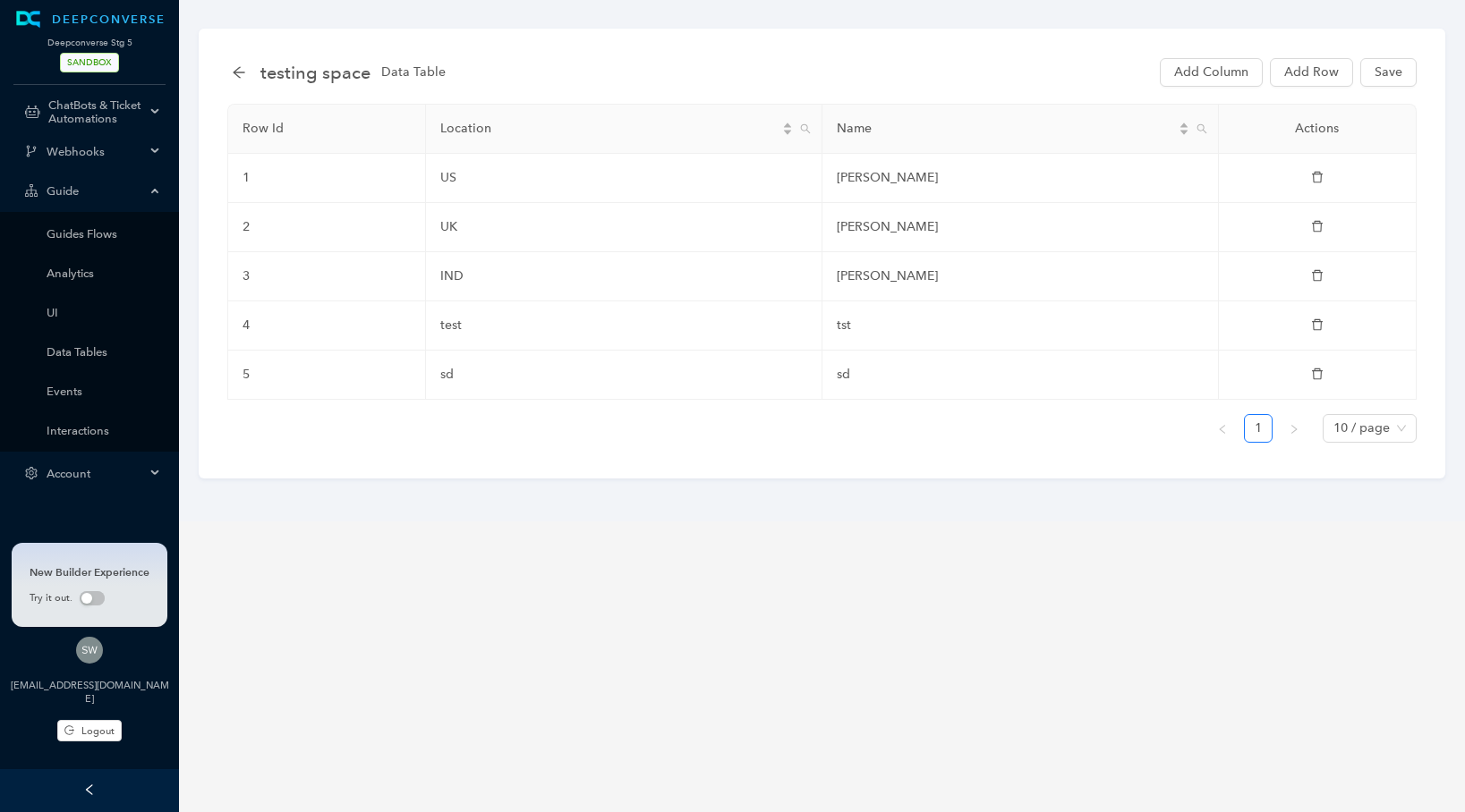
click at [235, 63] on div "testing space Data Table" at bounding box center [344, 72] width 225 height 29
click at [247, 72] on div "testing space Data Table" at bounding box center [344, 72] width 225 height 29
click at [227, 73] on div "testing space Data Table Add Column Add Row Save Row Id Location Name Actions 1…" at bounding box center [822, 253] width 1247 height 450
click at [235, 70] on icon "arrow-left" at bounding box center [239, 72] width 15 height 15
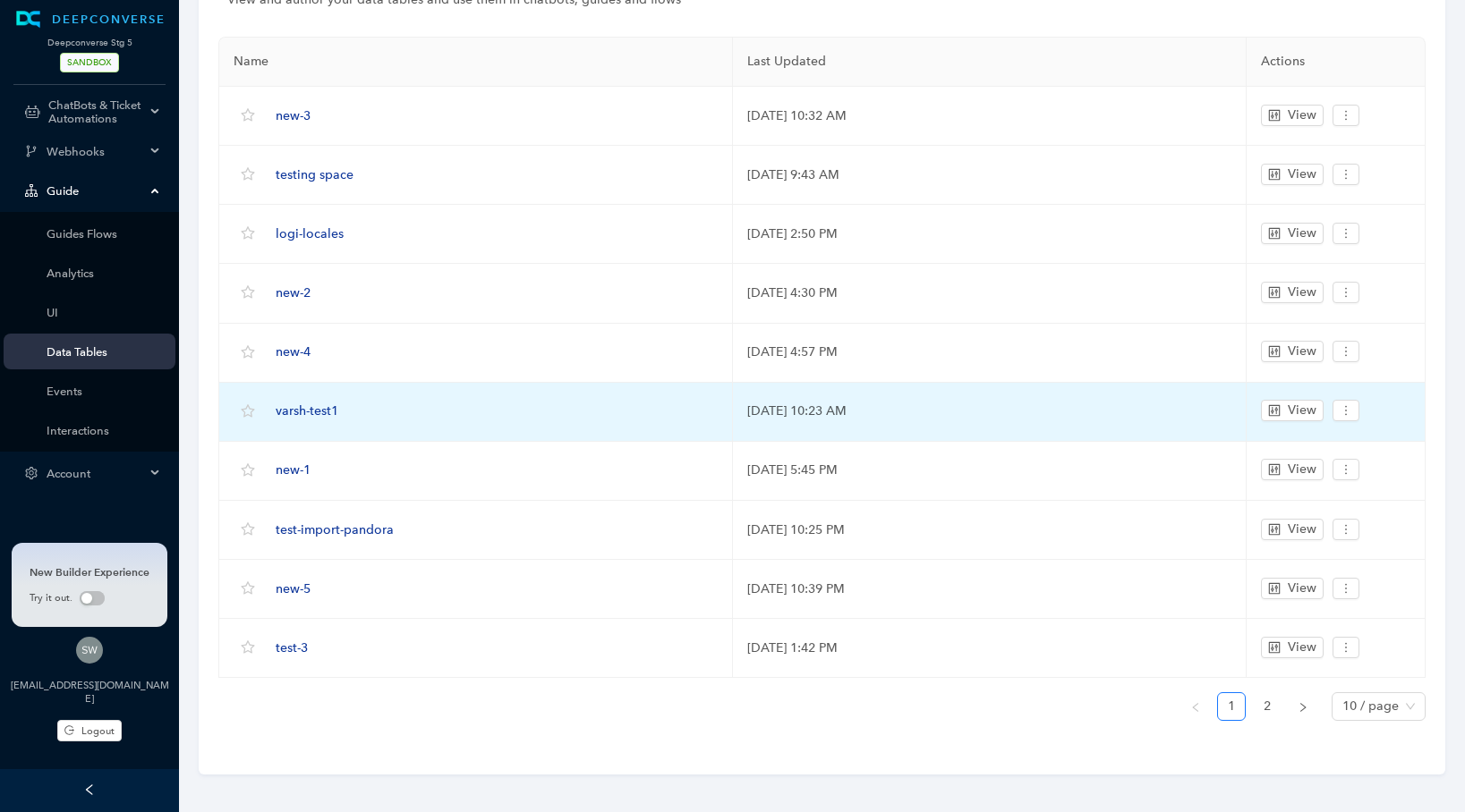
scroll to position [106, 0]
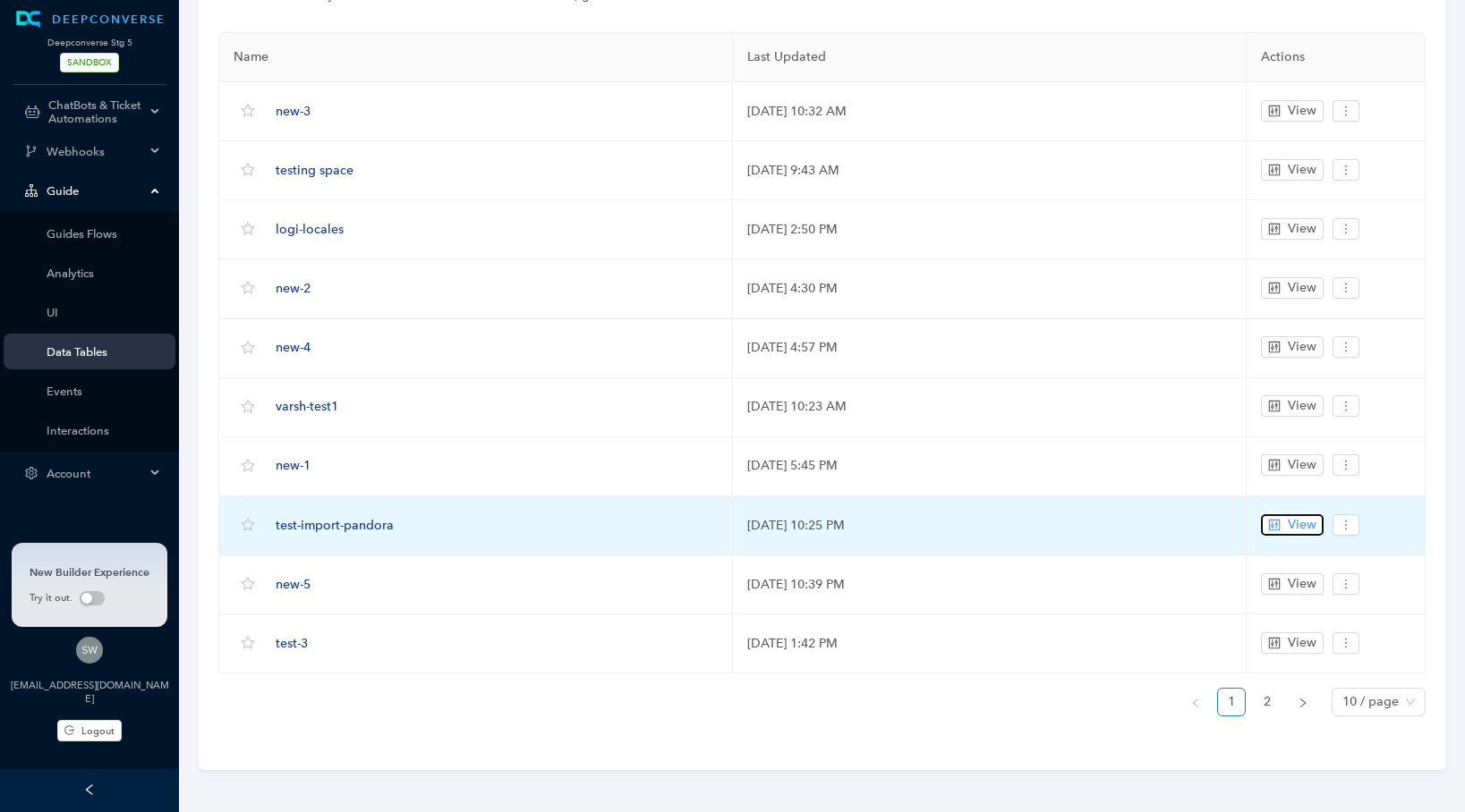
click at [1287, 516] on button "View" at bounding box center [1292, 525] width 63 height 22
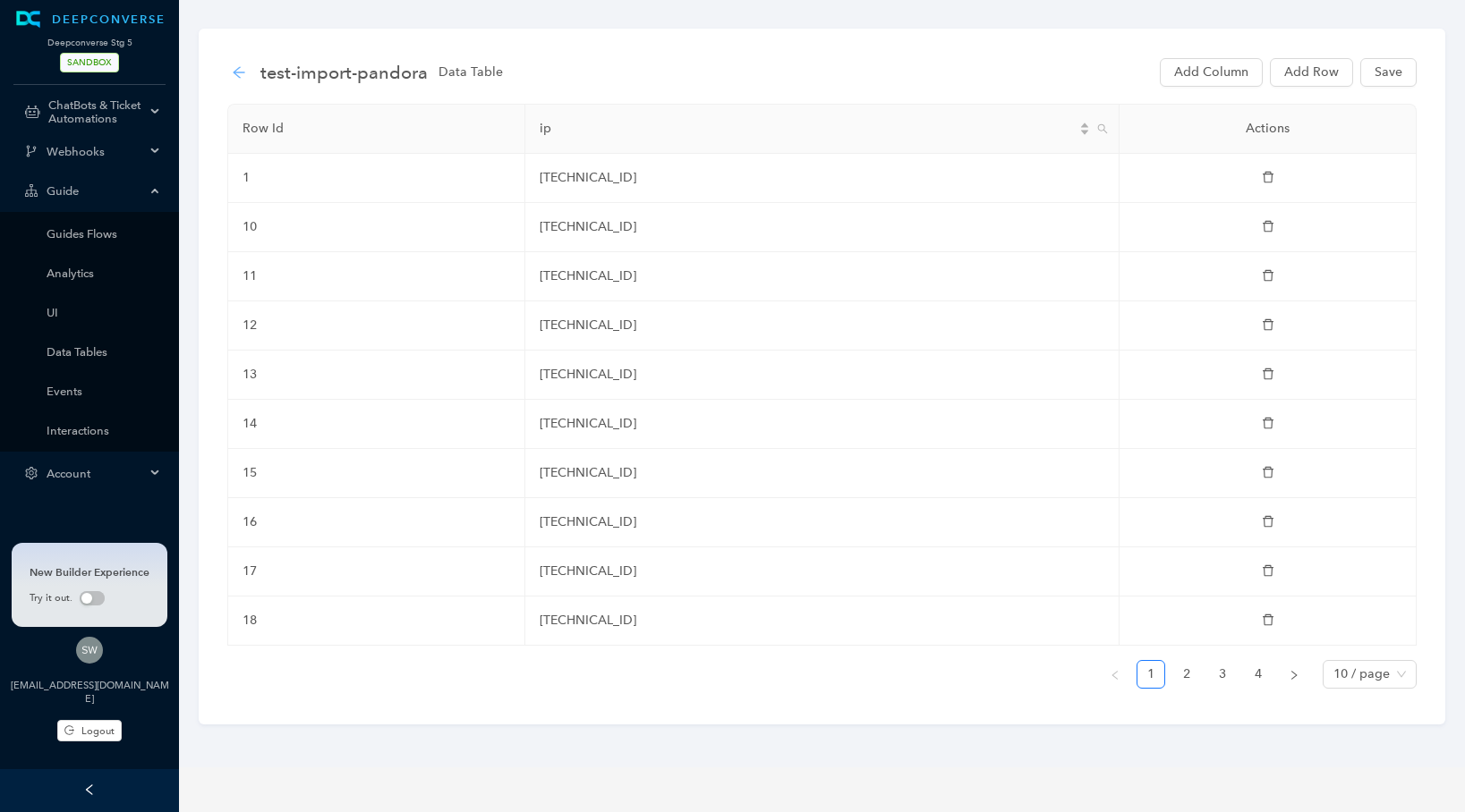
click at [244, 76] on icon "arrow-left" at bounding box center [239, 72] width 15 height 15
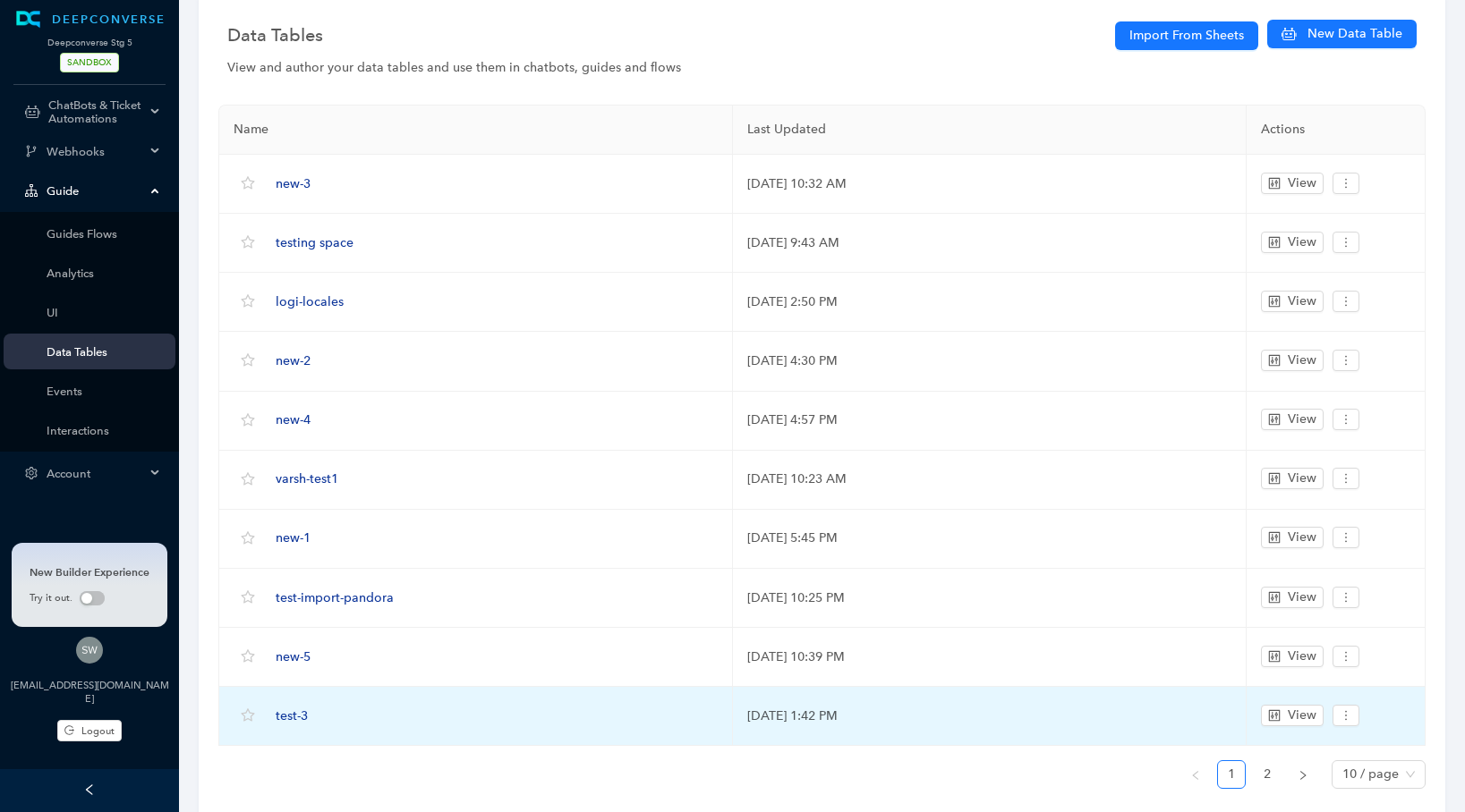
scroll to position [35, 0]
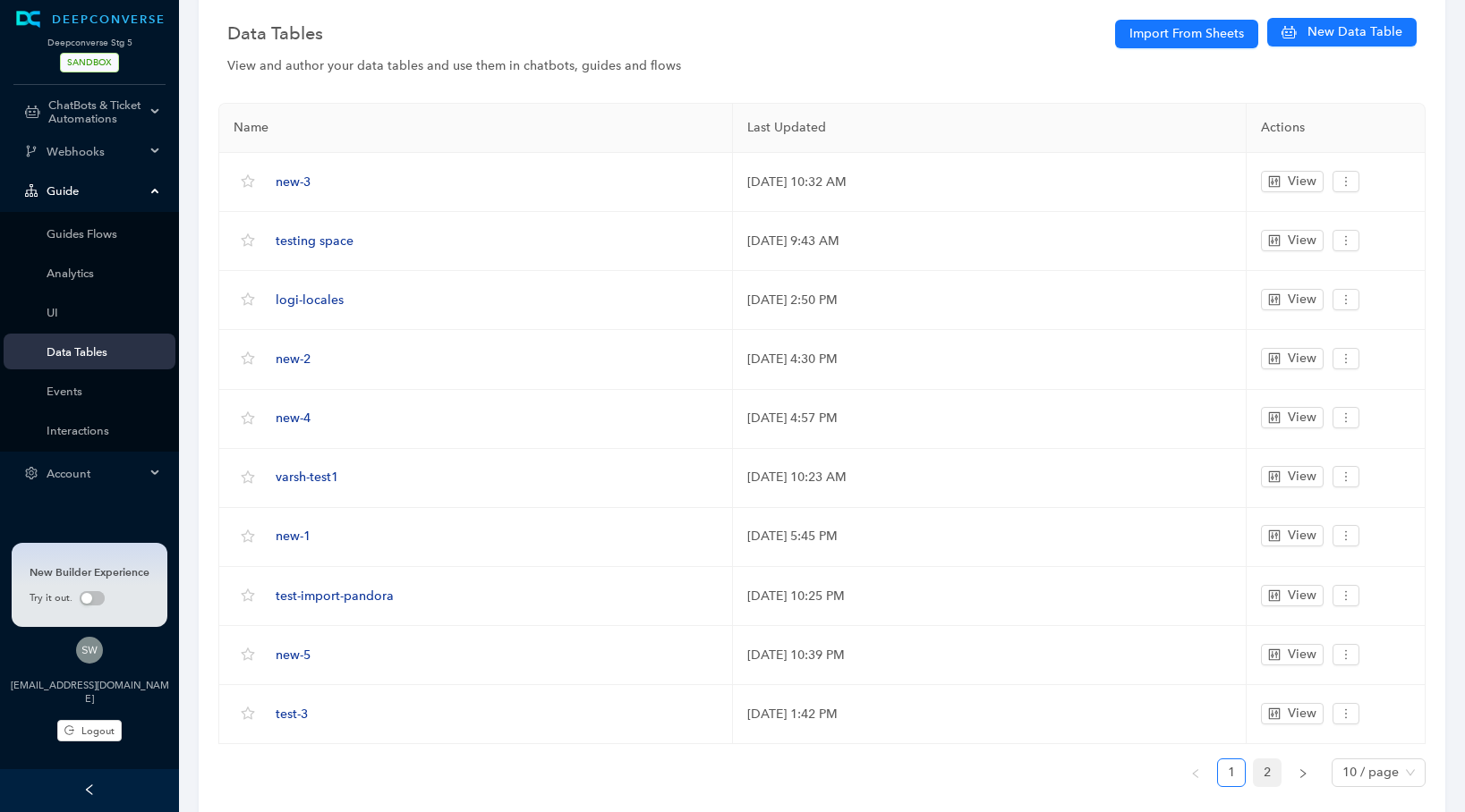
click at [1272, 772] on link "2" at bounding box center [1267, 773] width 27 height 27
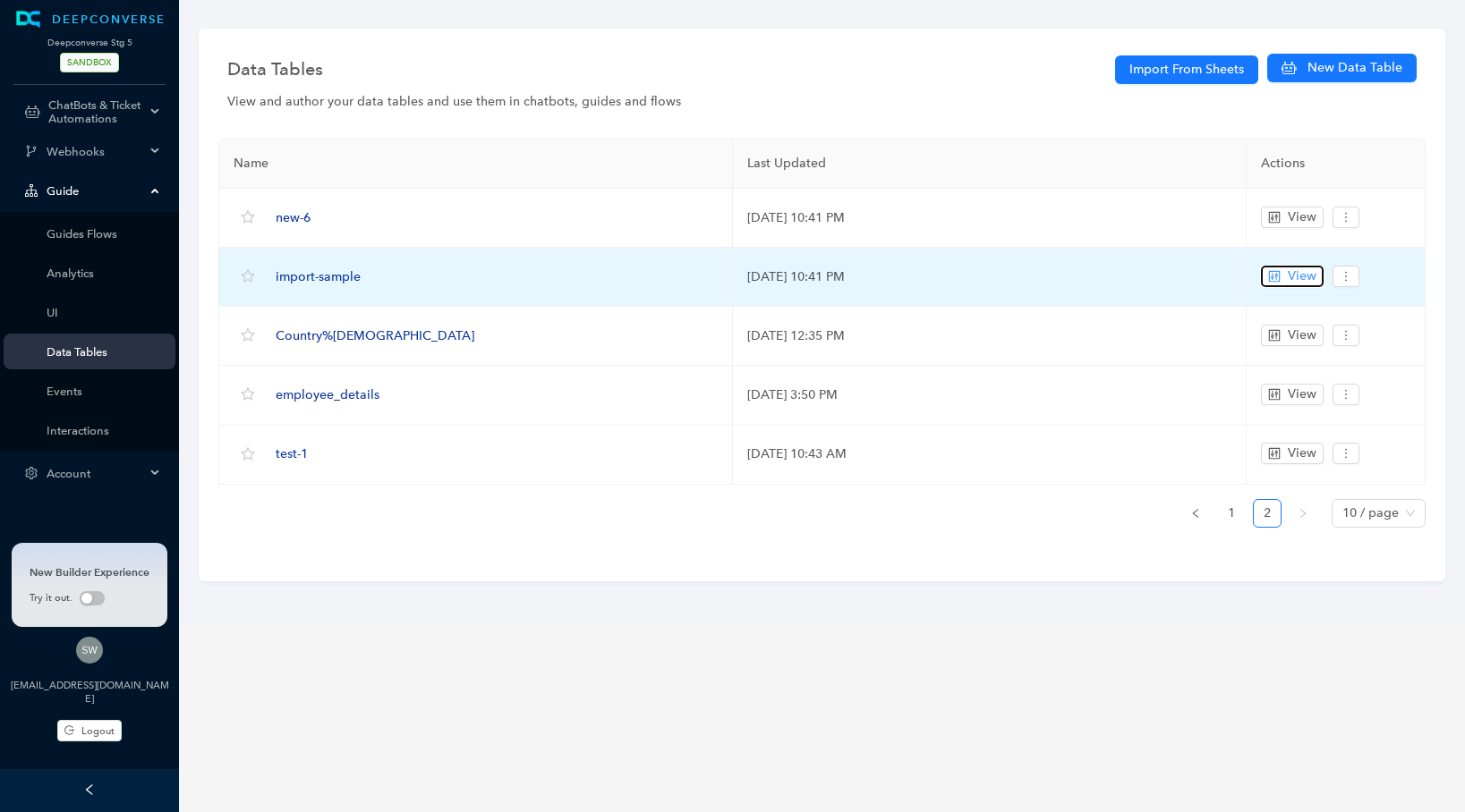
click at [1303, 275] on span "View" at bounding box center [1301, 277] width 29 height 20
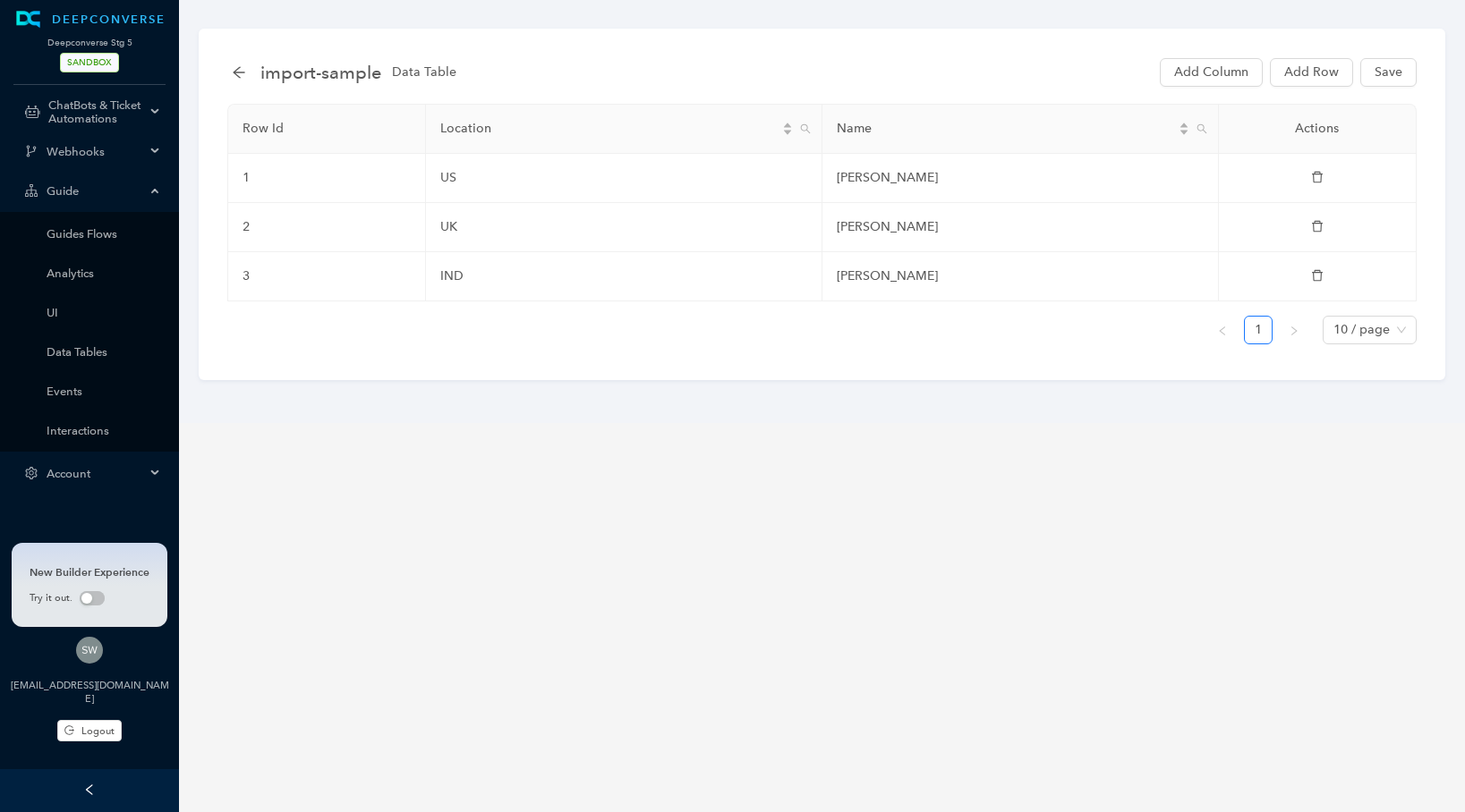
click at [92, 100] on span "ChatBots & Ticket Automations" at bounding box center [97, 111] width 97 height 27
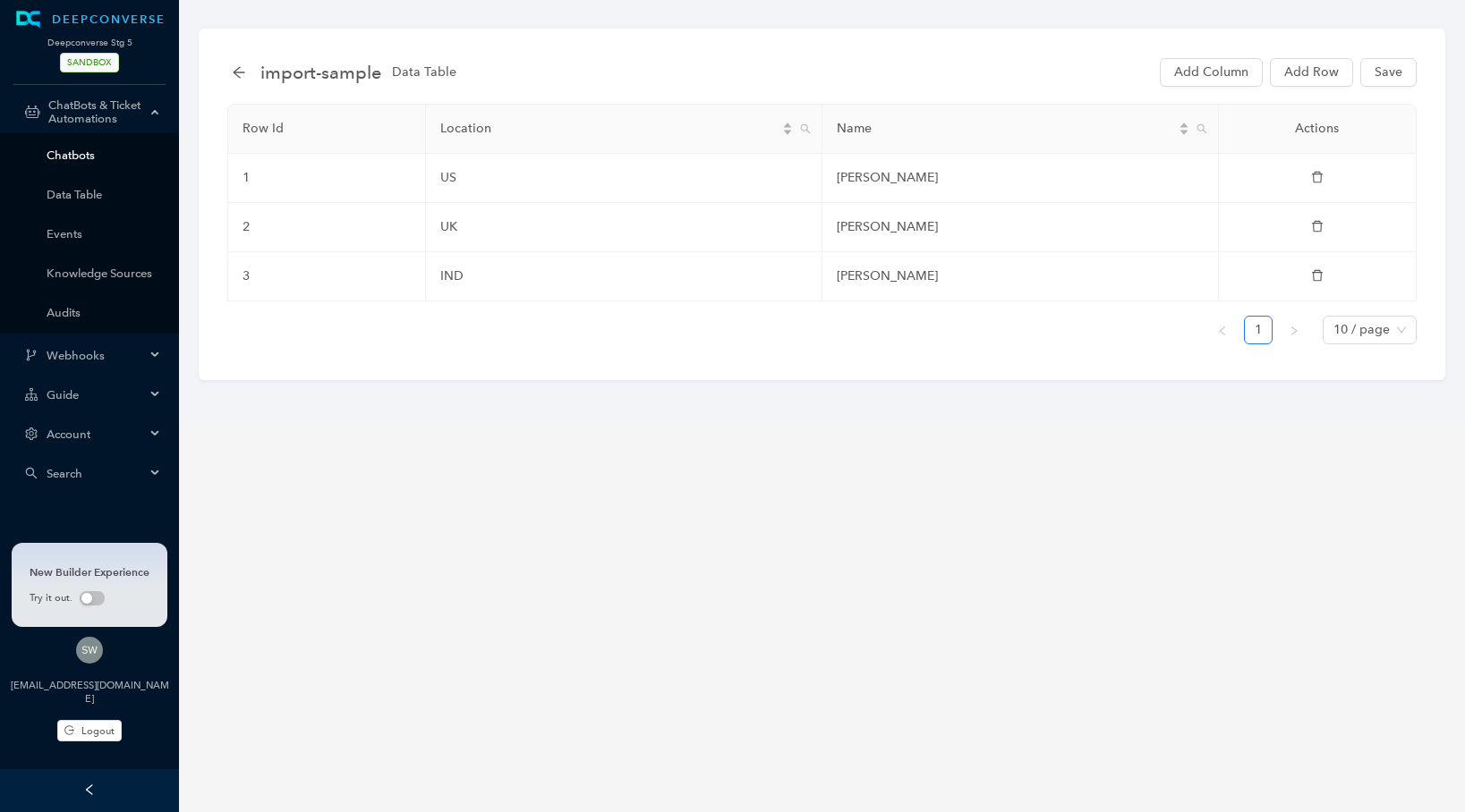
click at [86, 155] on link "Chatbots" at bounding box center [104, 156] width 114 height 14
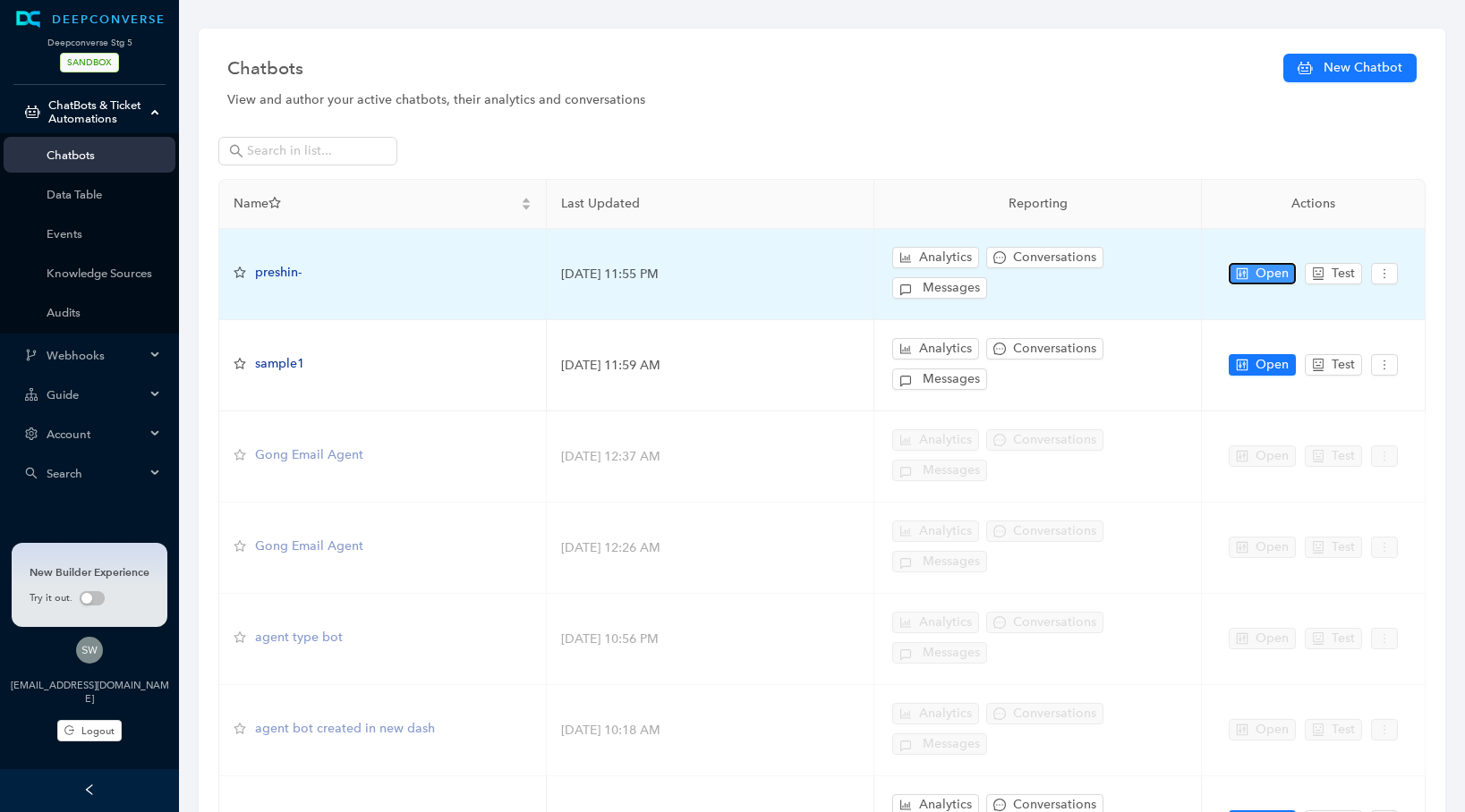
click at [1268, 267] on span "Open" at bounding box center [1273, 274] width 34 height 20
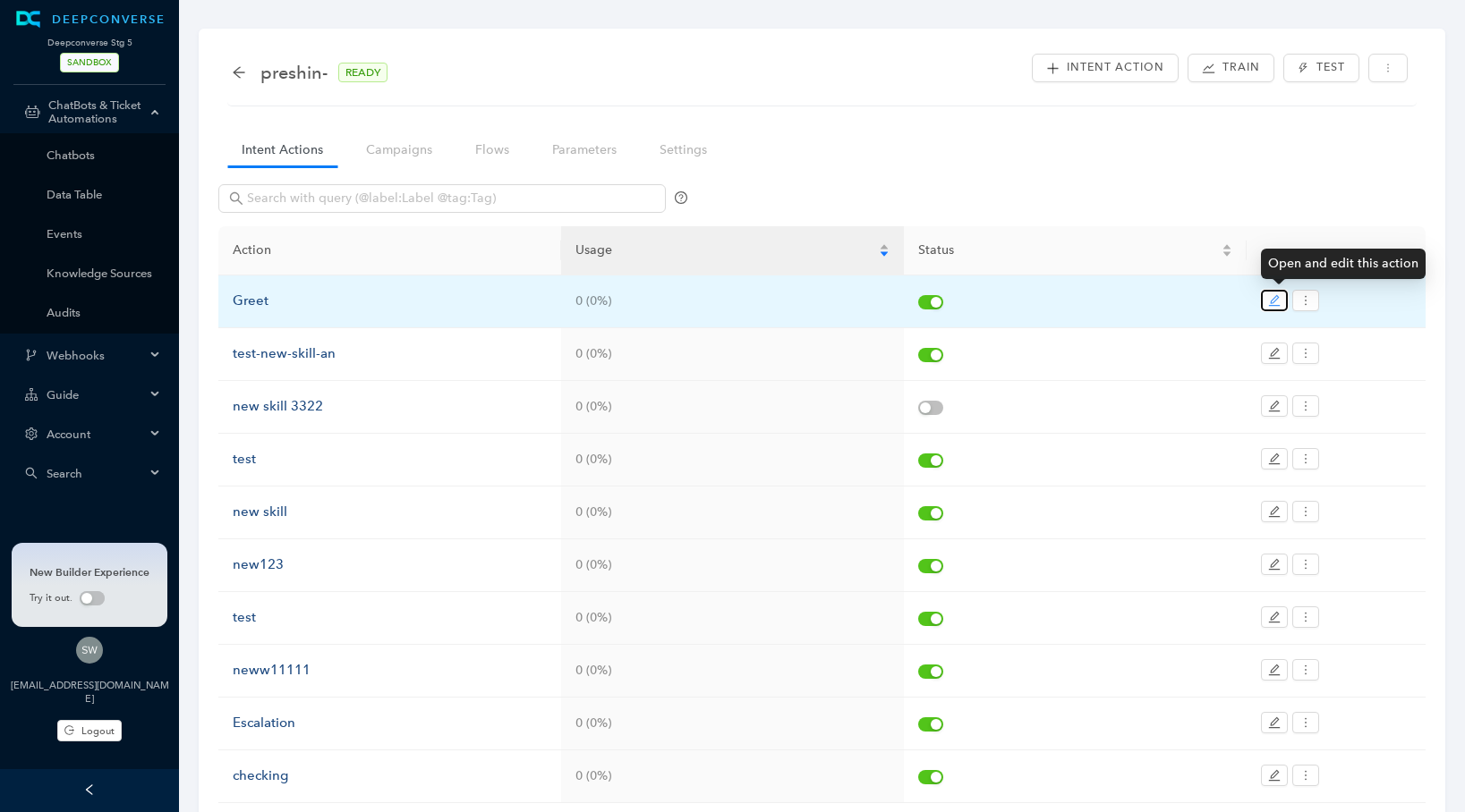
click at [1267, 296] on button "button" at bounding box center [1274, 301] width 27 height 22
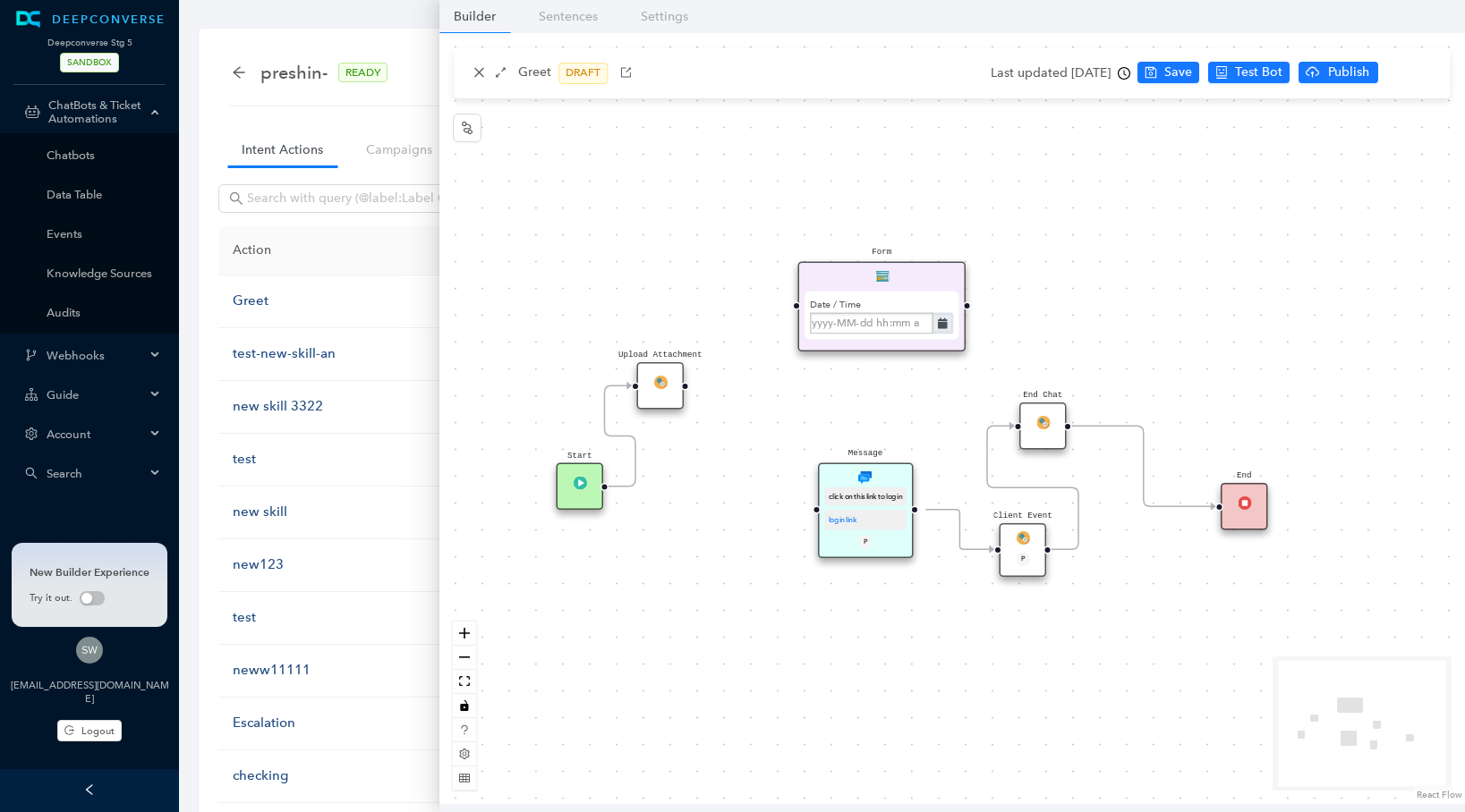
drag, startPoint x: 651, startPoint y: 471, endPoint x: 585, endPoint y: 459, distance: 67.1
click at [579, 468] on div "Start" at bounding box center [581, 487] width 47 height 47
drag, startPoint x: 684, startPoint y: 383, endPoint x: 700, endPoint y: 439, distance: 58.2
click at [700, 439] on div "Start End Chat End Client Event P Message click on this link to login login lin…" at bounding box center [952, 419] width 1025 height 772
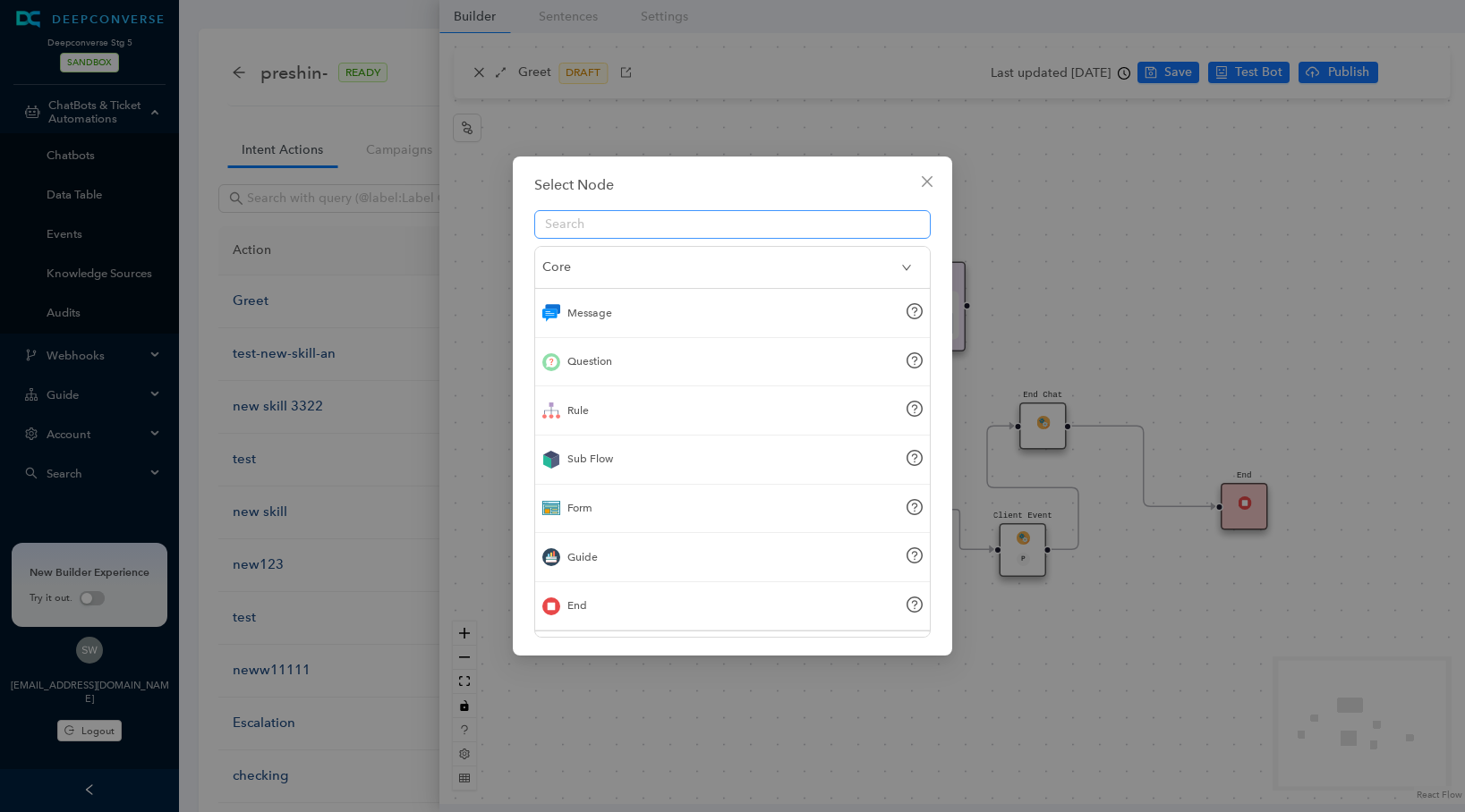
click at [637, 210] on span at bounding box center [732, 224] width 396 height 29
type input "da"
click at [675, 325] on div "Data Table" at bounding box center [732, 313] width 394 height 49
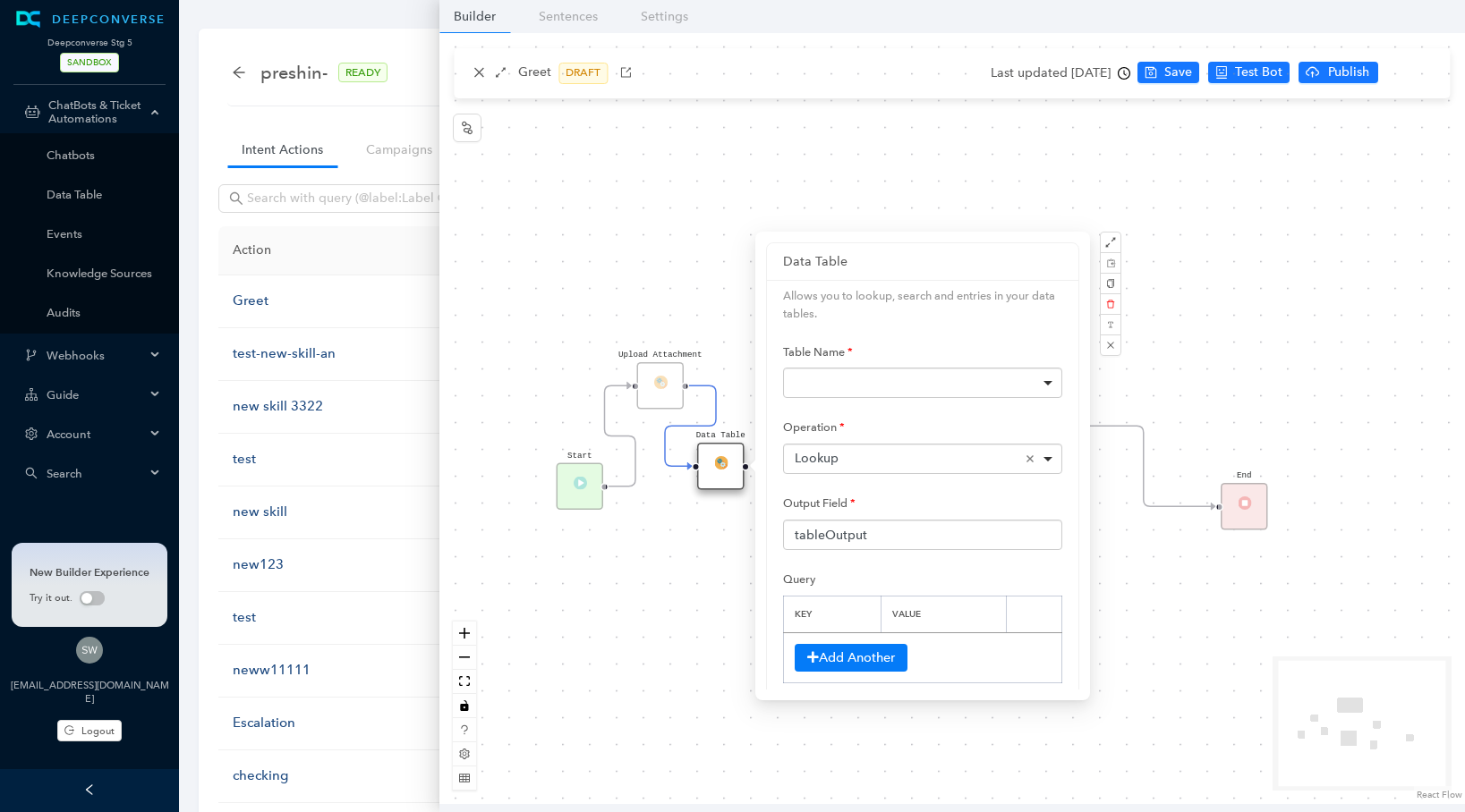
click at [824, 368] on div at bounding box center [922, 382] width 279 height 31
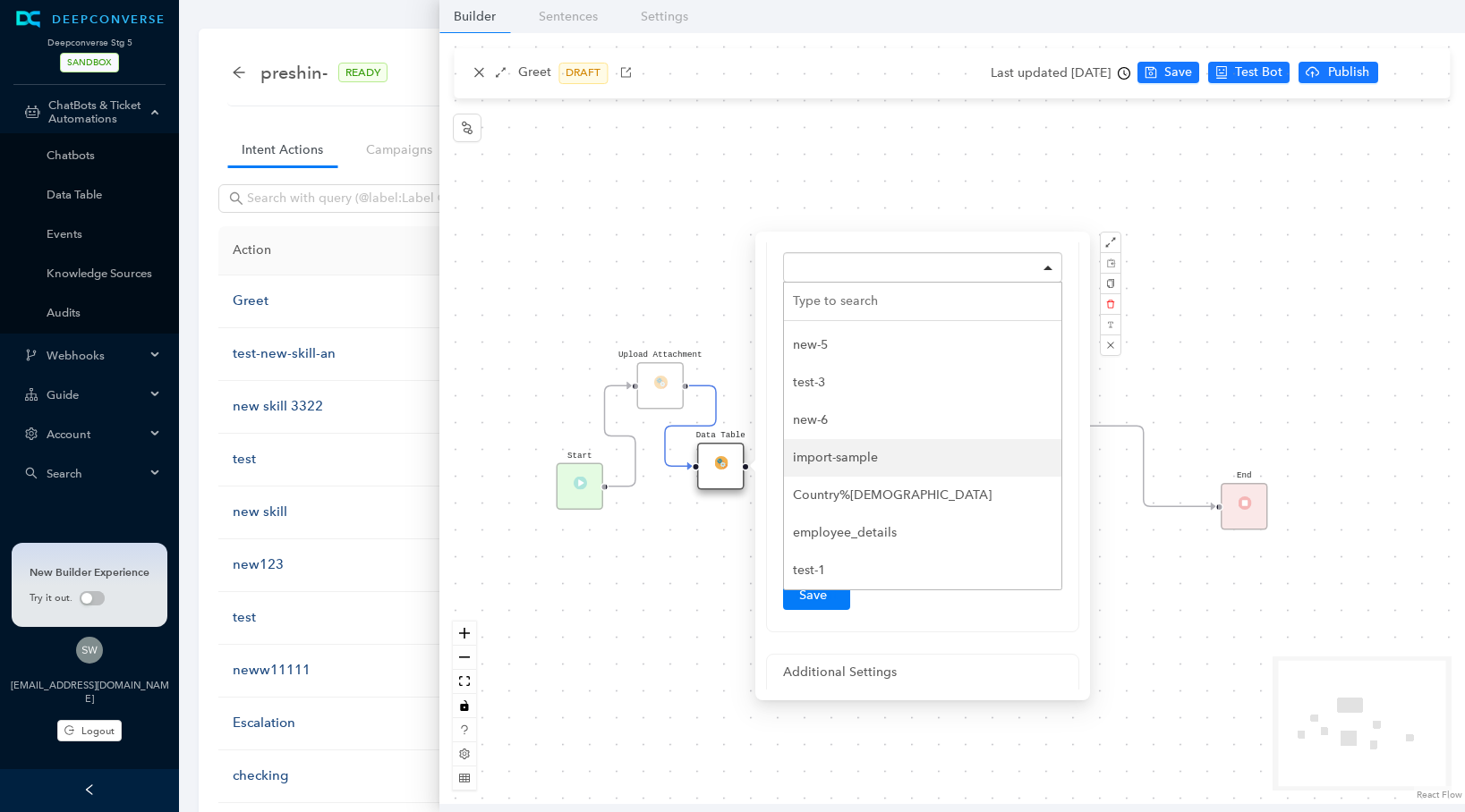
scroll to position [76, 0]
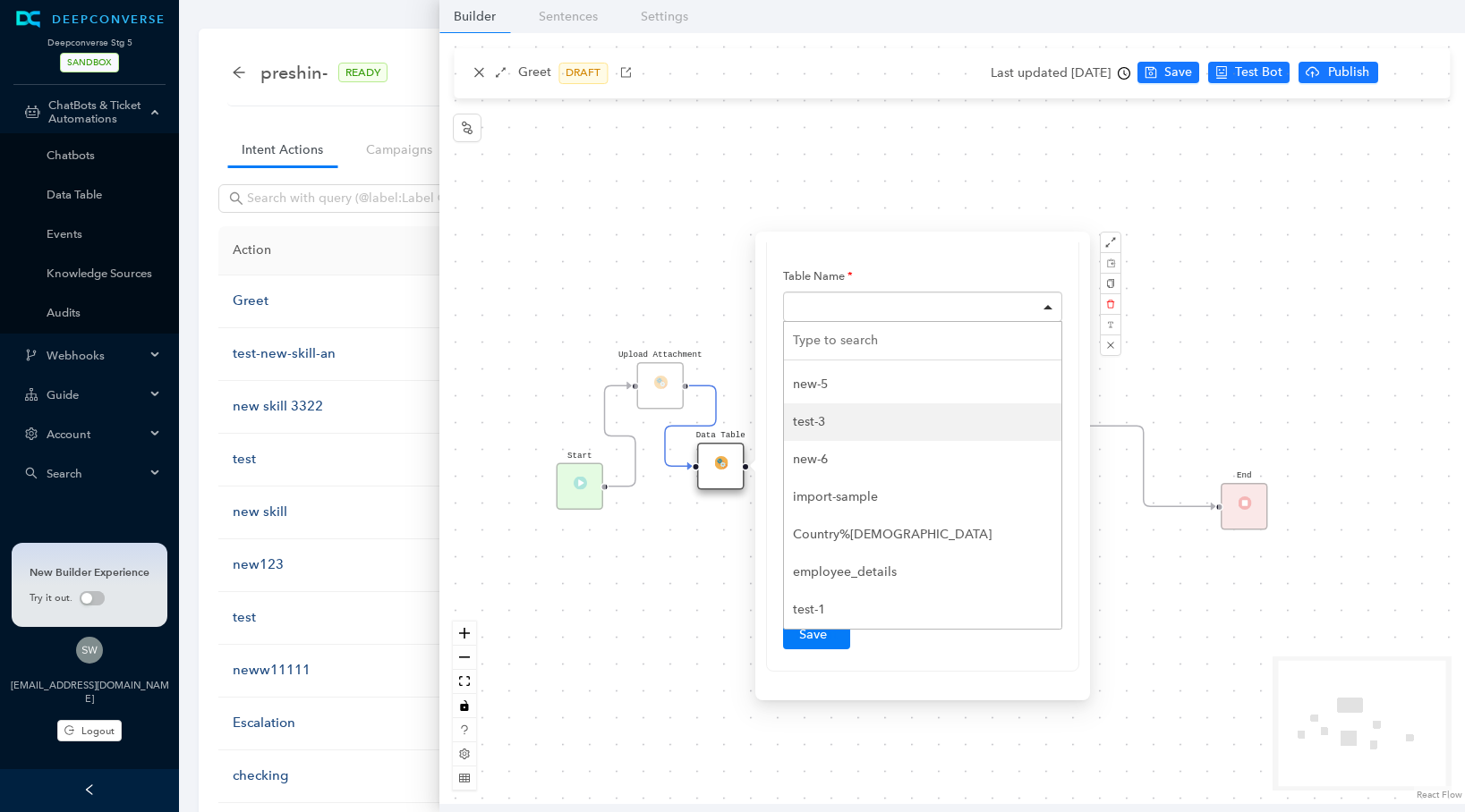
click at [1222, 208] on div "Start End Chat End Client Event P Message click on this link to login login lin…" at bounding box center [952, 419] width 1025 height 772
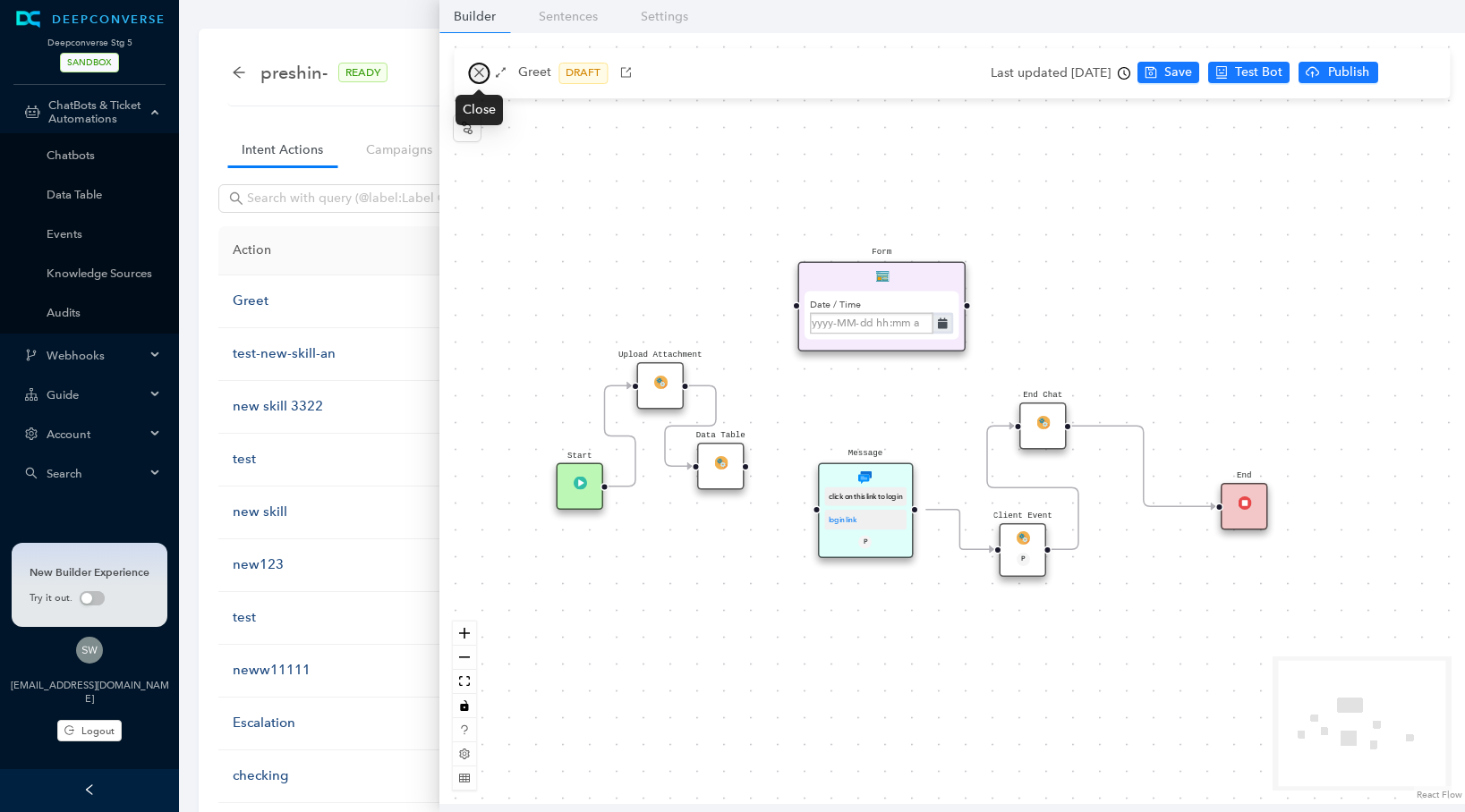
click at [486, 67] on button "button" at bounding box center [479, 74] width 22 height 22
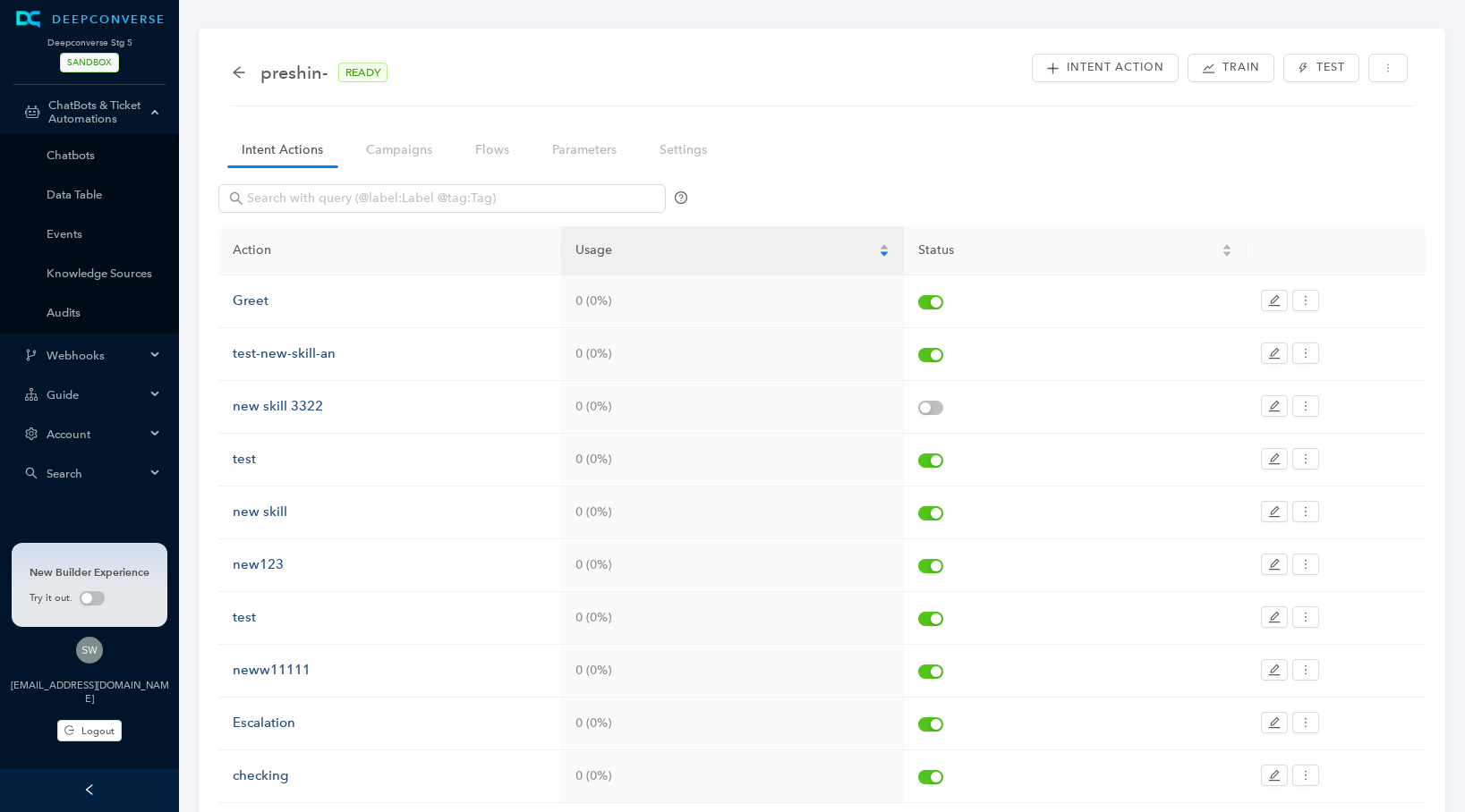
click at [246, 73] on div "preshin- READY" at bounding box center [318, 72] width 174 height 29
click at [244, 73] on icon "arrow-left" at bounding box center [239, 72] width 15 height 15
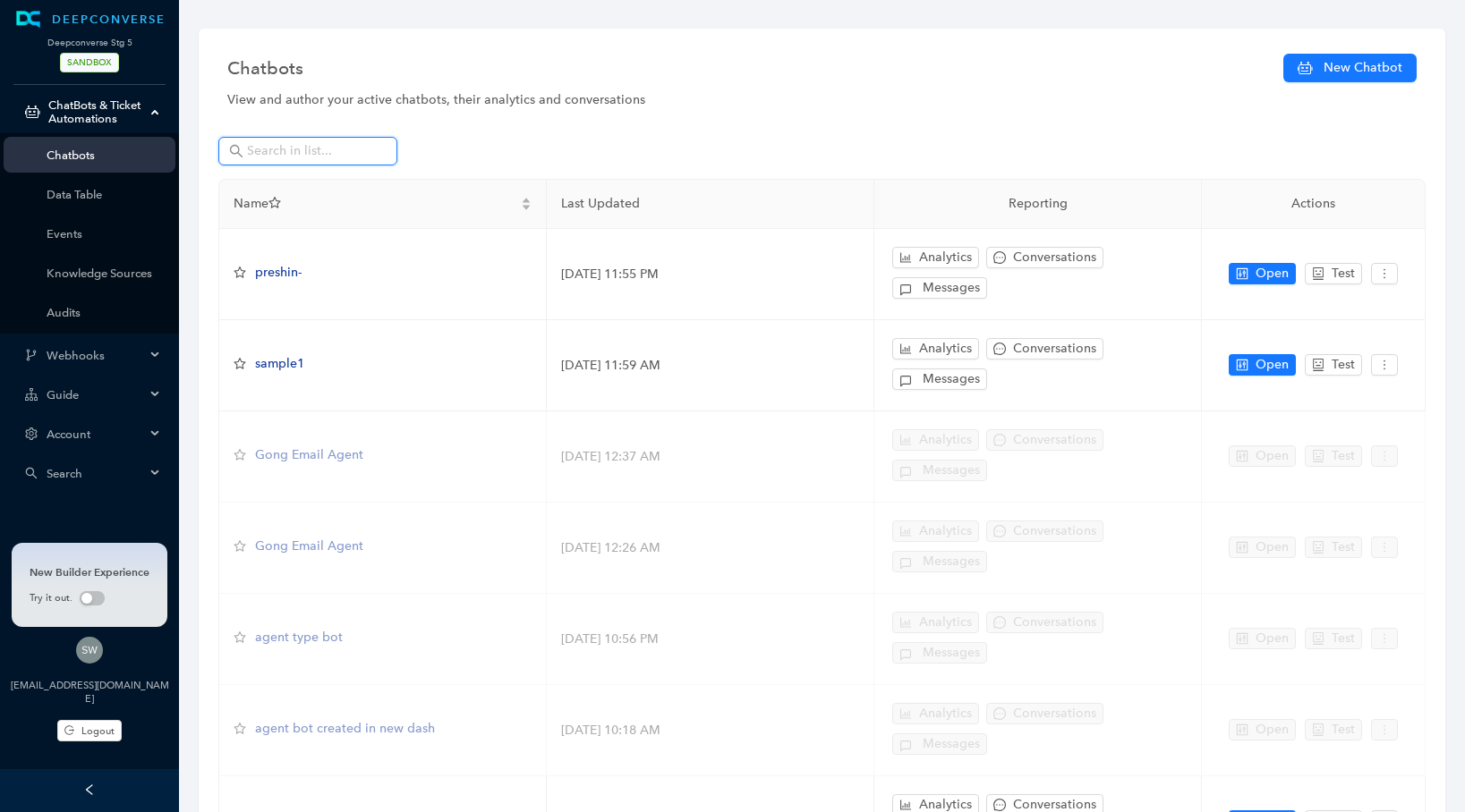
click at [256, 149] on input "text" at bounding box center [310, 151] width 125 height 20
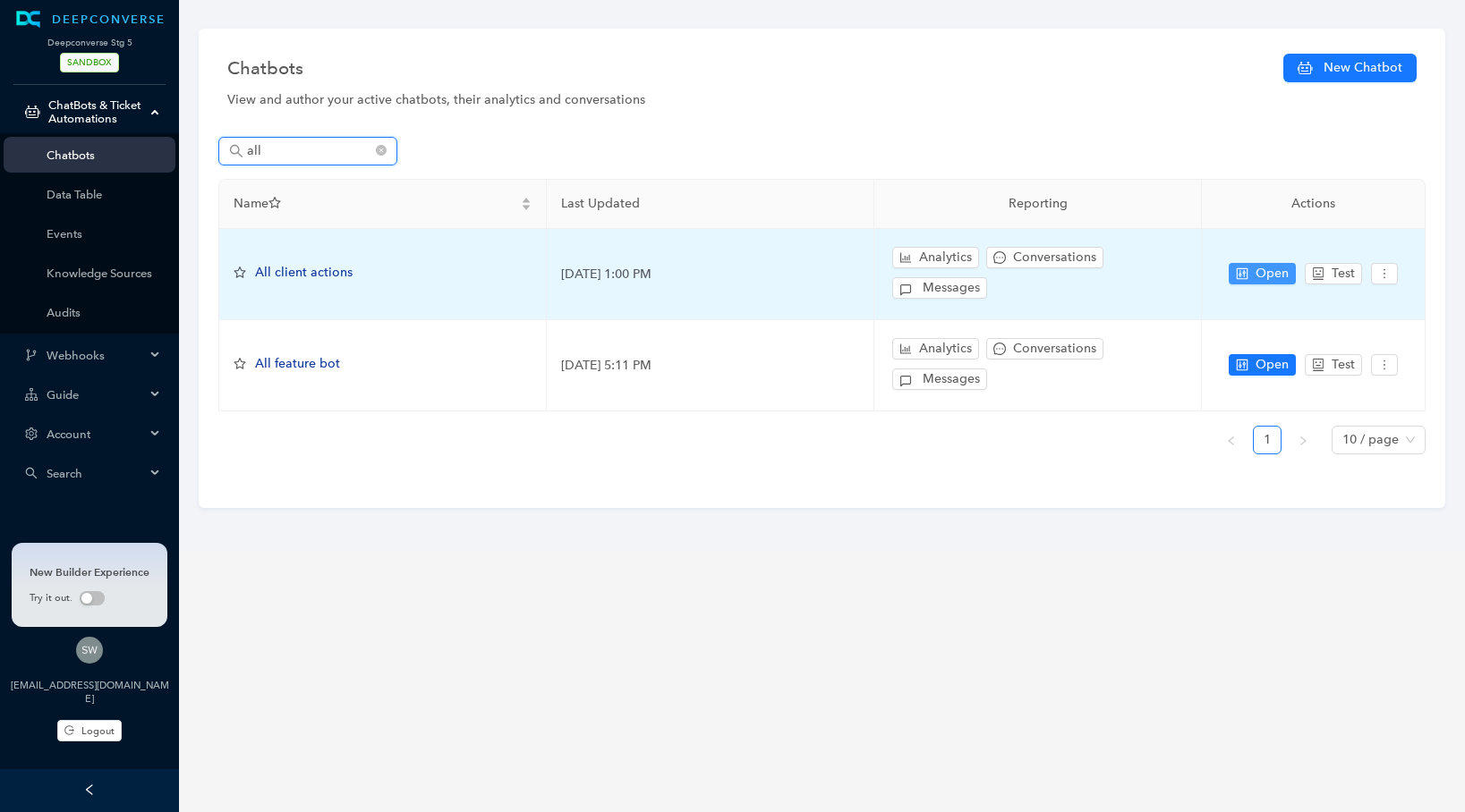
type input "all"
click at [1275, 270] on span "Open" at bounding box center [1273, 274] width 34 height 20
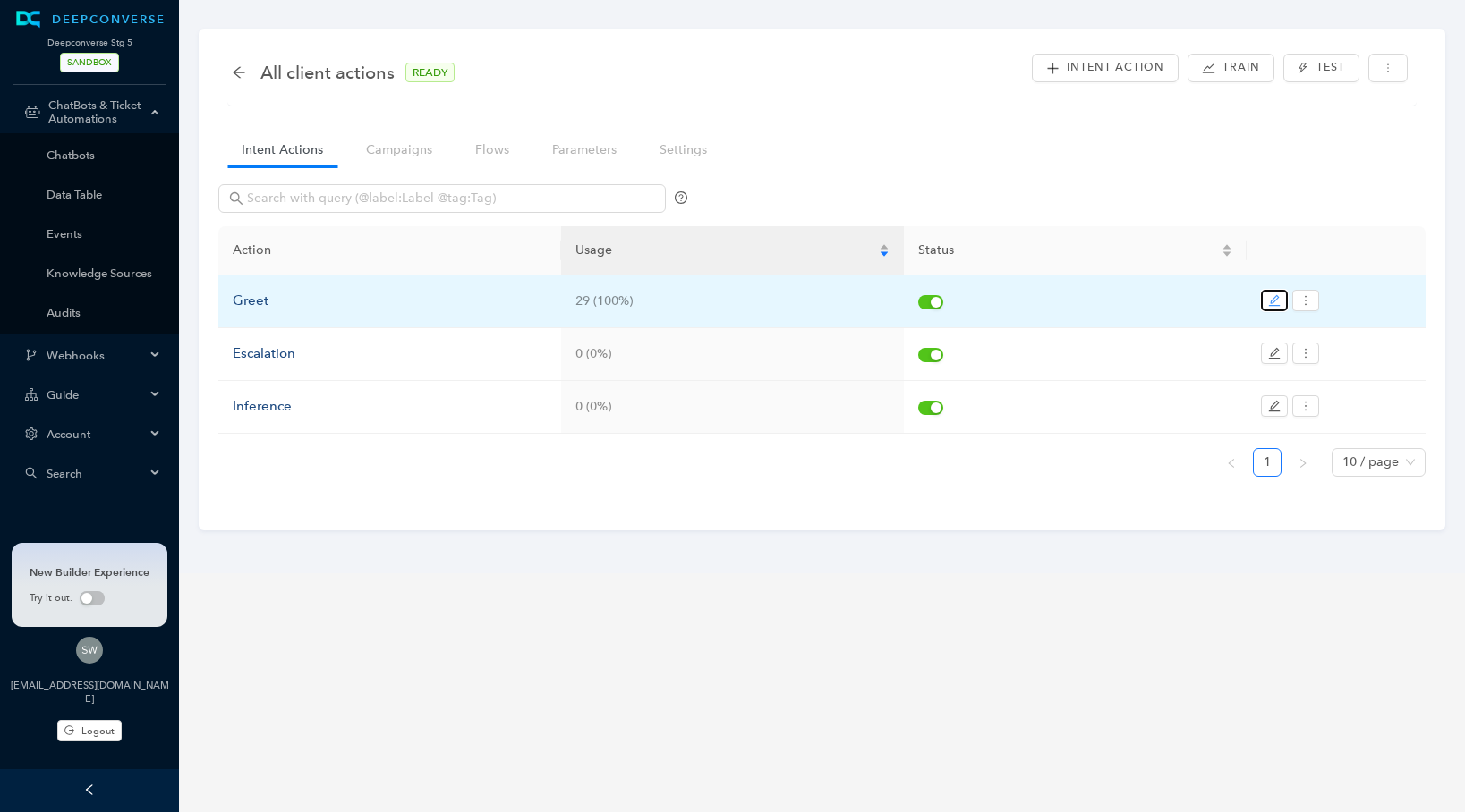
click at [1277, 293] on button "button" at bounding box center [1274, 301] width 27 height 22
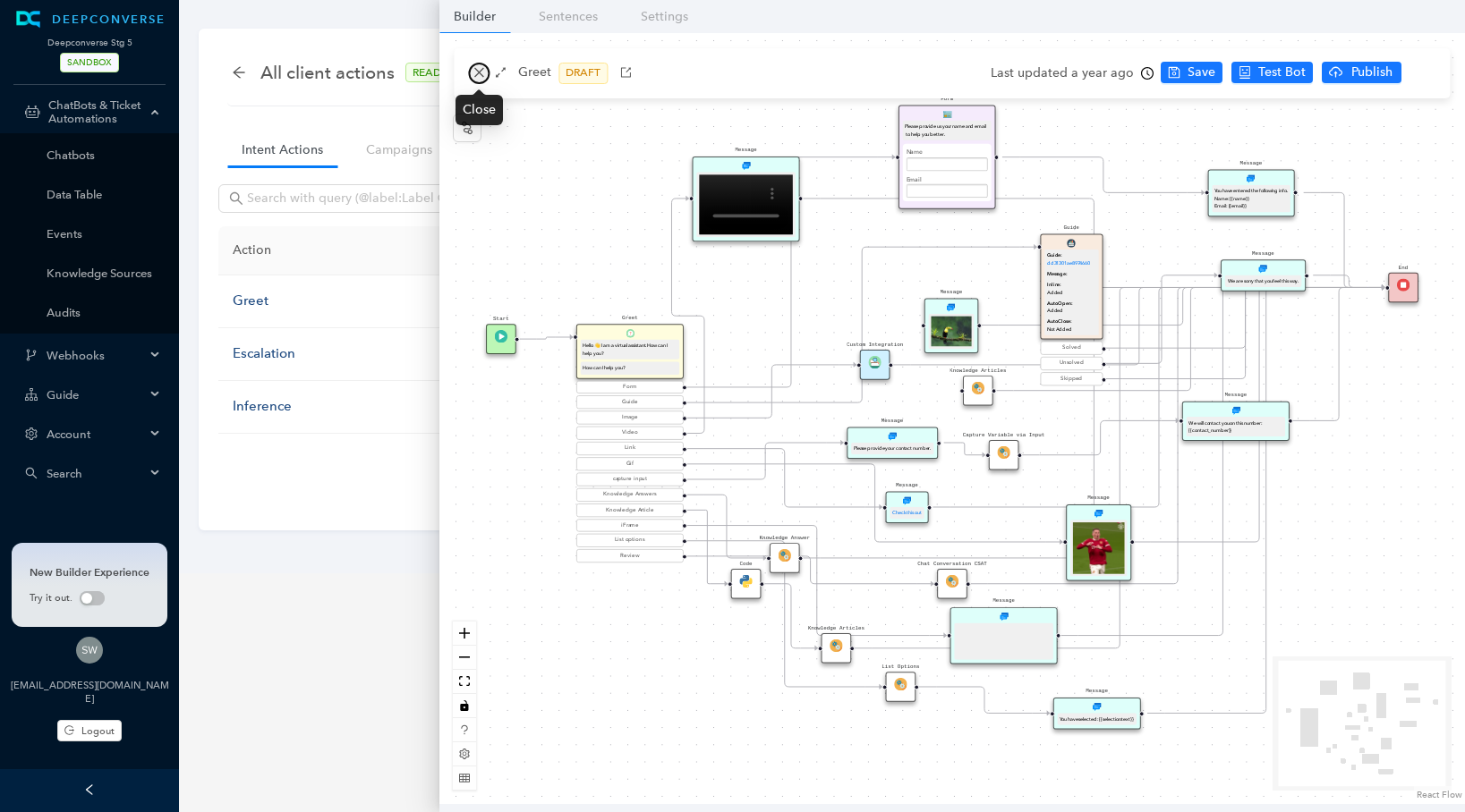
click at [474, 80] on button "button" at bounding box center [479, 74] width 22 height 22
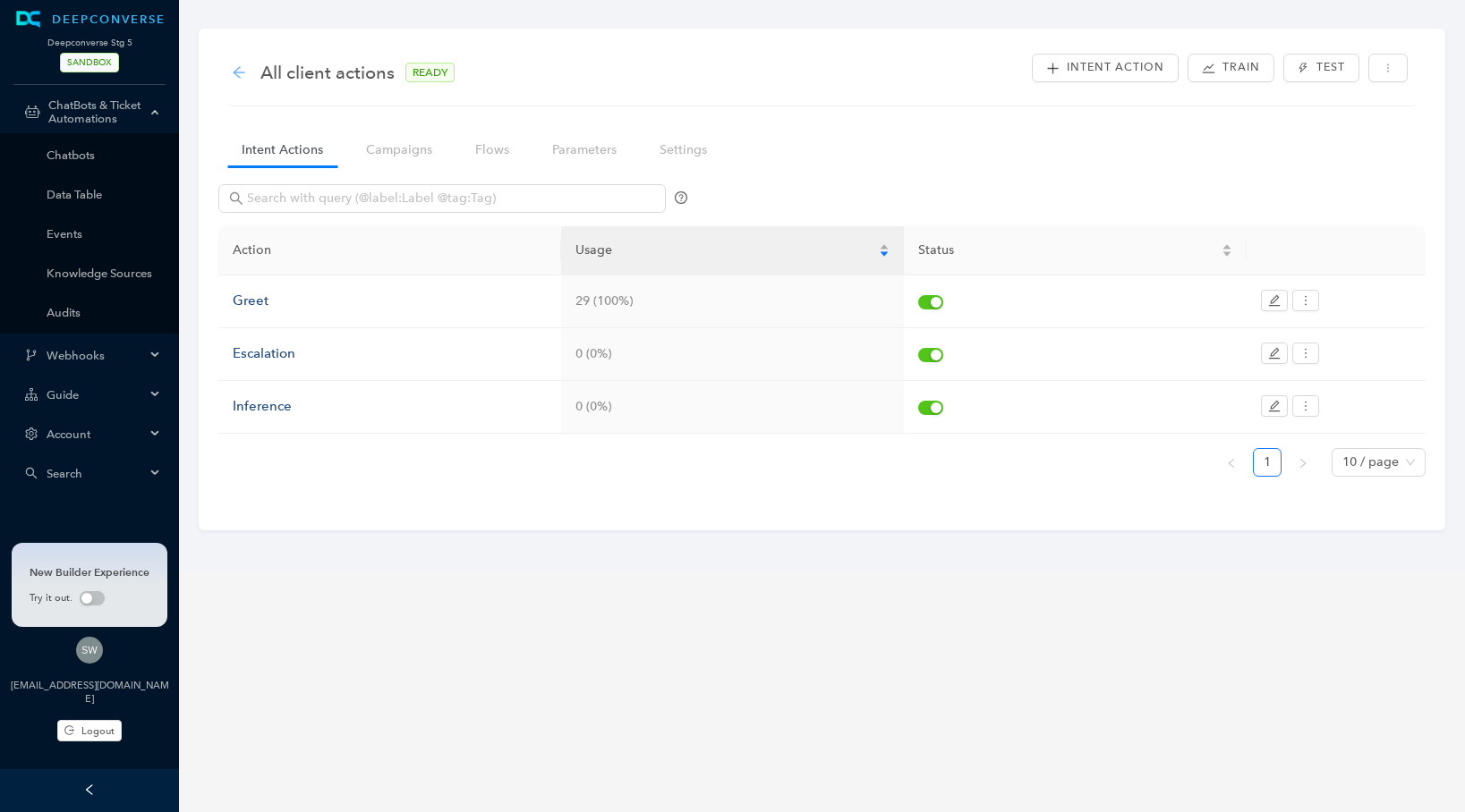
click at [238, 74] on icon "arrow-left" at bounding box center [239, 72] width 15 height 15
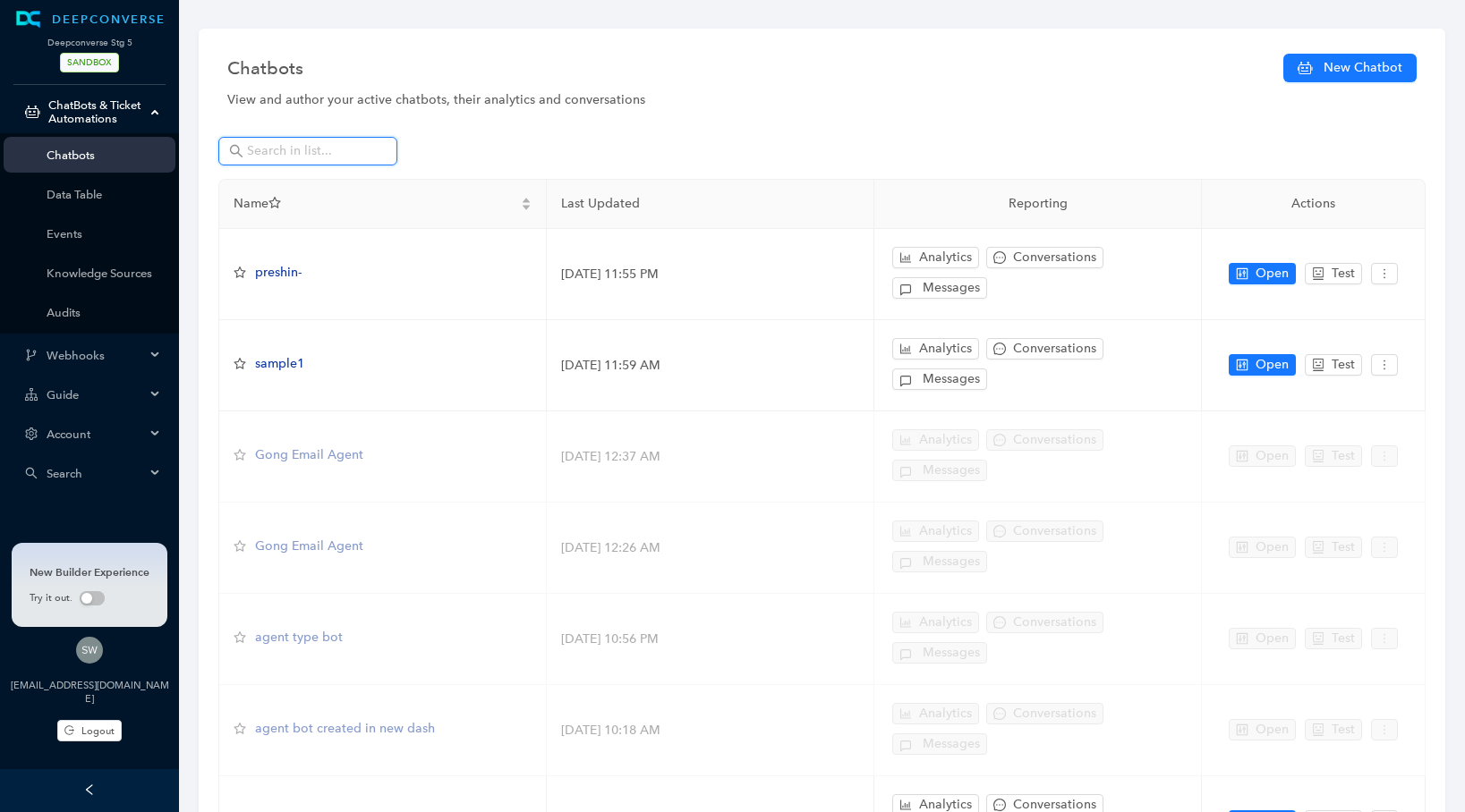
click at [256, 153] on input "text" at bounding box center [310, 151] width 125 height 20
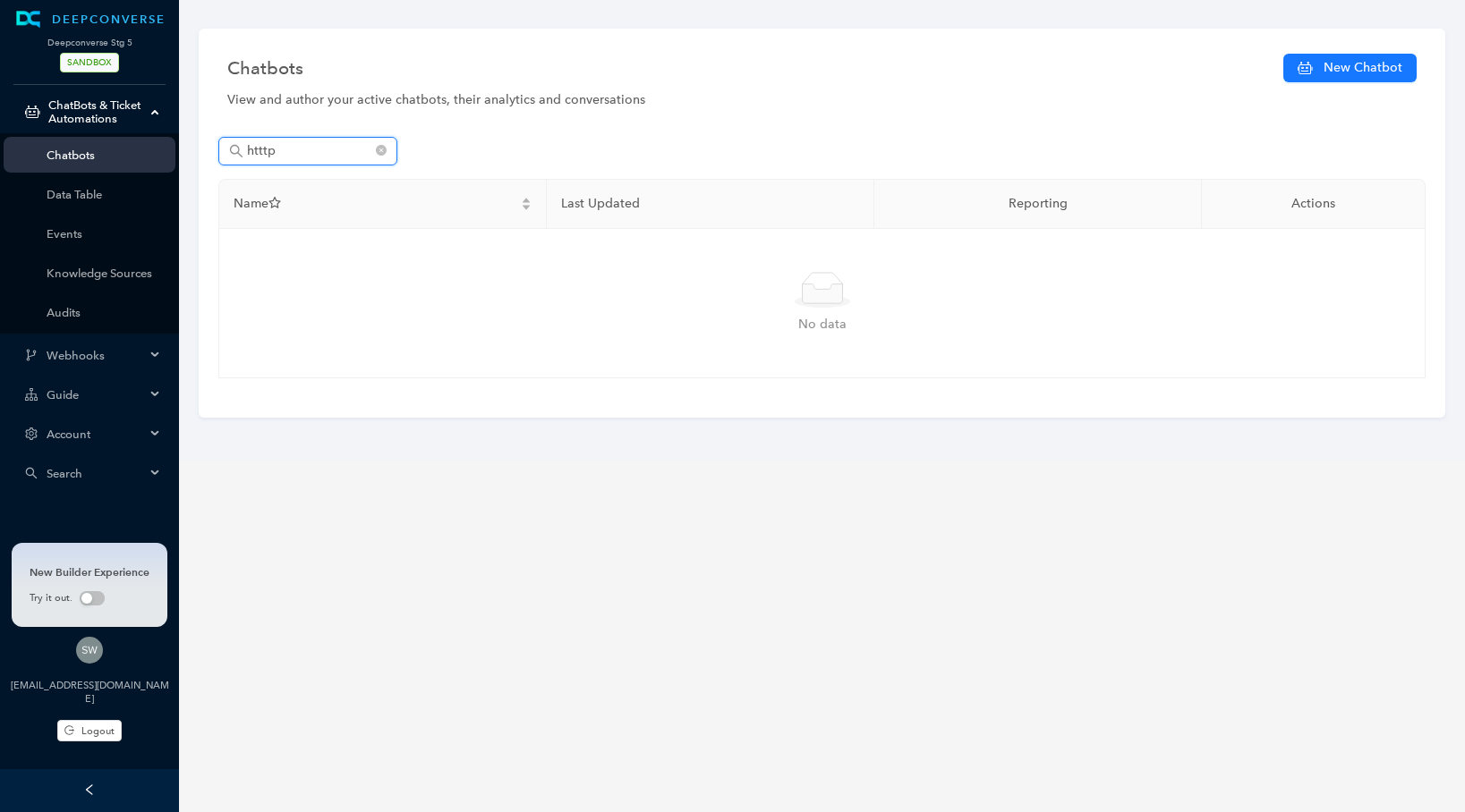
type input "htttp"
click at [377, 148] on icon "close-circle" at bounding box center [381, 150] width 11 height 11
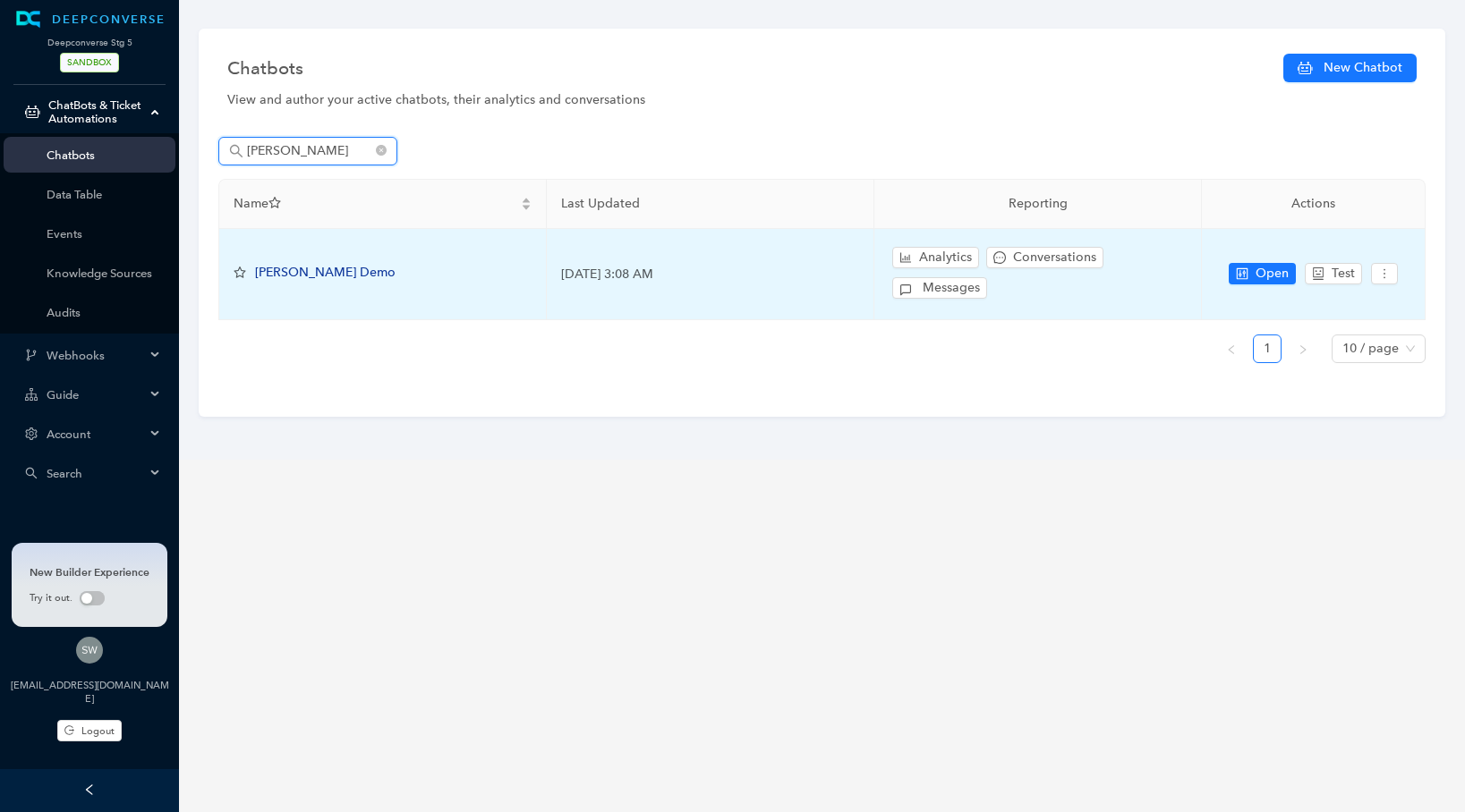
type input "[PERSON_NAME]"
click at [1228, 269] on td "Open Test" at bounding box center [1313, 274] width 224 height 92
click at [1254, 269] on button "Open" at bounding box center [1262, 274] width 67 height 22
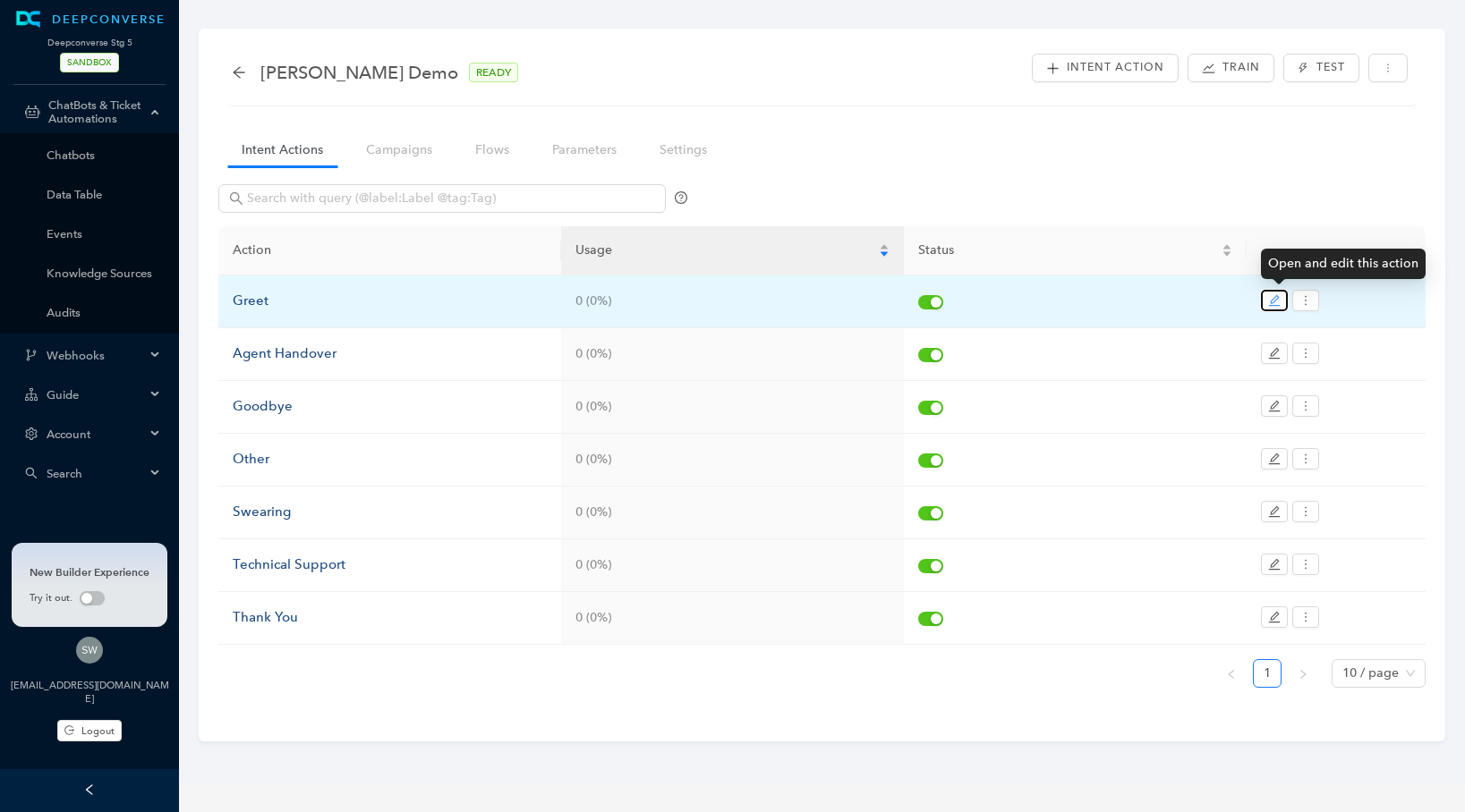
click at [1274, 301] on icon "edit" at bounding box center [1274, 301] width 13 height 13
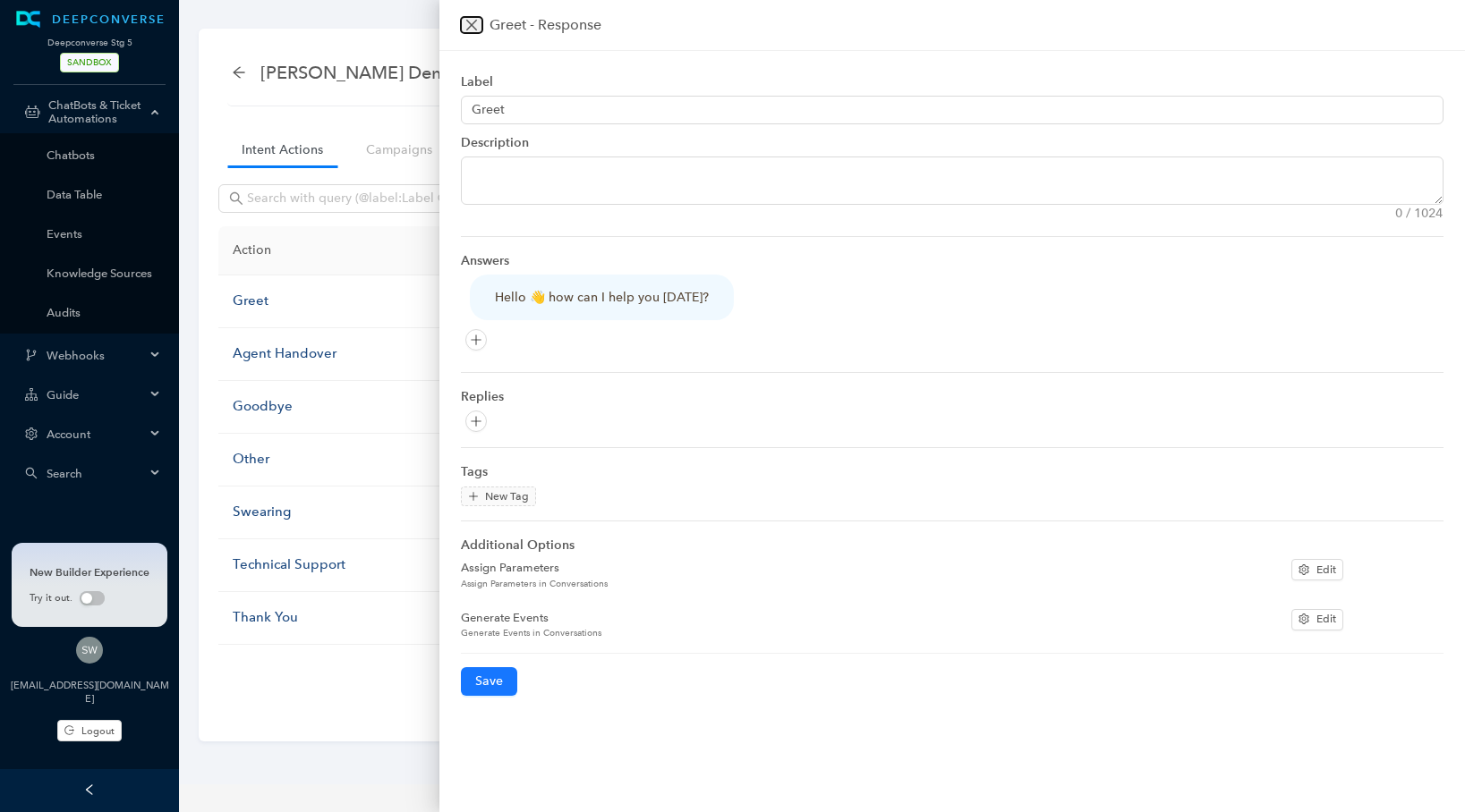
click at [472, 23] on icon "close" at bounding box center [471, 25] width 15 height 15
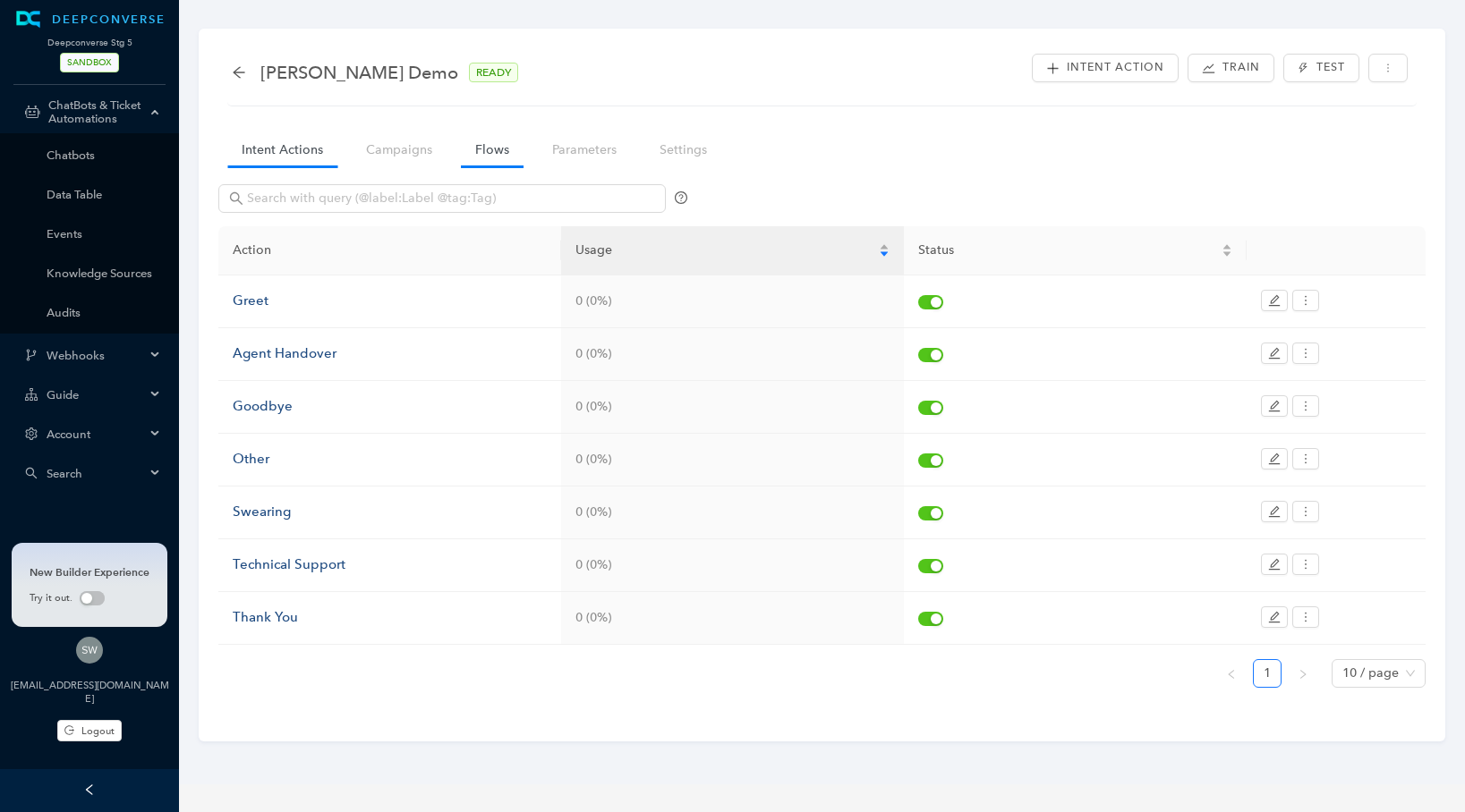
click at [494, 147] on link "Flows" at bounding box center [493, 150] width 63 height 34
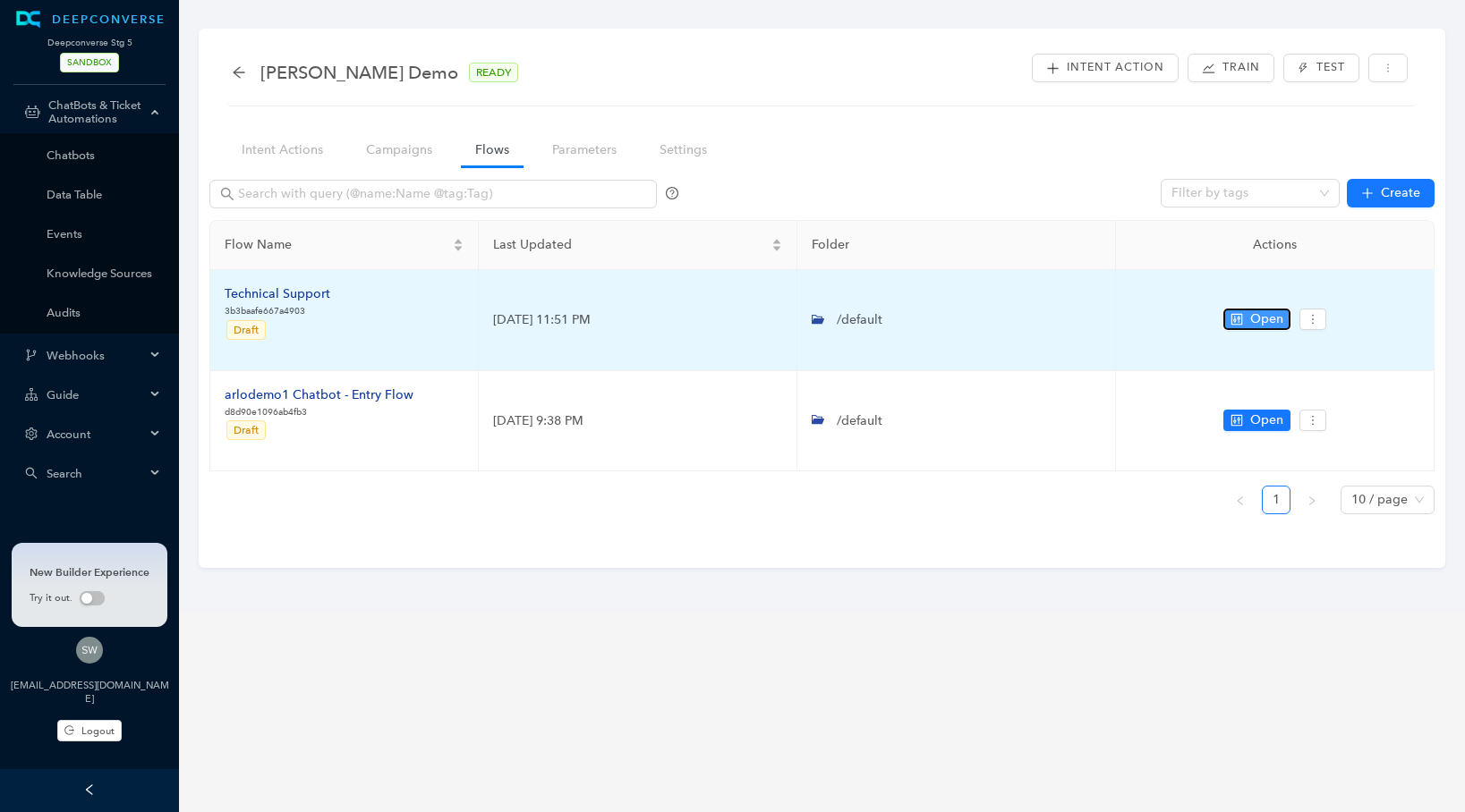
click at [1228, 315] on button "Open" at bounding box center [1257, 319] width 67 height 22
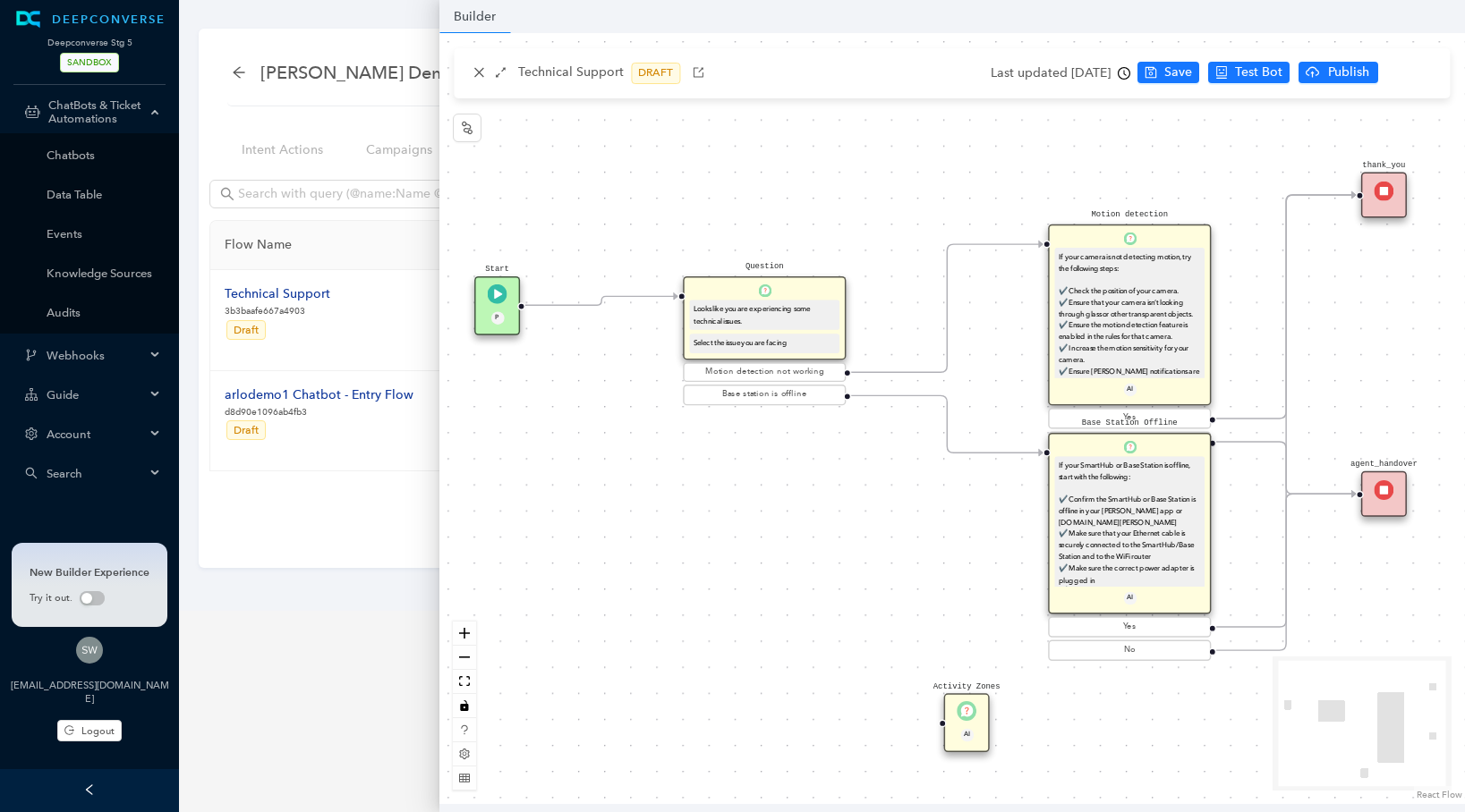
drag, startPoint x: 1003, startPoint y: 321, endPoint x: 986, endPoint y: 368, distance: 50.0
click at [988, 375] on div "Start P Question Looks like you are experiencing some technical issues. Select …" at bounding box center [952, 419] width 1025 height 772
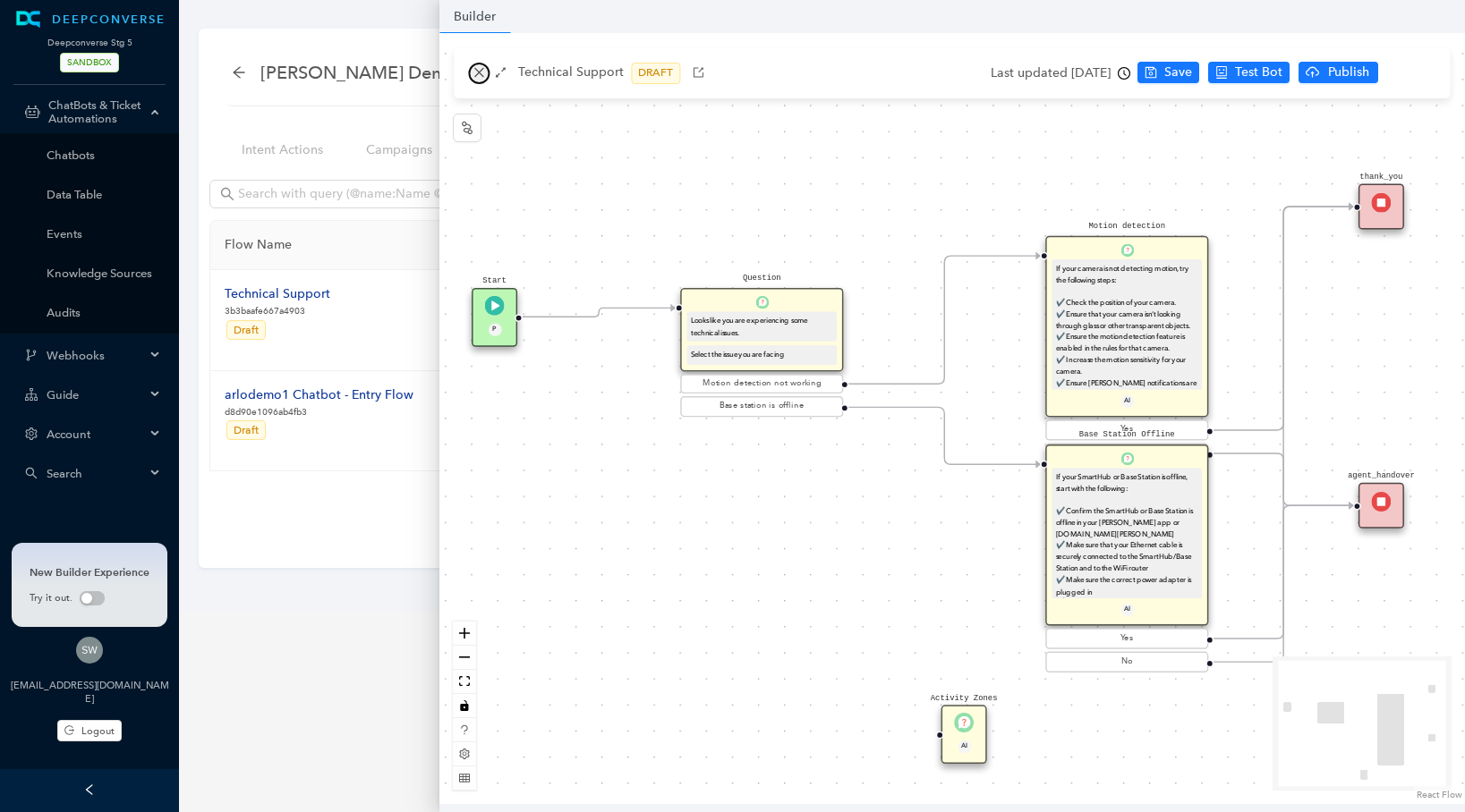
click at [478, 68] on icon "close" at bounding box center [478, 72] width 13 height 13
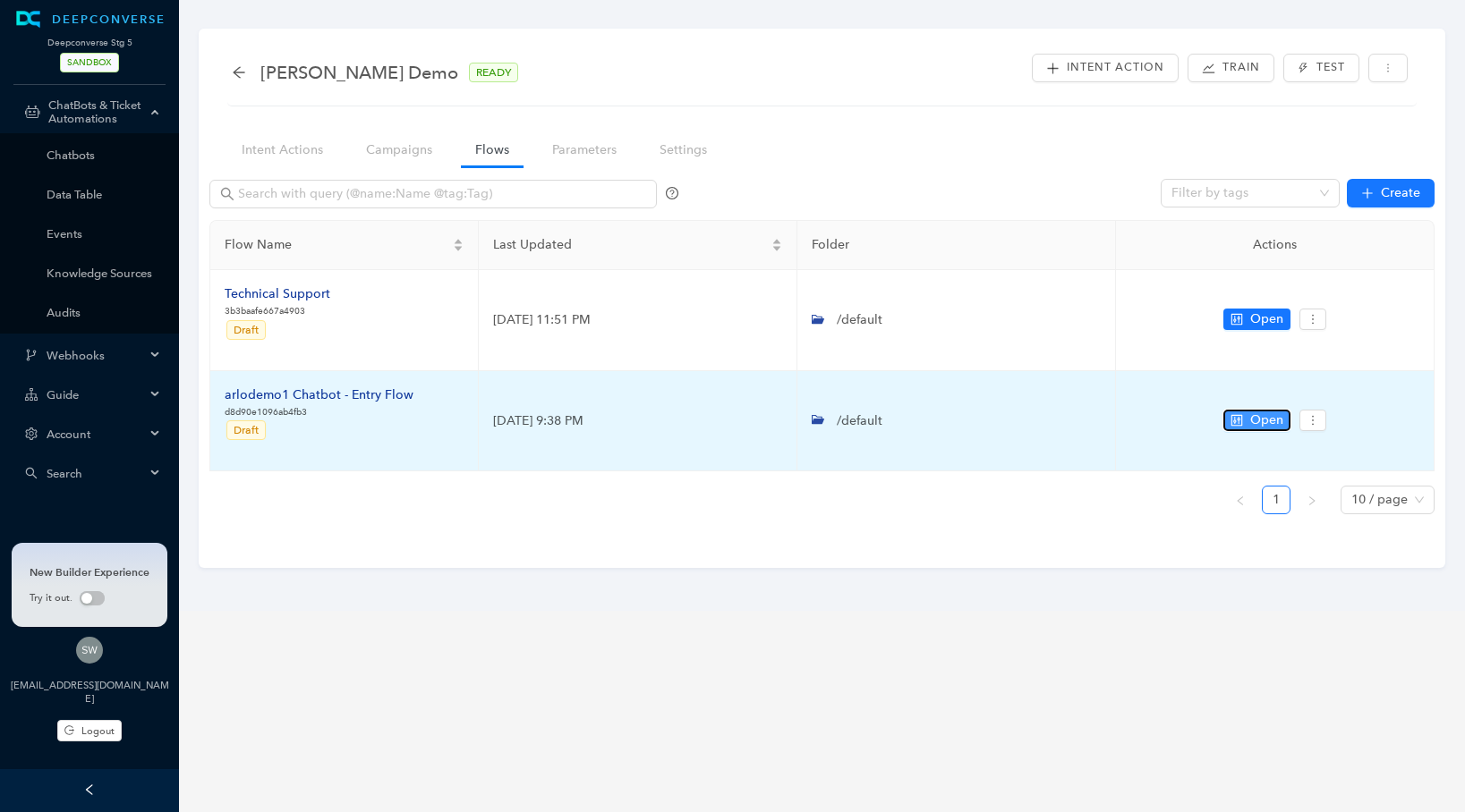
click at [1258, 422] on span "Open" at bounding box center [1267, 421] width 34 height 20
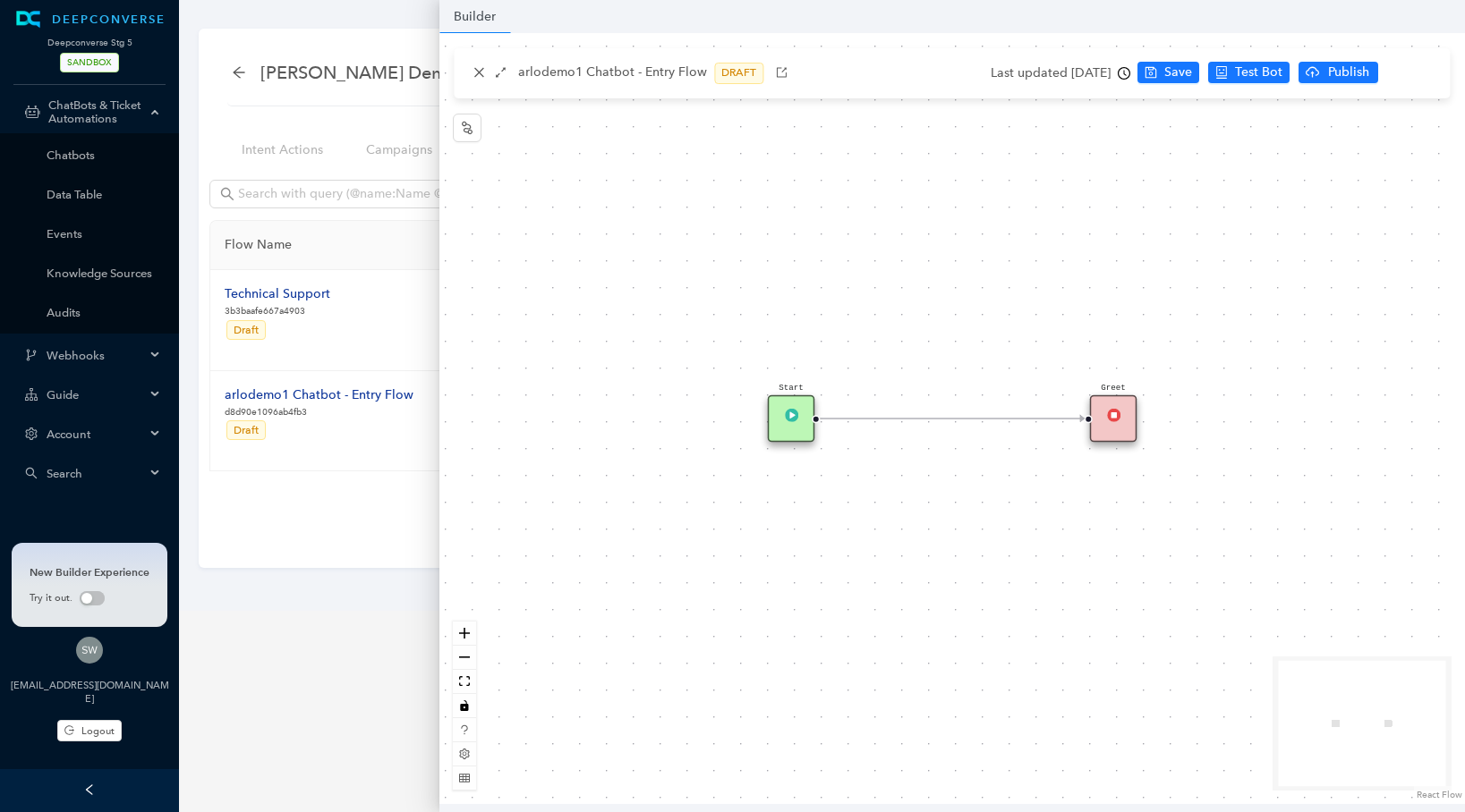
click at [1112, 420] on img at bounding box center [1114, 415] width 14 height 14
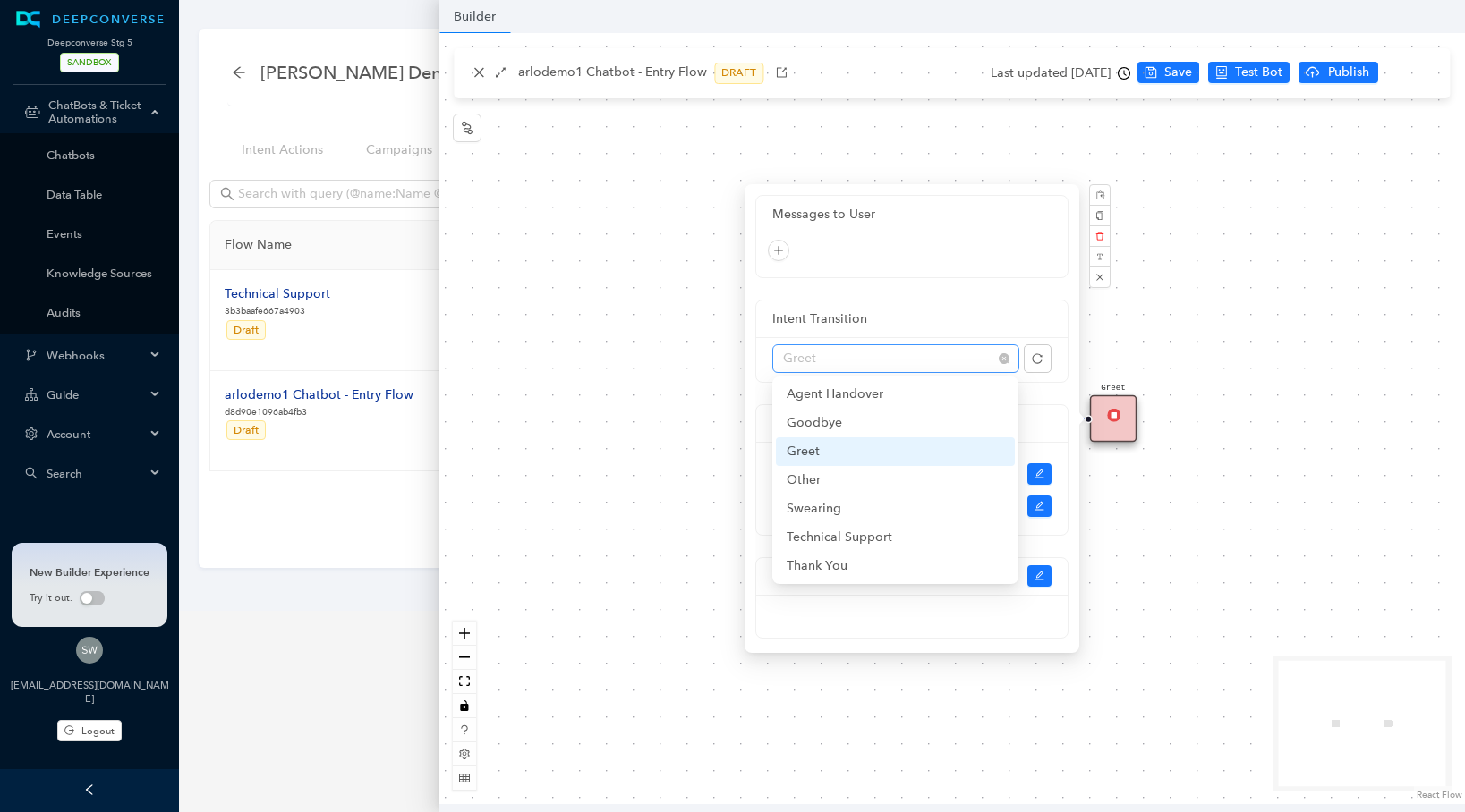
click at [850, 368] on span "Greet" at bounding box center [895, 358] width 226 height 27
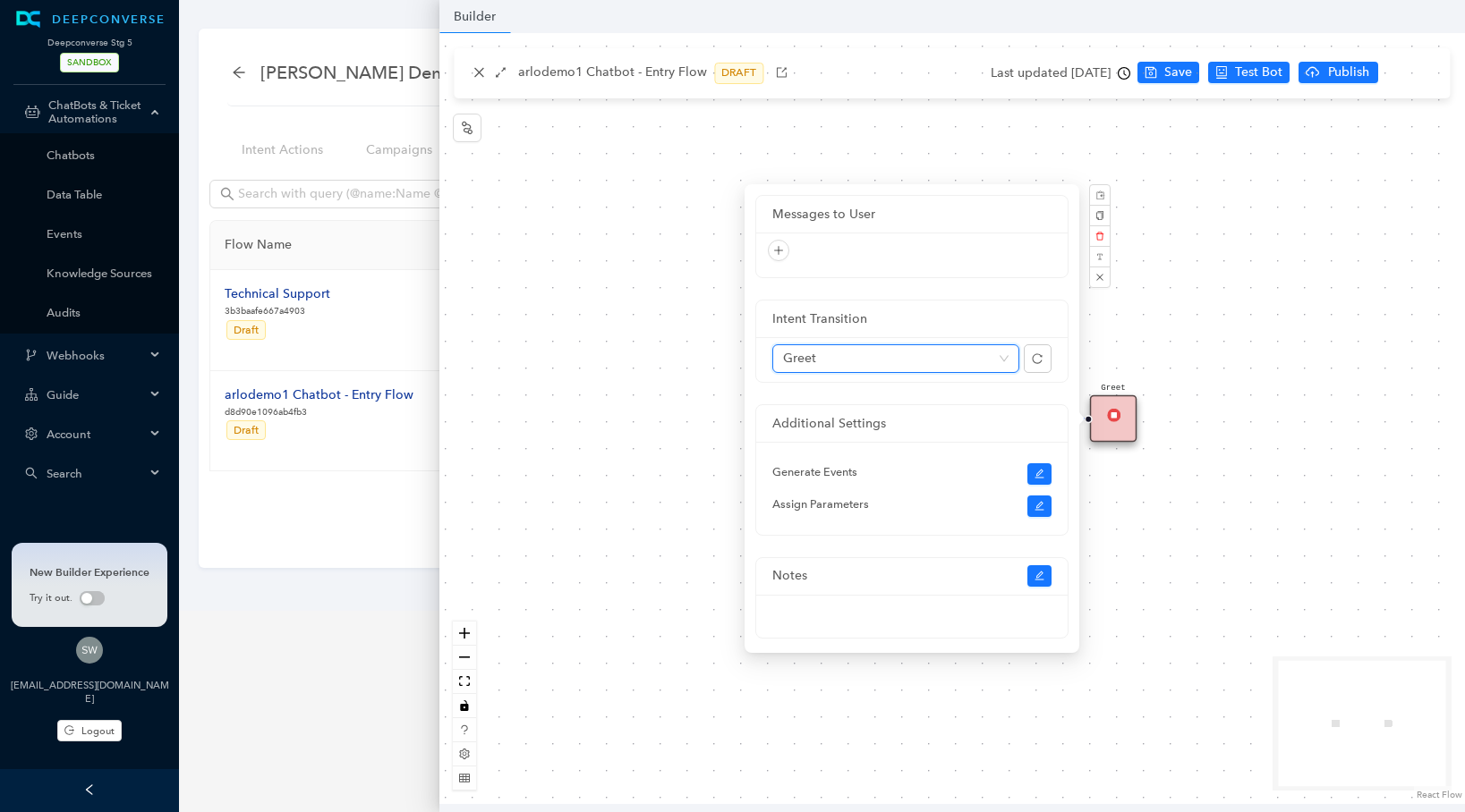
click at [934, 305] on div "Intent Transition" at bounding box center [912, 319] width 312 height 37
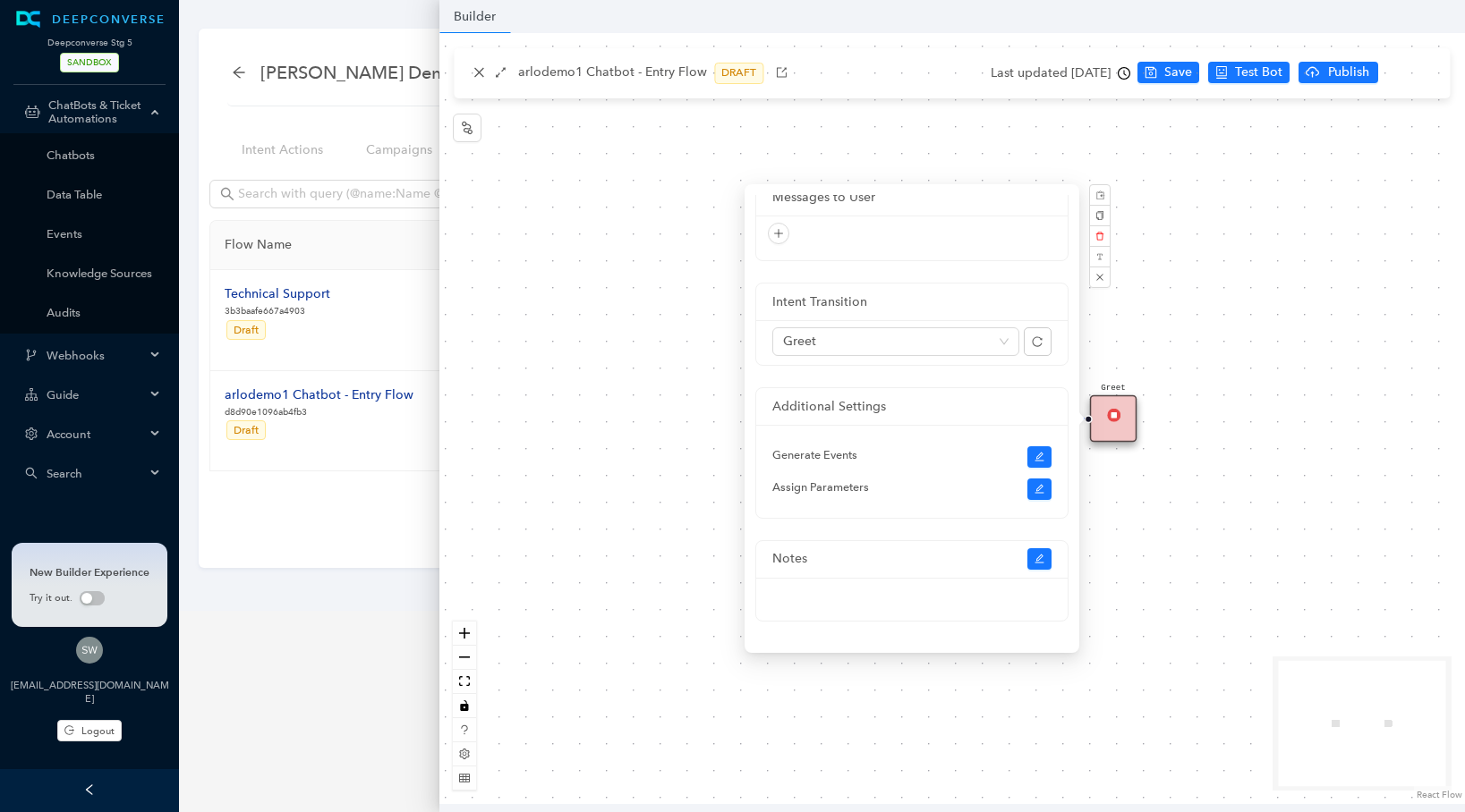
click at [487, 75] on div "Start Greet" at bounding box center [952, 419] width 1025 height 772
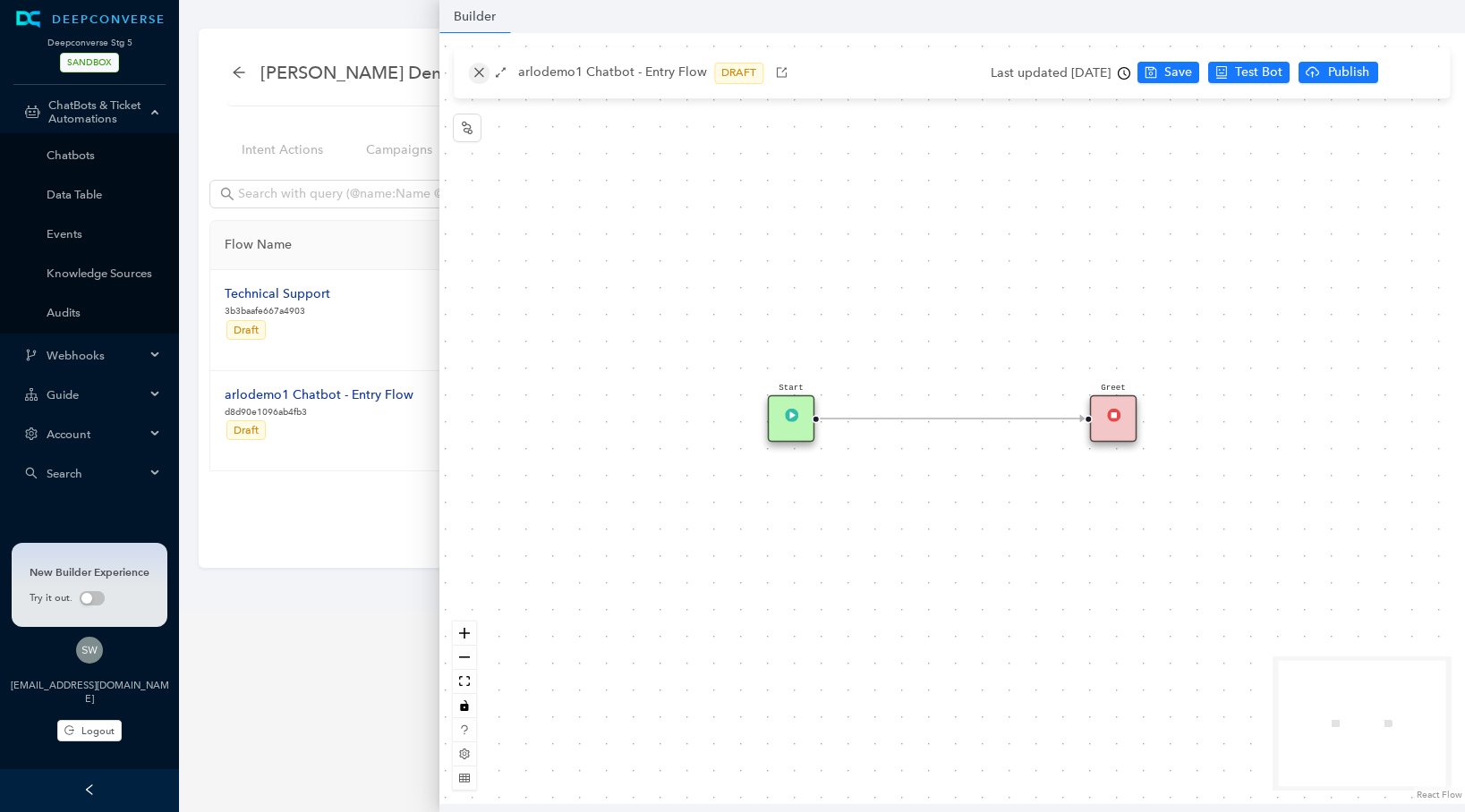
scroll to position [0, 0]
click at [483, 73] on icon "close" at bounding box center [478, 72] width 13 height 13
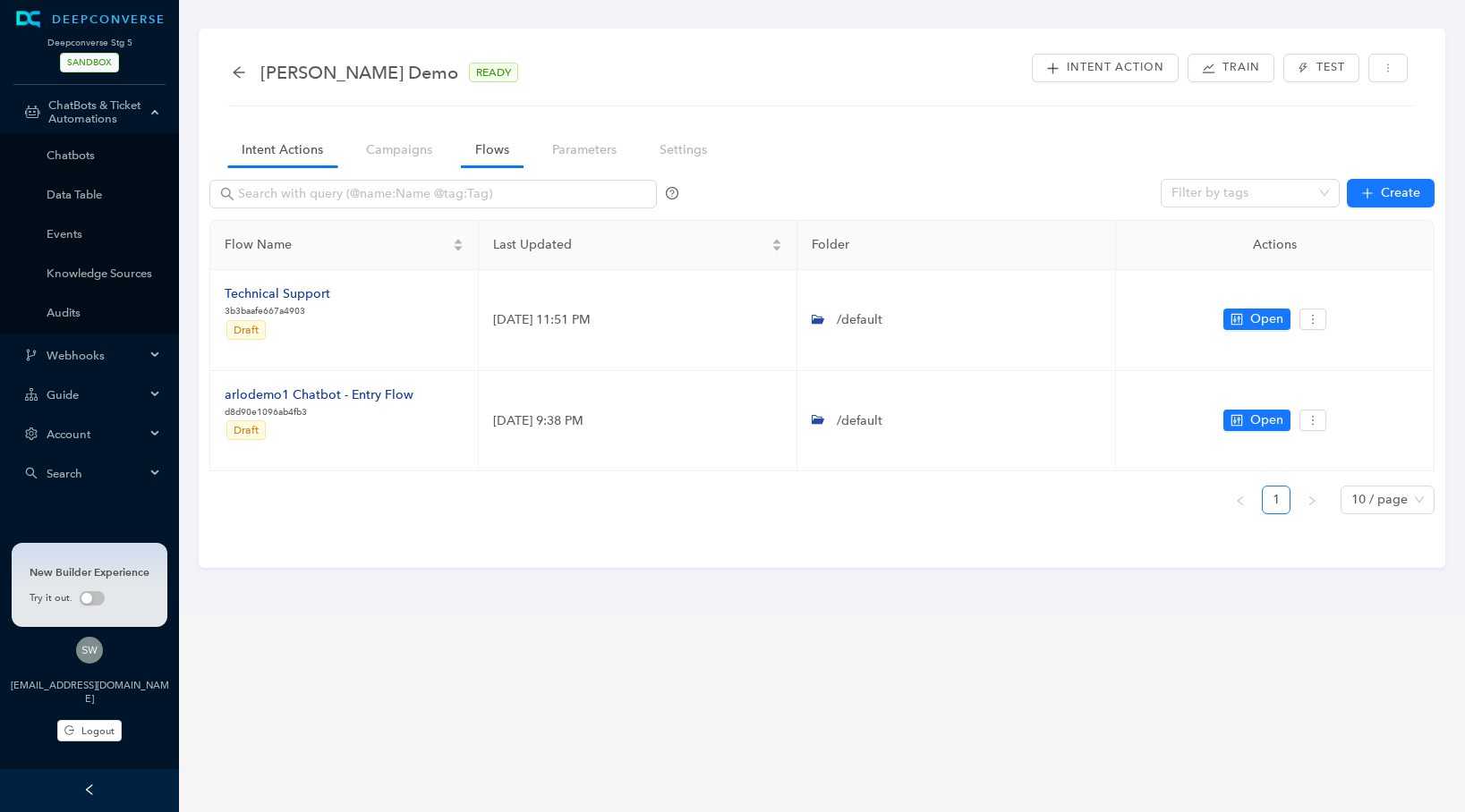
click at [303, 153] on link "Intent Actions" at bounding box center [283, 150] width 110 height 34
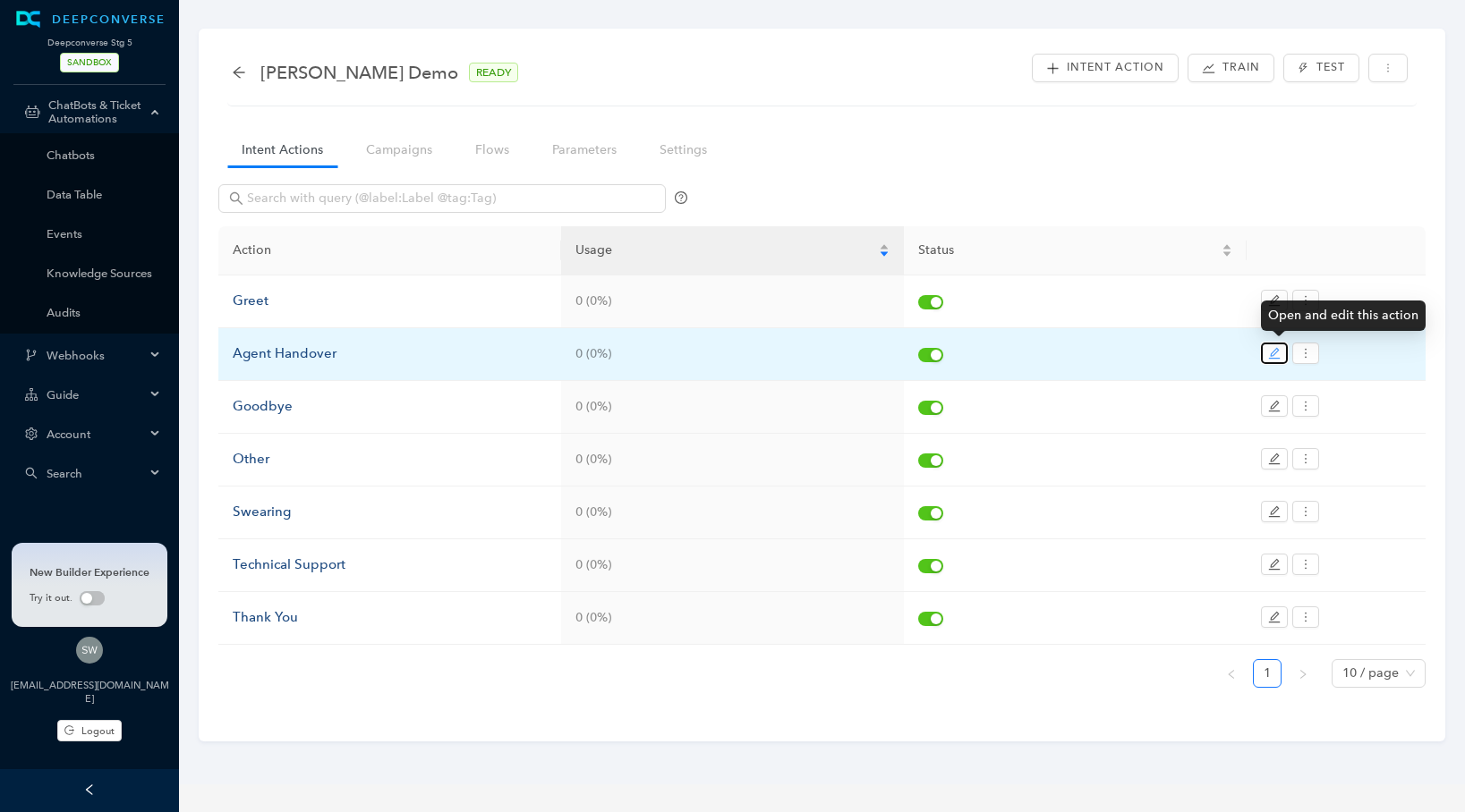
click at [1270, 356] on icon "edit" at bounding box center [1274, 353] width 13 height 13
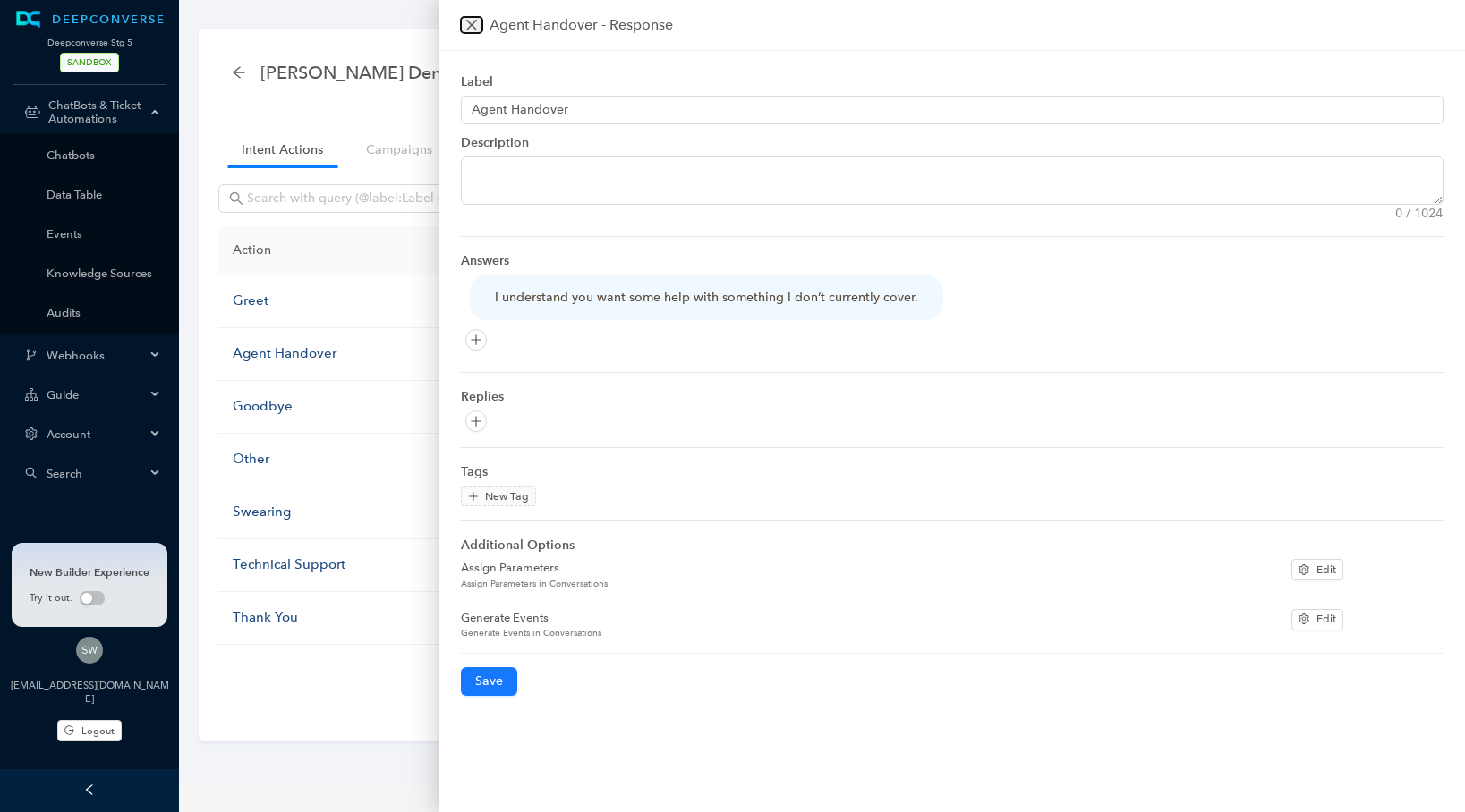
click at [464, 27] on icon "close" at bounding box center [471, 25] width 15 height 15
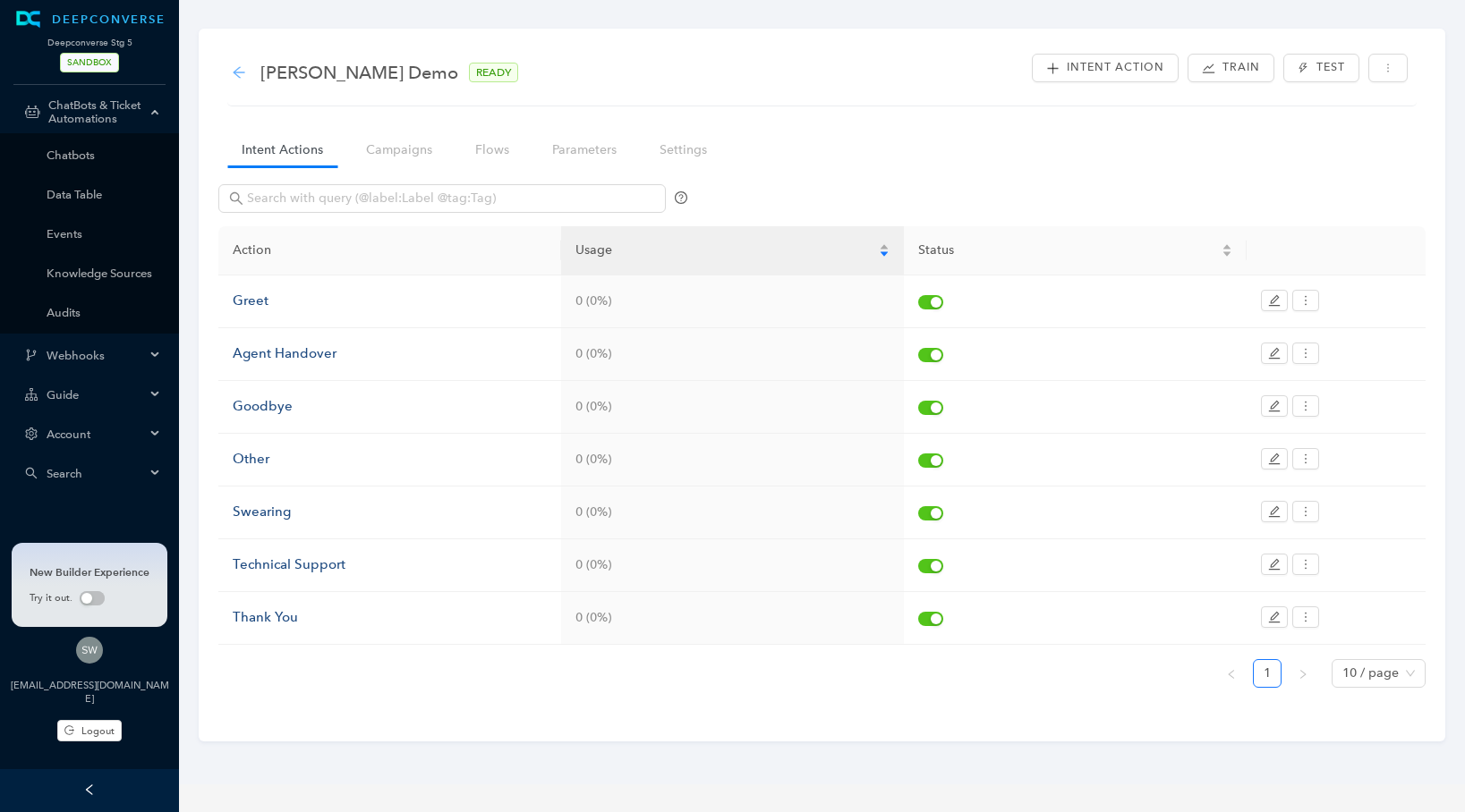
click at [233, 70] on icon "arrow-left" at bounding box center [239, 72] width 15 height 15
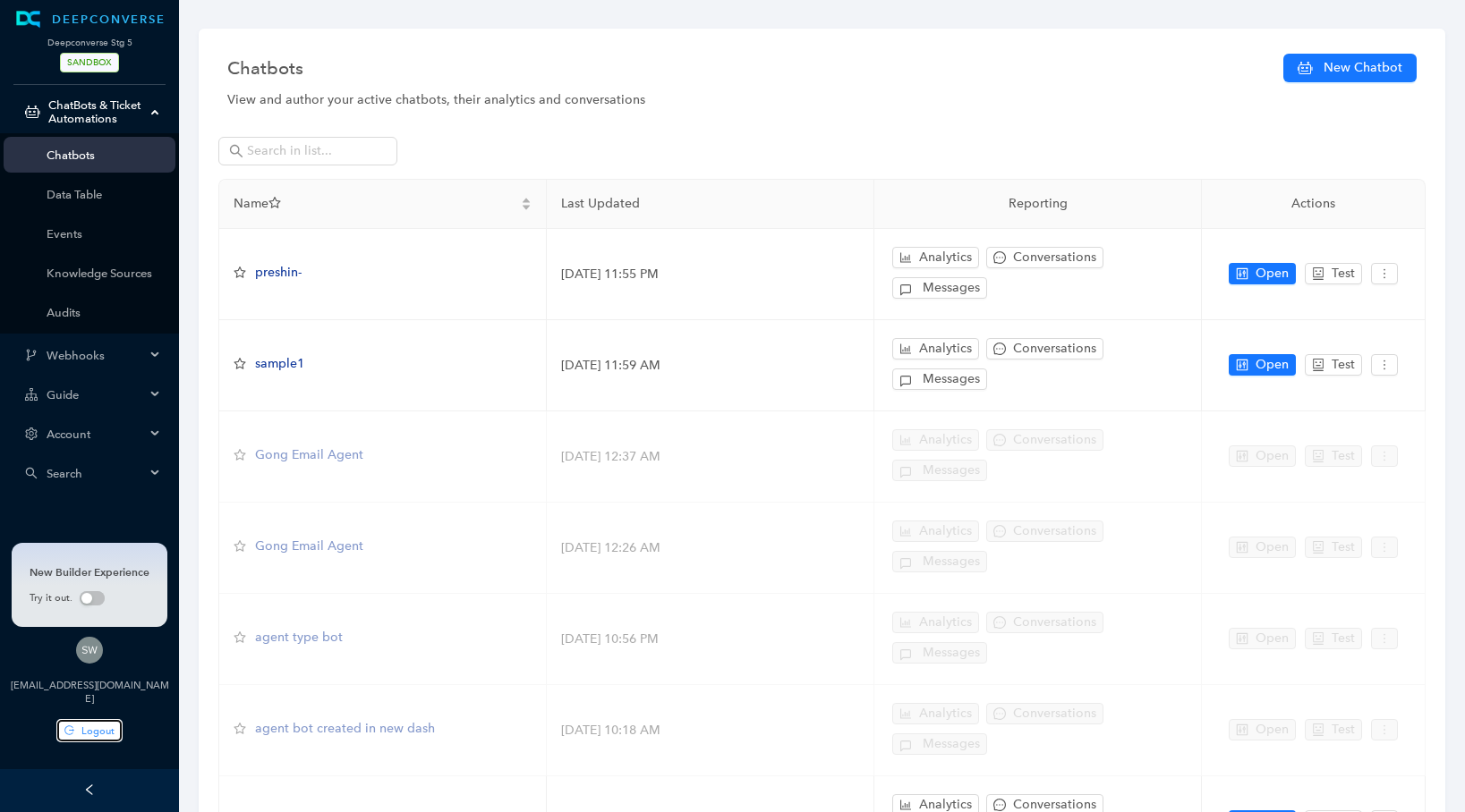
click at [97, 730] on span "Logout" at bounding box center [99, 730] width 34 height 15
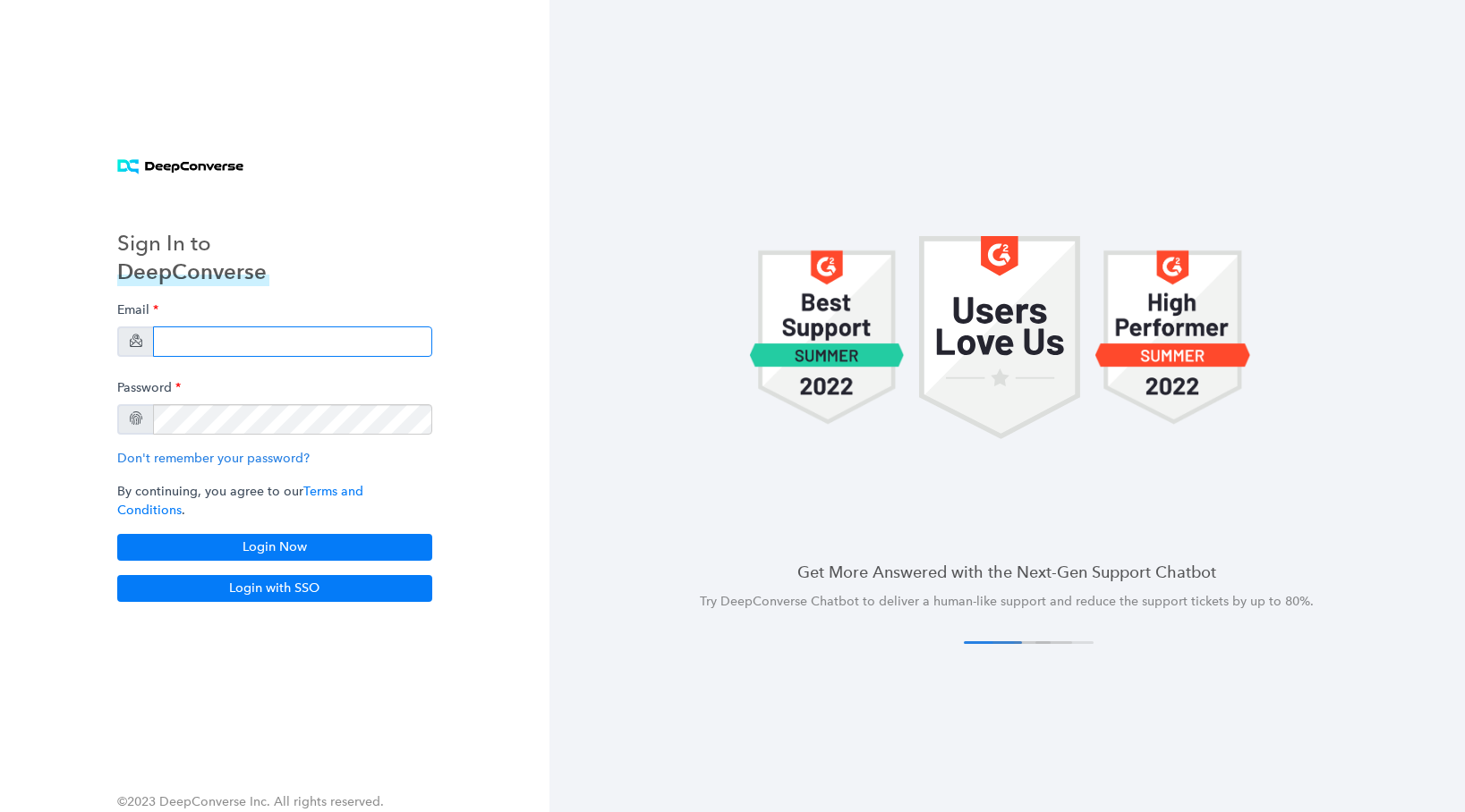
click at [222, 355] on input "email" at bounding box center [292, 341] width 279 height 31
click at [223, 350] on input "email" at bounding box center [292, 341] width 279 height 31
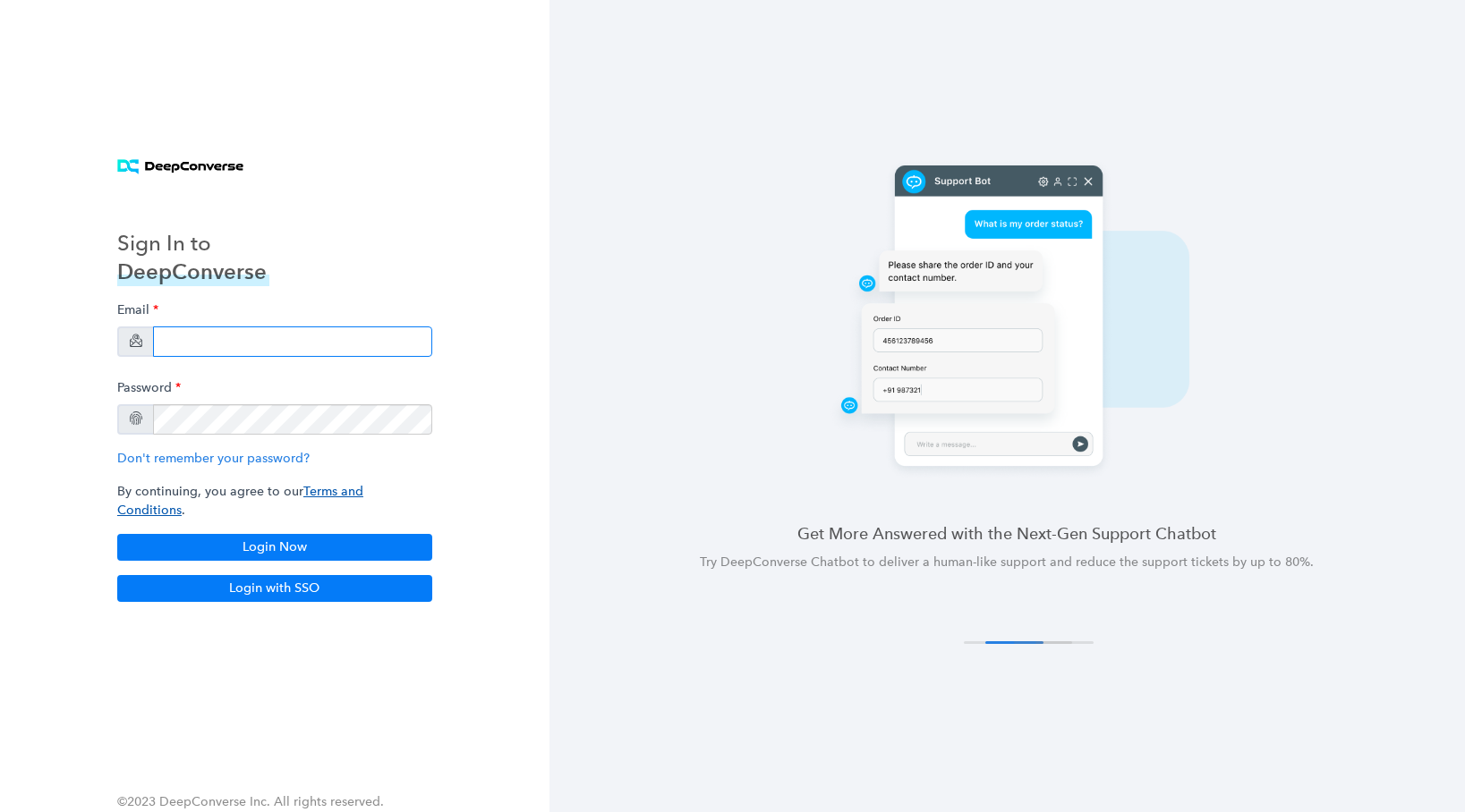
type input "anish+arlo@deepconverse.com"
click at [286, 519] on div "Email anish+arlo@deepconverse.com Password Don't remember your password? By con…" at bounding box center [275, 427] width 315 height 267
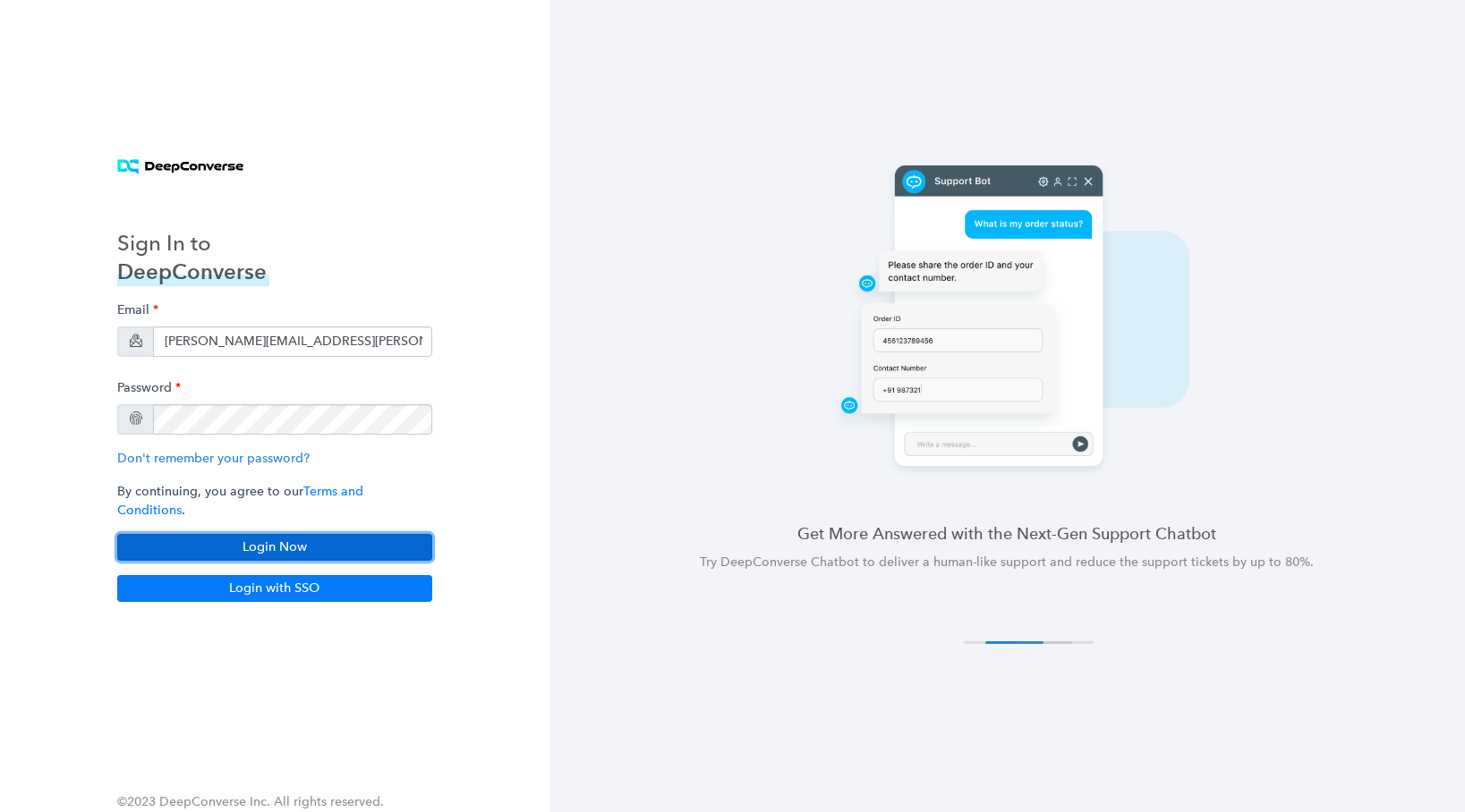
click at [287, 534] on button "Login Now" at bounding box center [275, 547] width 315 height 27
